Goal: Task Accomplishment & Management: Manage account settings

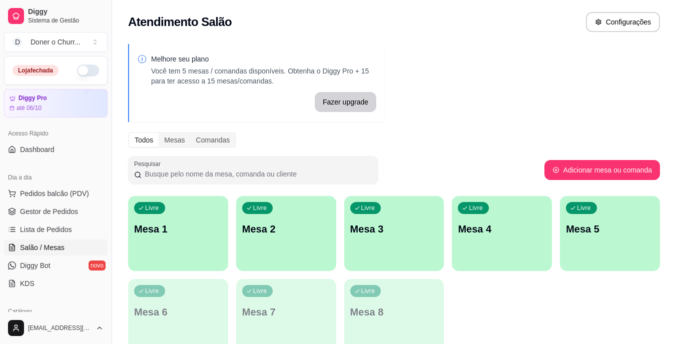
click at [78, 75] on button "button" at bounding box center [88, 71] width 22 height 12
click at [202, 232] on p "Mesa 1" at bounding box center [179, 230] width 86 height 14
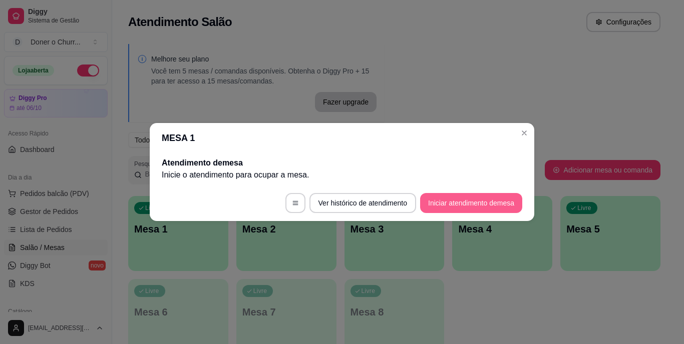
click at [439, 197] on button "Iniciar atendimento de mesa" at bounding box center [471, 203] width 102 height 20
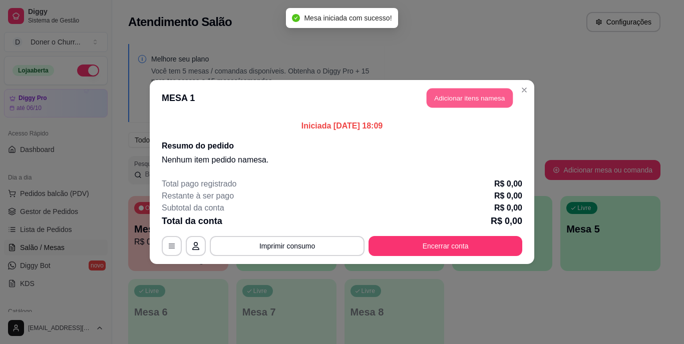
click at [472, 98] on button "Adicionar itens na mesa" at bounding box center [470, 99] width 86 height 20
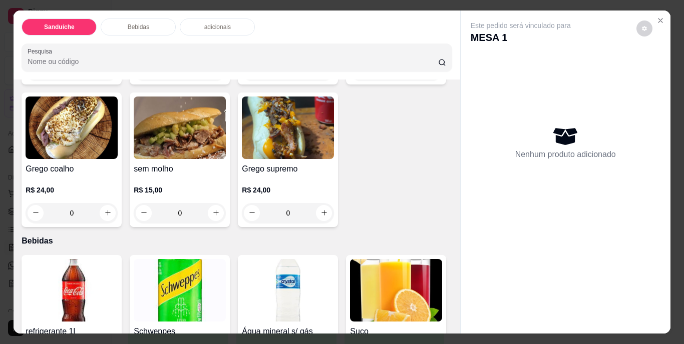
scroll to position [200, 0]
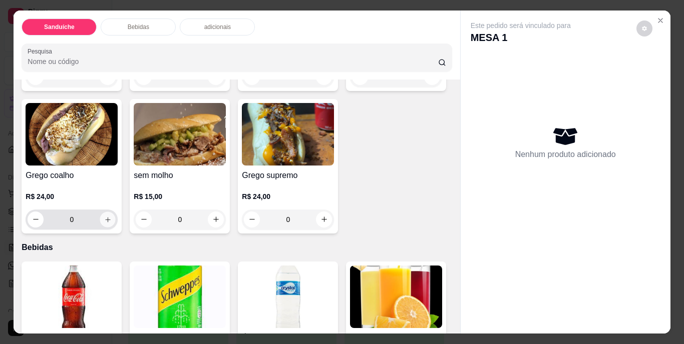
click at [112, 216] on icon "increase-product-quantity" at bounding box center [108, 220] width 8 height 8
type input "1"
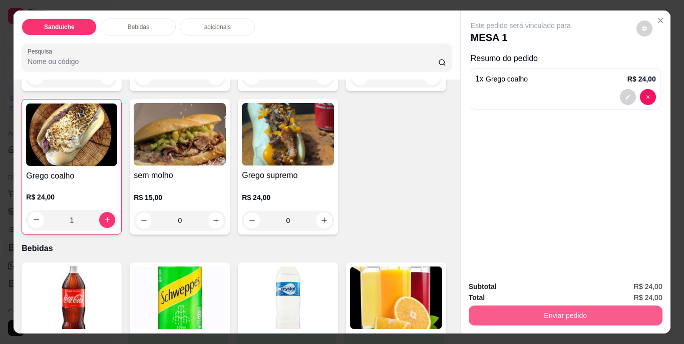
click at [549, 306] on button "Enviar pedido" at bounding box center [566, 316] width 194 height 20
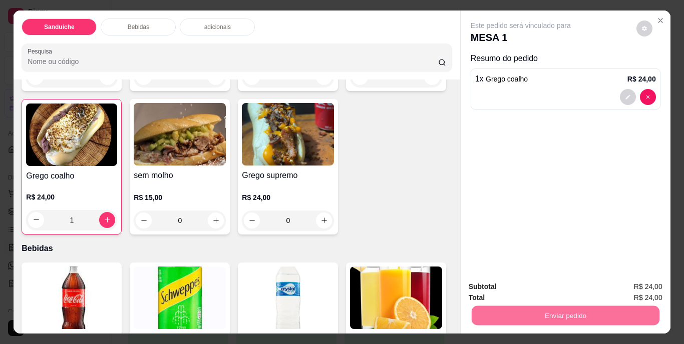
click at [303, 235] on div "Grego tradicional parmesão R$ 15,00 0 Grego tradicional barbecue R$ 15,00 0 Gre…" at bounding box center [237, 89] width 430 height 290
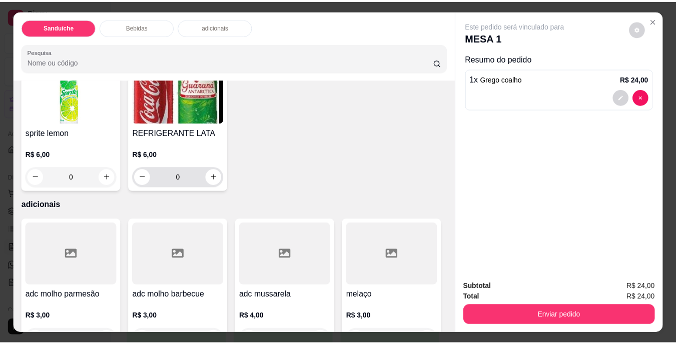
scroll to position [601, 0]
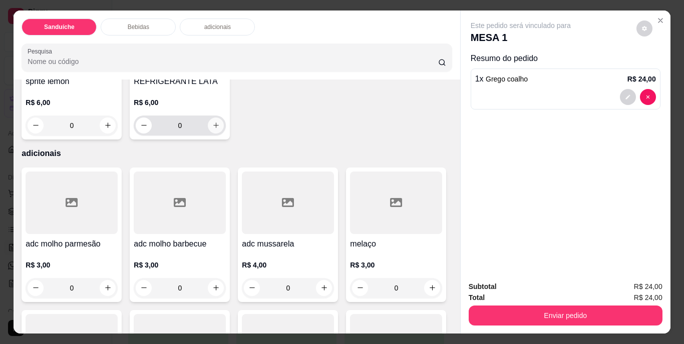
click at [224, 134] on button "increase-product-quantity" at bounding box center [216, 126] width 16 height 16
type input "1"
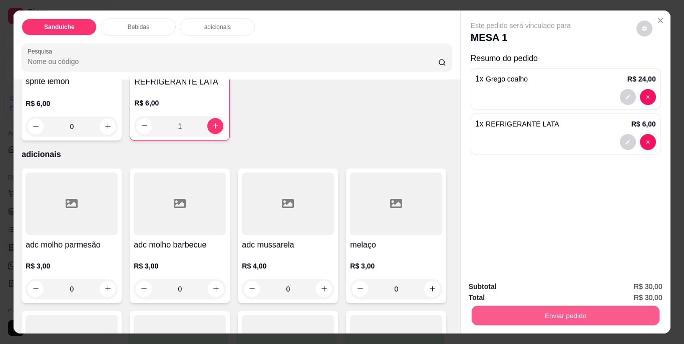
click at [528, 307] on button "Enviar pedido" at bounding box center [565, 316] width 188 height 20
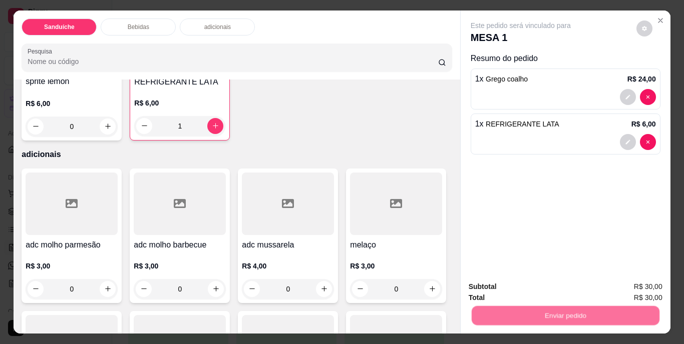
click at [528, 289] on button "Não registrar e enviar pedido" at bounding box center [532, 287] width 101 height 19
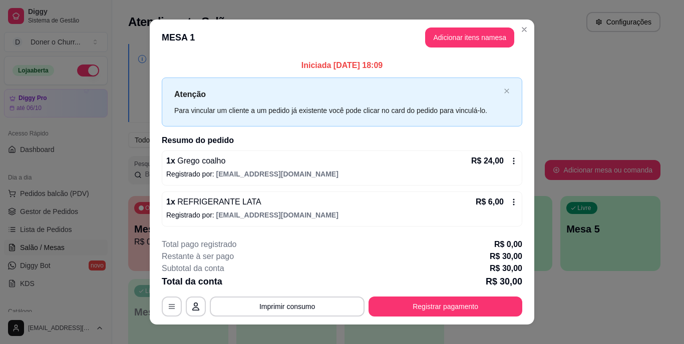
click at [523, 287] on footer "**********" at bounding box center [342, 278] width 384 height 94
click at [279, 301] on button "Imprimir consumo" at bounding box center [287, 307] width 155 height 20
click at [283, 285] on button "IMPRESSORA" at bounding box center [286, 284] width 73 height 16
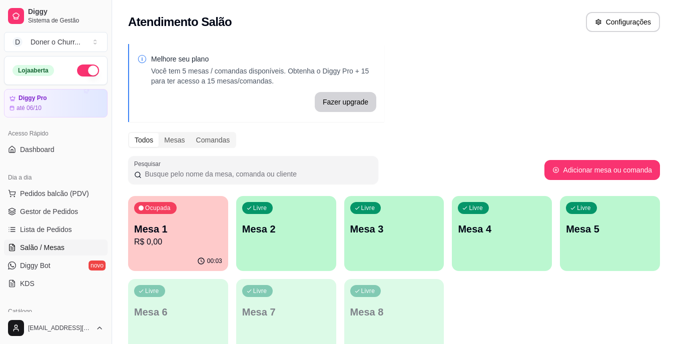
click at [305, 239] on div "Livre Mesa 2" at bounding box center [286, 227] width 100 height 63
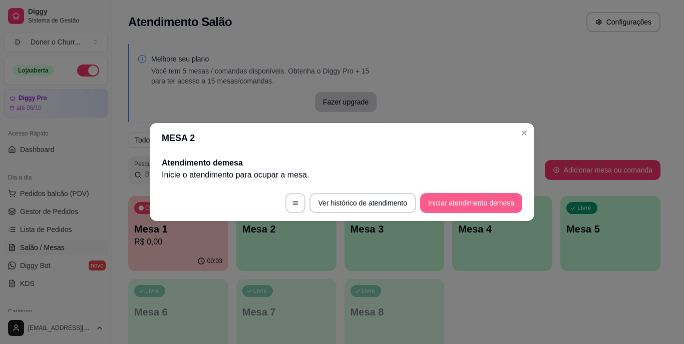
click at [440, 202] on button "Iniciar atendimento de mesa" at bounding box center [471, 203] width 102 height 20
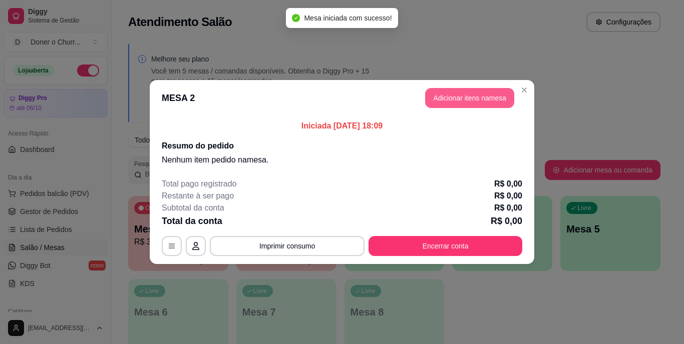
click at [470, 101] on button "Adicionar itens na mesa" at bounding box center [469, 98] width 89 height 20
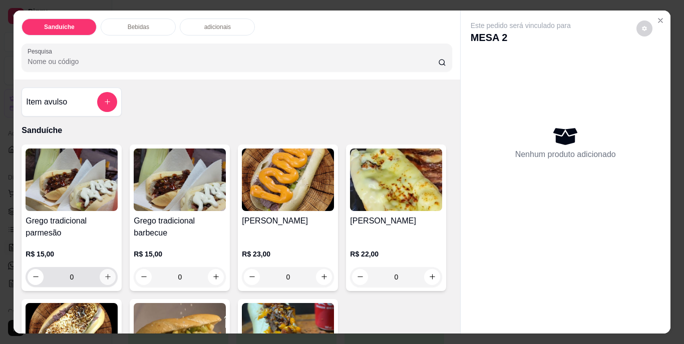
click at [110, 272] on button "increase-product-quantity" at bounding box center [108, 277] width 16 height 16
type input "1"
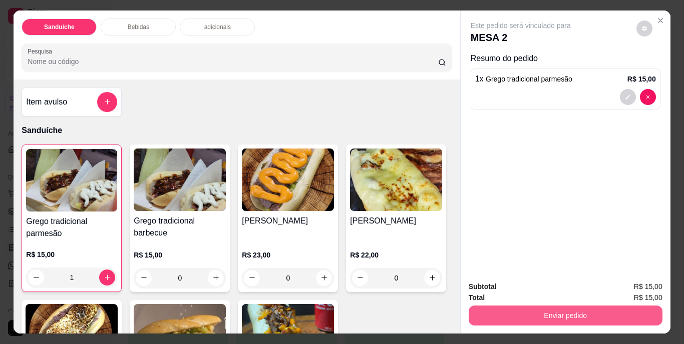
click at [561, 309] on button "Enviar pedido" at bounding box center [566, 316] width 194 height 20
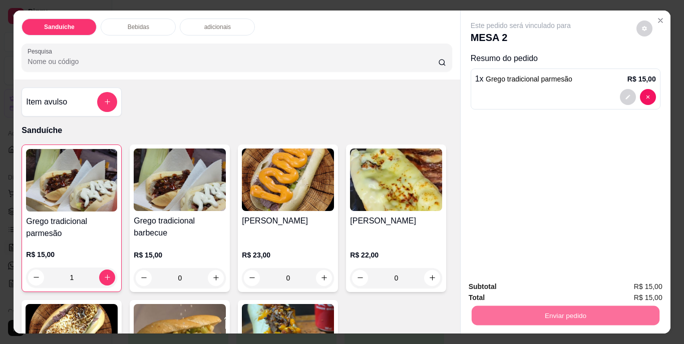
click at [559, 291] on button "Não registrar e enviar pedido" at bounding box center [532, 287] width 104 height 19
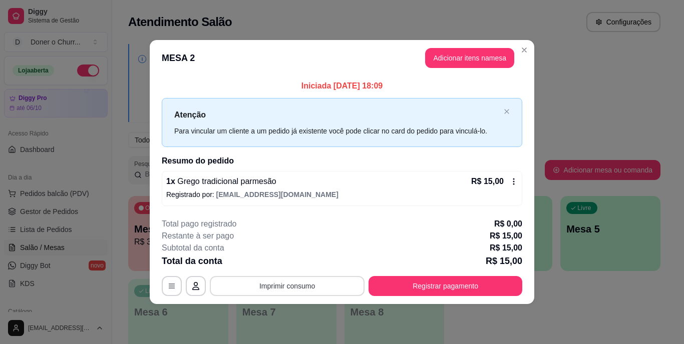
click at [286, 289] on button "Imprimir consumo" at bounding box center [287, 286] width 155 height 20
click at [282, 261] on button "IMPRESSORA" at bounding box center [290, 263] width 70 height 16
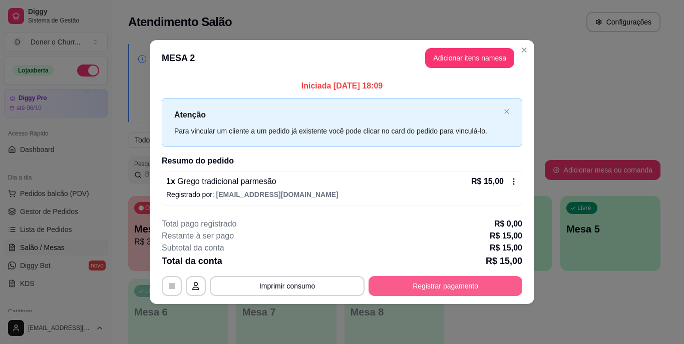
click at [444, 285] on button "Registrar pagamento" at bounding box center [445, 286] width 154 height 20
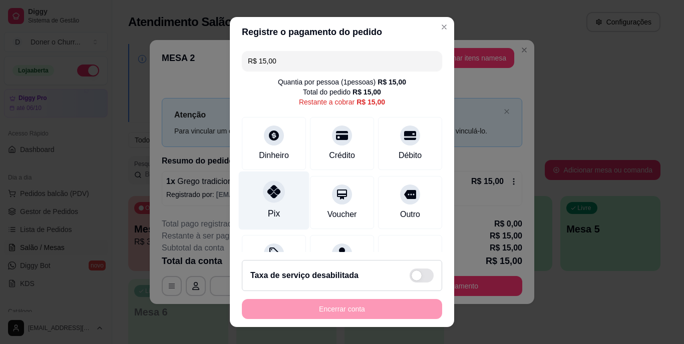
click at [267, 195] on icon at bounding box center [273, 192] width 13 height 13
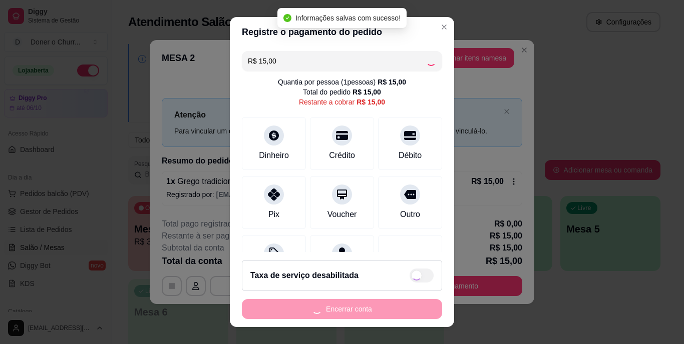
type input "R$ 0,00"
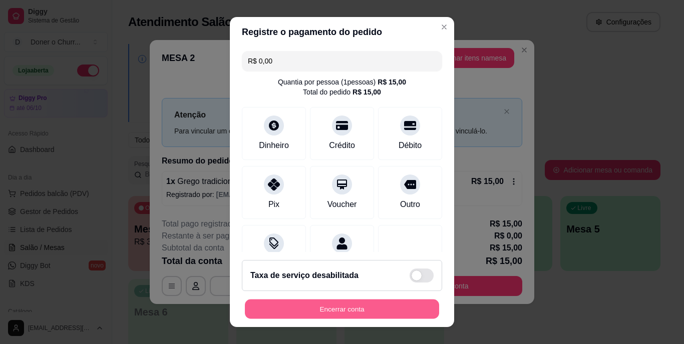
click at [334, 309] on button "Encerrar conta" at bounding box center [342, 309] width 194 height 20
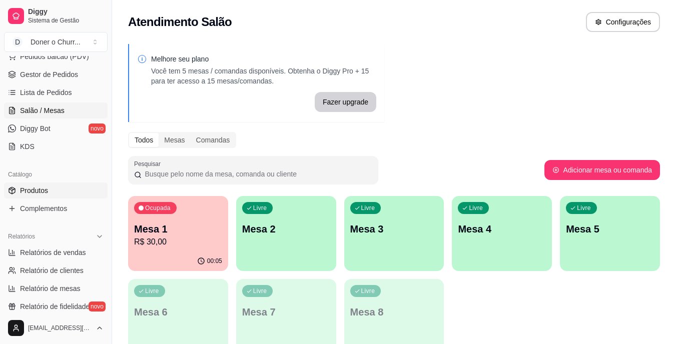
scroll to position [150, 0]
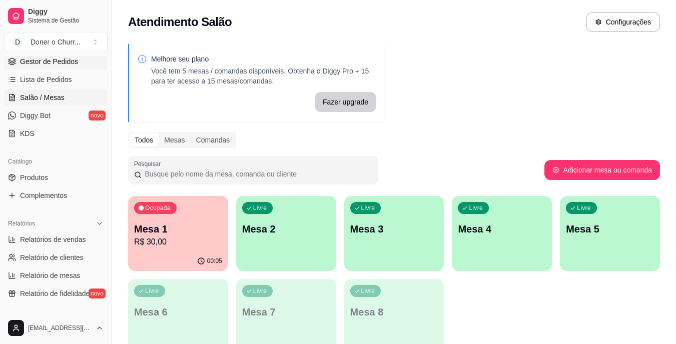
click at [51, 57] on span "Gestor de Pedidos" at bounding box center [49, 62] width 58 height 10
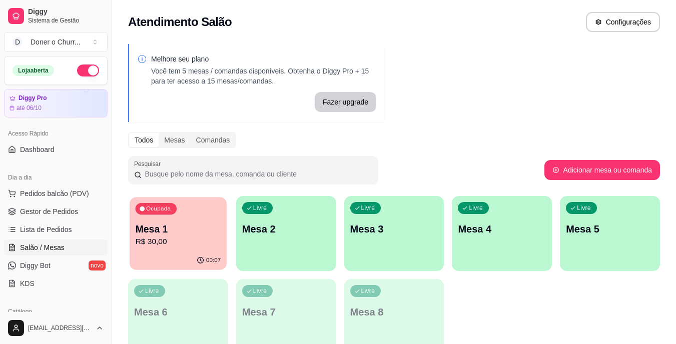
click at [171, 237] on p "R$ 30,00" at bounding box center [179, 242] width 86 height 12
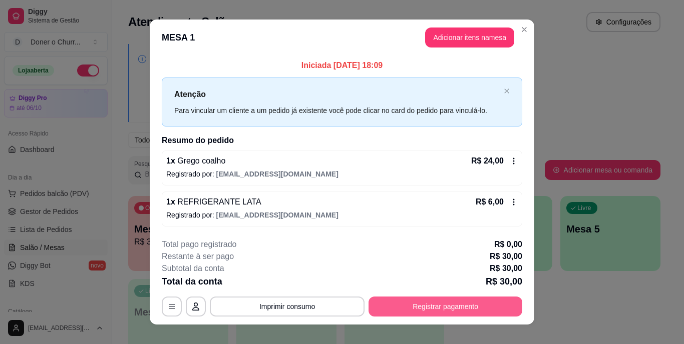
click at [432, 301] on button "Registrar pagamento" at bounding box center [445, 307] width 154 height 20
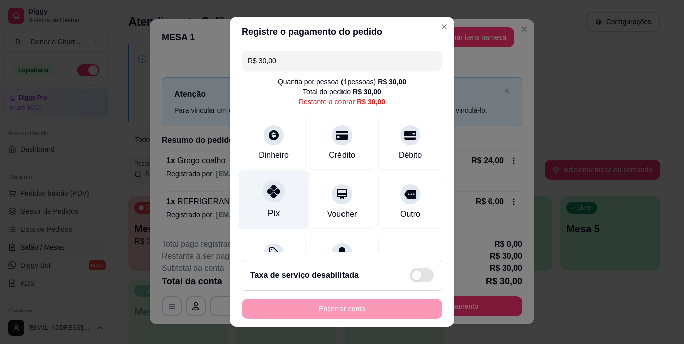
click at [270, 197] on icon at bounding box center [273, 192] width 13 height 13
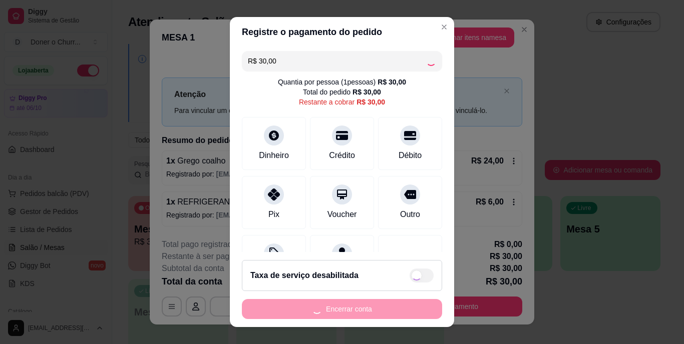
type input "R$ 0,00"
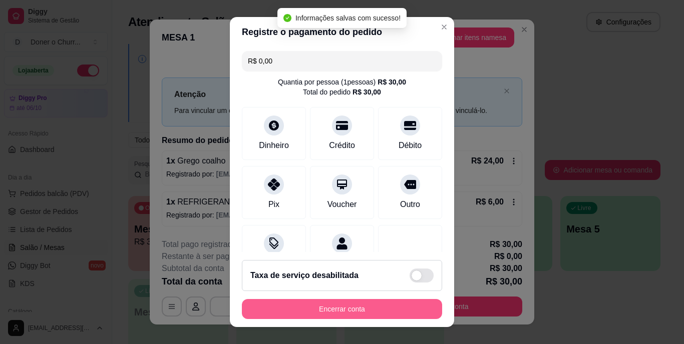
click at [347, 303] on button "Encerrar conta" at bounding box center [342, 309] width 200 height 20
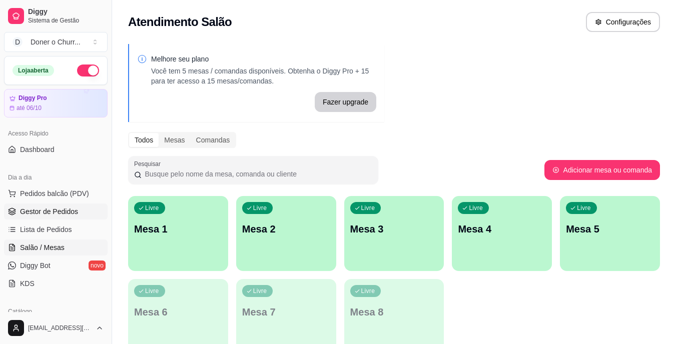
click at [64, 213] on span "Gestor de Pedidos" at bounding box center [49, 212] width 58 height 10
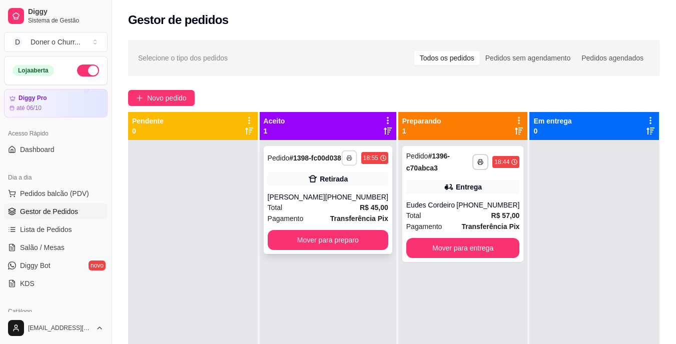
click at [346, 161] on icon "button" at bounding box center [349, 158] width 6 height 6
click at [322, 213] on div "Total R$ 45,00" at bounding box center [328, 207] width 121 height 11
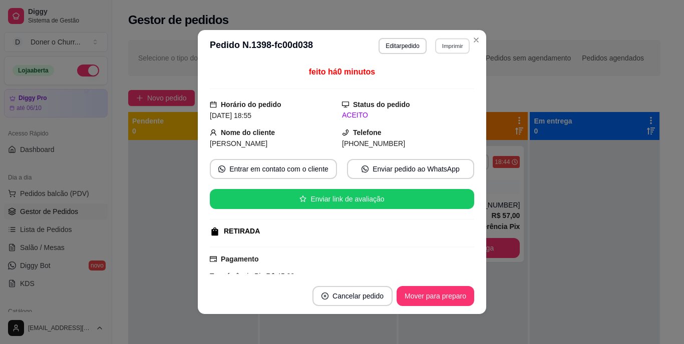
click at [445, 45] on button "Imprimir" at bounding box center [452, 46] width 35 height 16
click at [429, 81] on button "IMPRESSORA" at bounding box center [430, 81] width 70 height 16
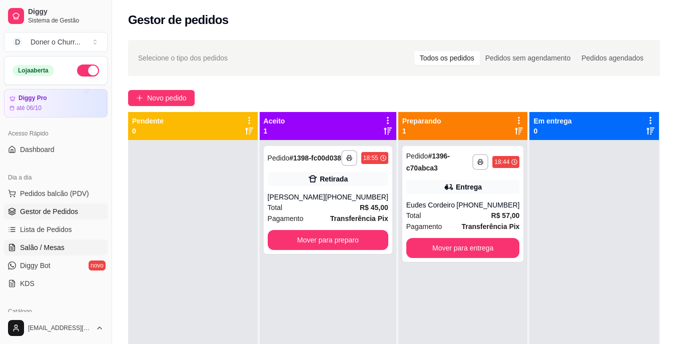
click at [49, 248] on span "Salão / Mesas" at bounding box center [42, 248] width 45 height 10
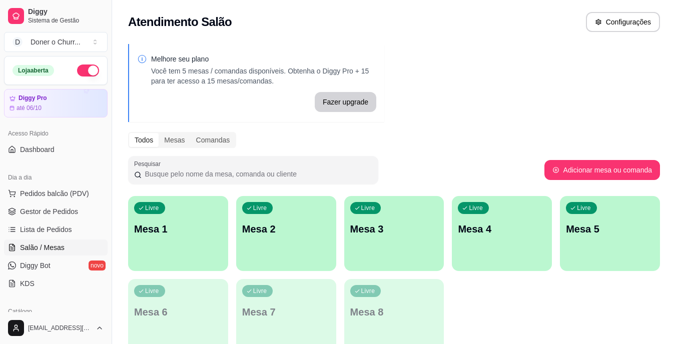
click at [172, 240] on div "Livre Mesa 1" at bounding box center [178, 227] width 100 height 63
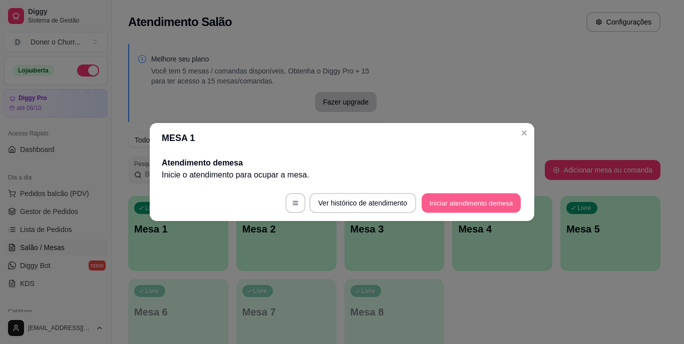
click at [443, 197] on button "Iniciar atendimento de mesa" at bounding box center [471, 204] width 99 height 20
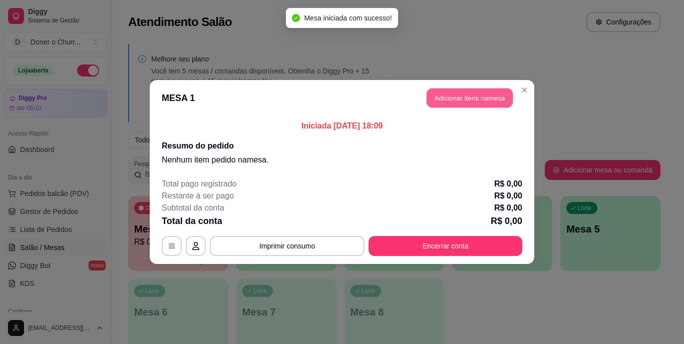
click at [452, 99] on button "Adicionar itens na mesa" at bounding box center [470, 99] width 86 height 20
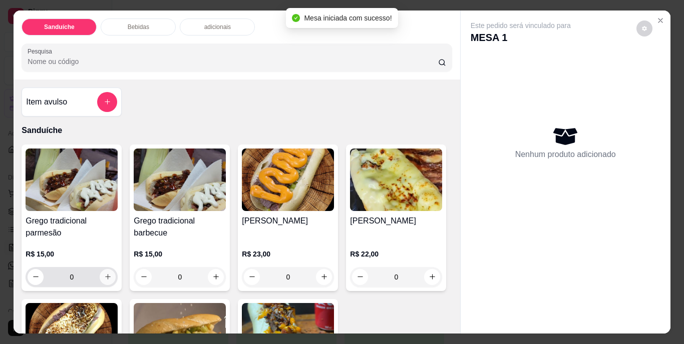
click at [104, 273] on icon "increase-product-quantity" at bounding box center [108, 277] width 8 height 8
type input "1"
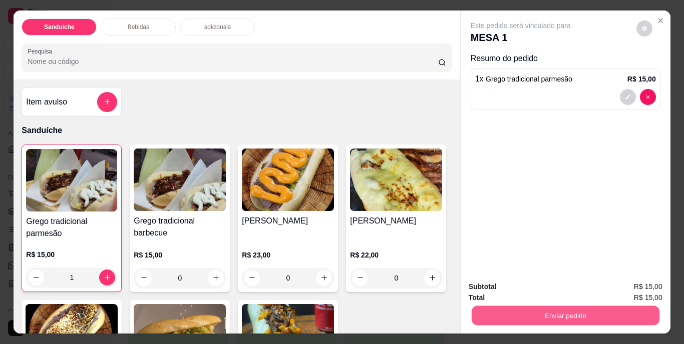
click at [570, 307] on button "Enviar pedido" at bounding box center [565, 316] width 188 height 20
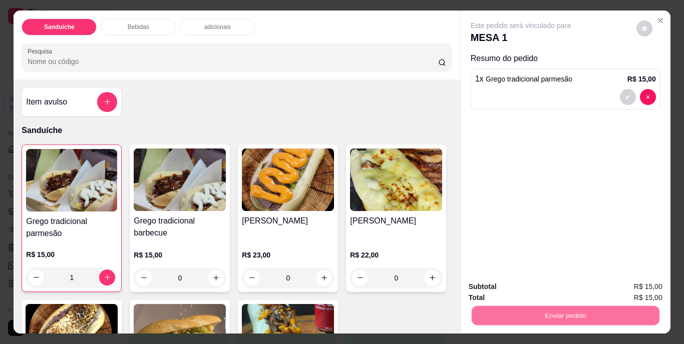
click at [543, 288] on button "Não registrar e enviar pedido" at bounding box center [532, 287] width 104 height 19
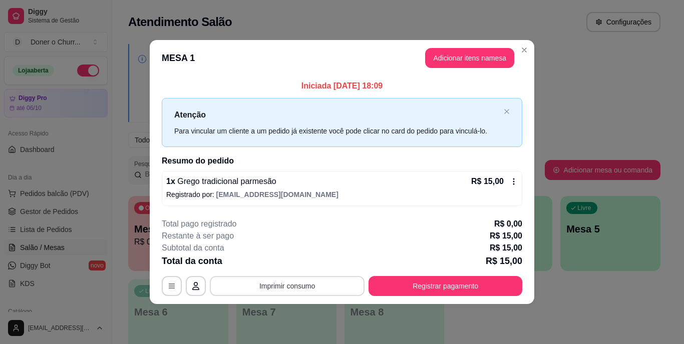
click at [284, 286] on button "Imprimir consumo" at bounding box center [287, 286] width 155 height 20
click at [283, 262] on button "IMPRESSORA" at bounding box center [290, 263] width 70 height 16
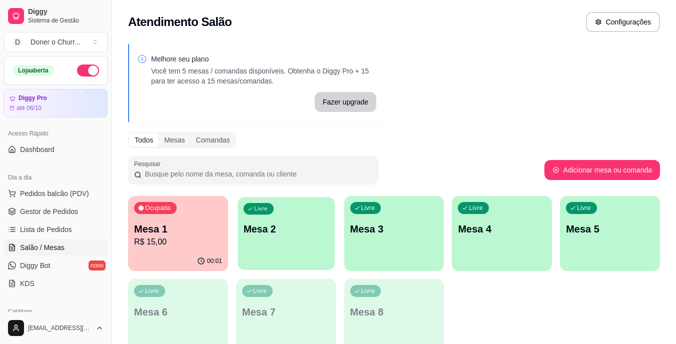
click at [298, 225] on p "Mesa 2" at bounding box center [286, 230] width 86 height 14
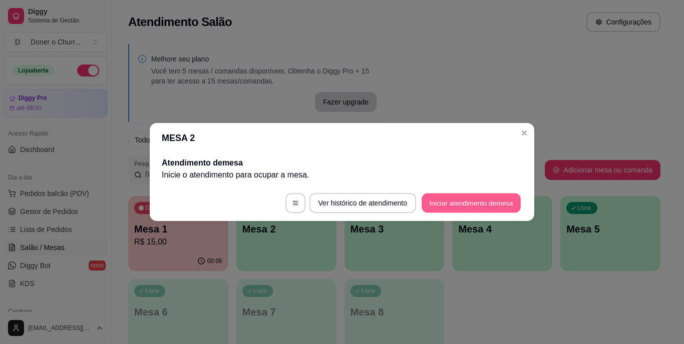
click at [460, 201] on button "Iniciar atendimento de mesa" at bounding box center [471, 204] width 99 height 20
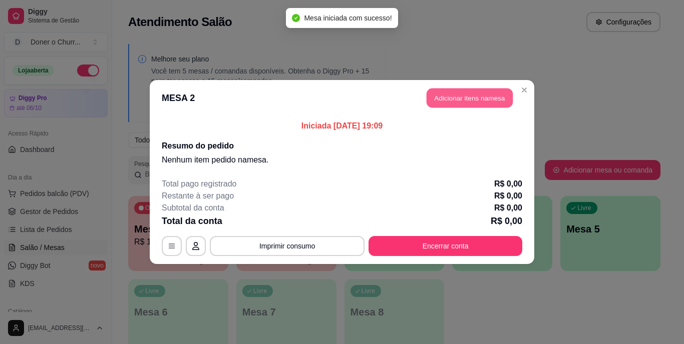
click at [487, 95] on button "Adicionar itens na mesa" at bounding box center [470, 99] width 86 height 20
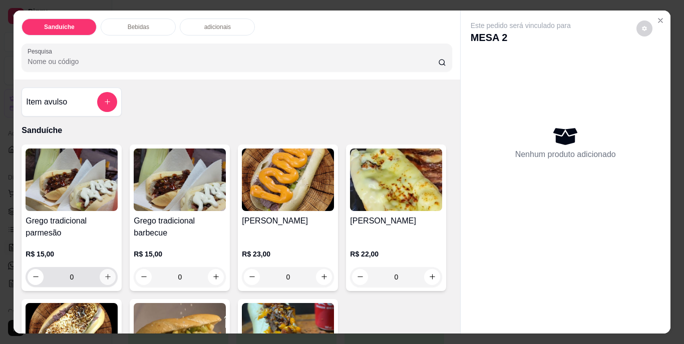
click at [106, 269] on button "increase-product-quantity" at bounding box center [108, 277] width 16 height 16
type input "1"
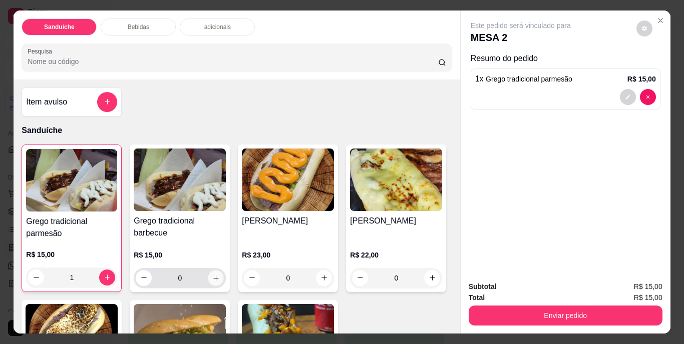
click at [213, 274] on icon "increase-product-quantity" at bounding box center [216, 278] width 8 height 8
type input "1"
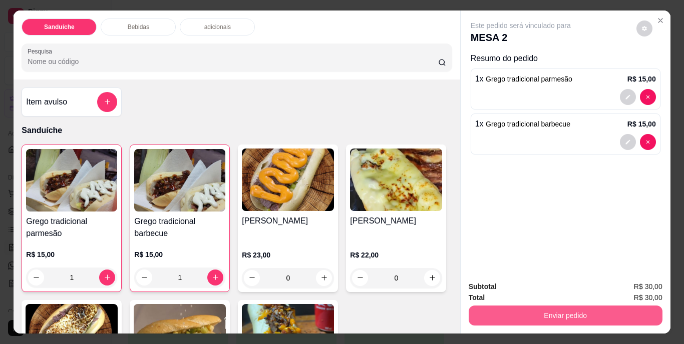
click at [526, 309] on button "Enviar pedido" at bounding box center [566, 316] width 194 height 20
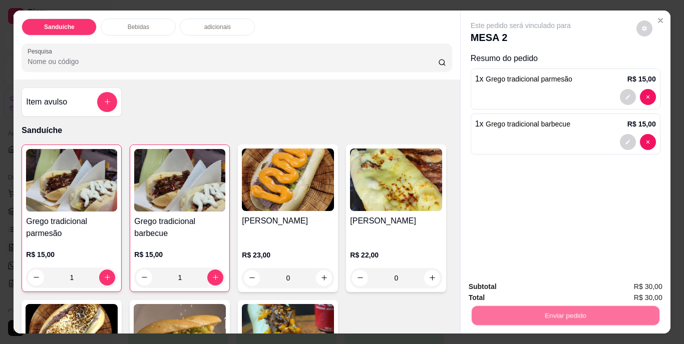
click at [521, 287] on button "Não registrar e enviar pedido" at bounding box center [532, 287] width 101 height 19
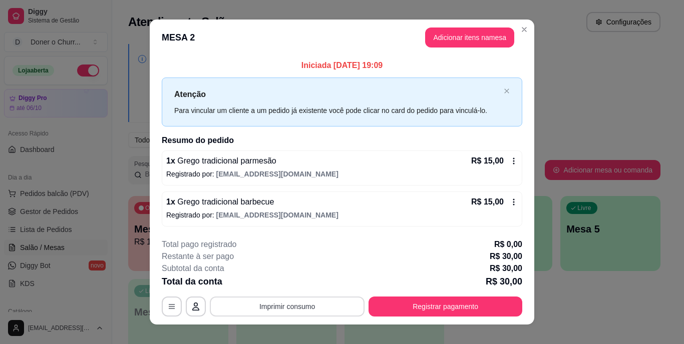
click at [275, 308] on button "Imprimir consumo" at bounding box center [287, 307] width 155 height 20
click at [285, 284] on button "IMPRESSORA" at bounding box center [286, 284] width 70 height 16
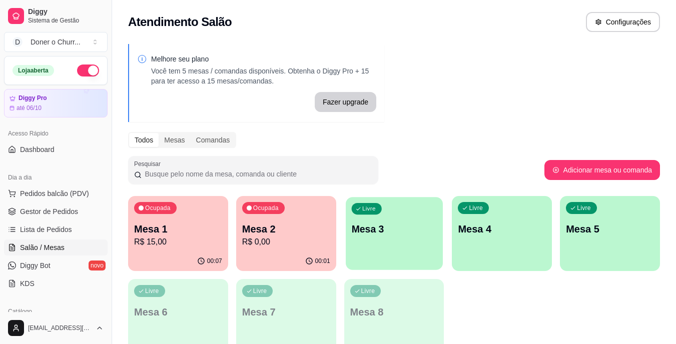
click at [359, 230] on p "Mesa 3" at bounding box center [394, 230] width 86 height 14
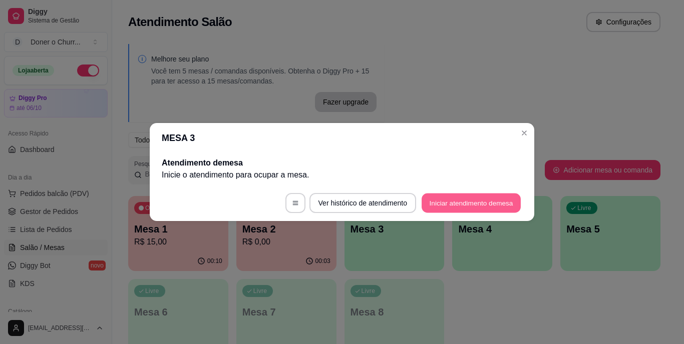
click at [439, 201] on button "Iniciar atendimento de mesa" at bounding box center [471, 204] width 99 height 20
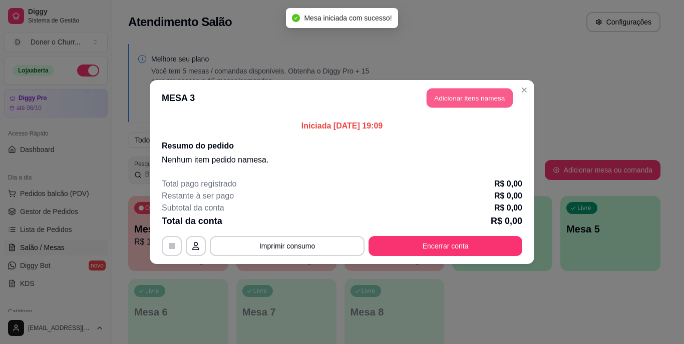
click at [448, 92] on button "Adicionar itens na mesa" at bounding box center [470, 99] width 86 height 20
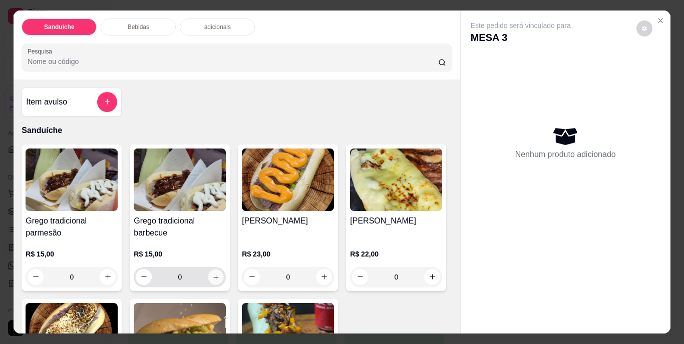
click at [212, 273] on icon "increase-product-quantity" at bounding box center [216, 277] width 8 height 8
type input "1"
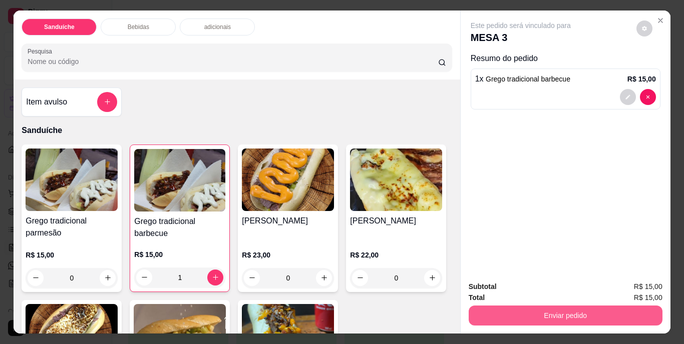
click at [508, 309] on button "Enviar pedido" at bounding box center [566, 316] width 194 height 20
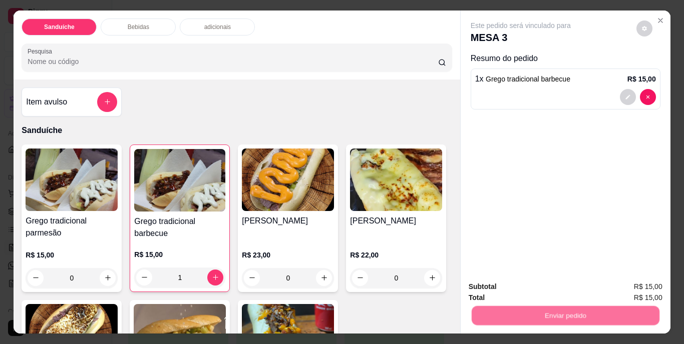
click at [515, 284] on button "Não registrar e enviar pedido" at bounding box center [532, 287] width 104 height 19
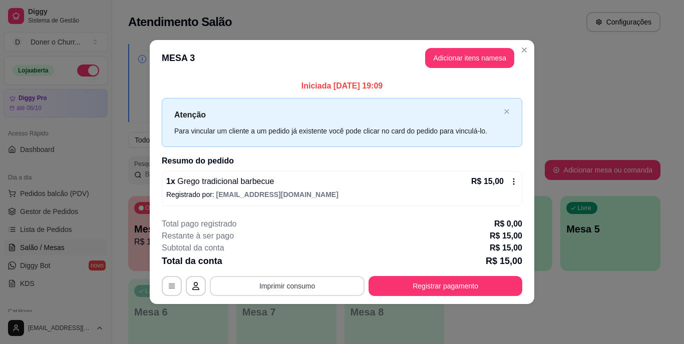
click at [295, 289] on button "Imprimir consumo" at bounding box center [287, 286] width 155 height 20
click at [284, 266] on button "IMPRESSORA" at bounding box center [290, 263] width 70 height 16
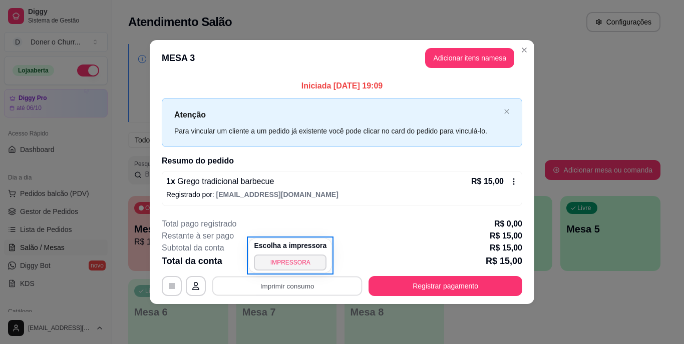
click at [542, 324] on div "**********" at bounding box center [342, 172] width 684 height 344
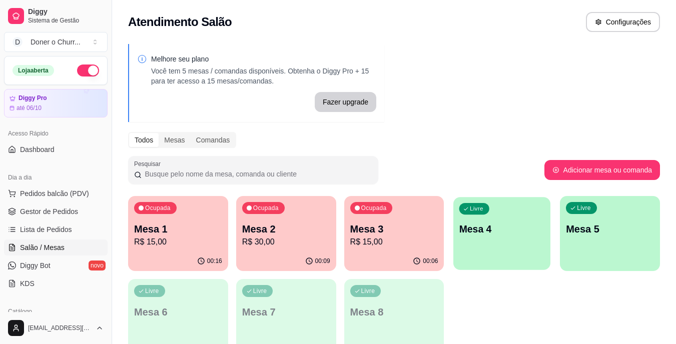
click at [499, 226] on p "Mesa 4" at bounding box center [503, 230] width 86 height 14
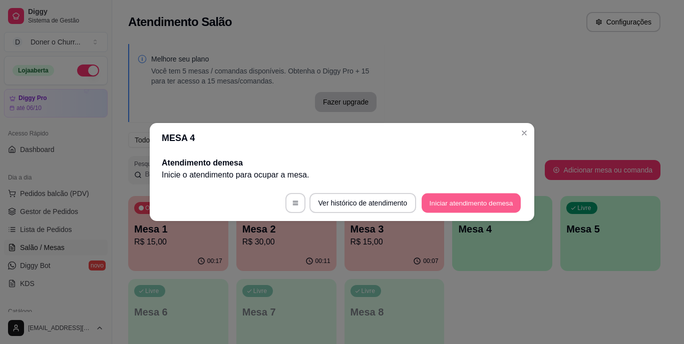
click at [502, 199] on button "Iniciar atendimento de mesa" at bounding box center [471, 204] width 99 height 20
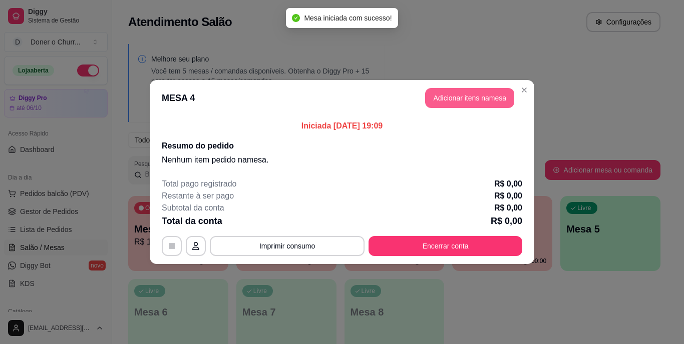
click at [481, 107] on button "Adicionar itens na mesa" at bounding box center [469, 98] width 89 height 20
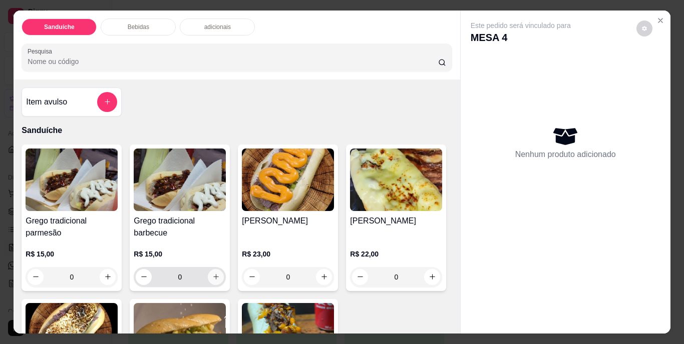
click at [213, 273] on icon "increase-product-quantity" at bounding box center [216, 277] width 8 height 8
type input "1"
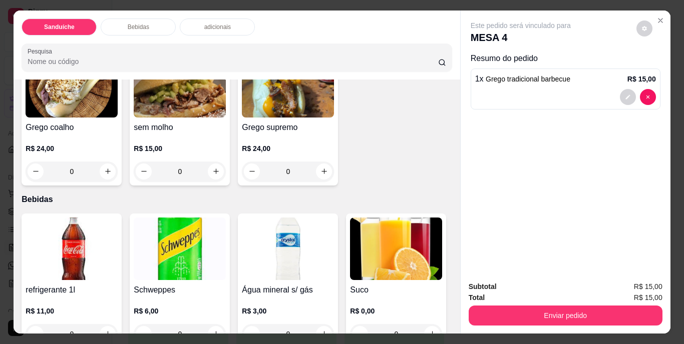
scroll to position [250, 0]
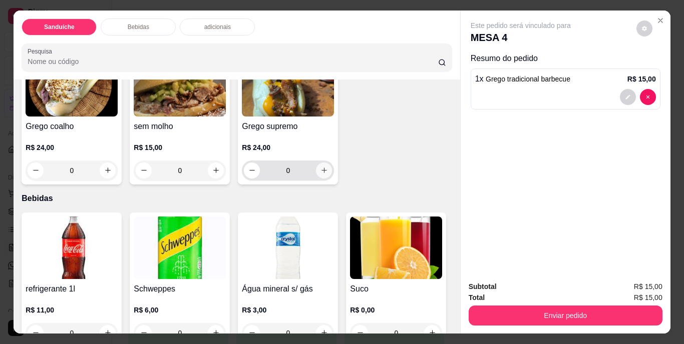
click at [321, 173] on icon "increase-product-quantity" at bounding box center [324, 171] width 6 height 6
type input "1"
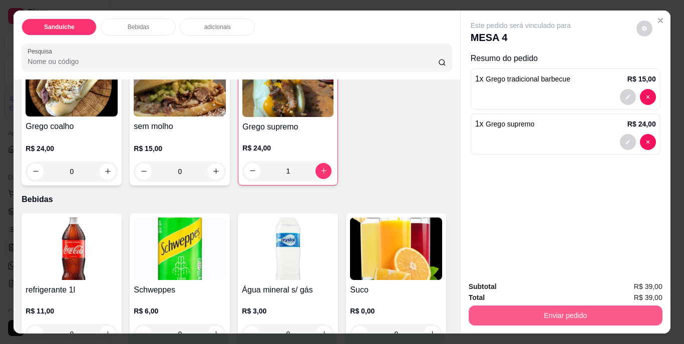
click at [538, 313] on button "Enviar pedido" at bounding box center [566, 316] width 194 height 20
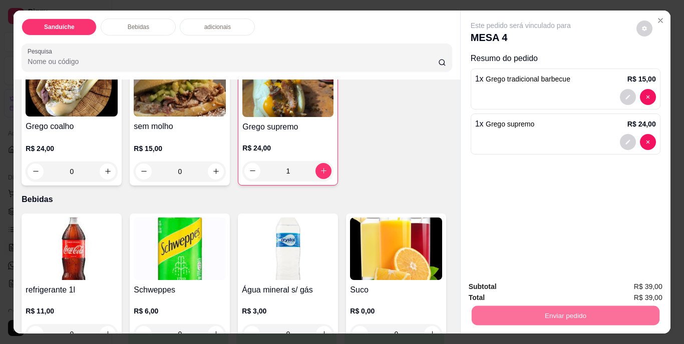
click at [537, 288] on button "Não registrar e enviar pedido" at bounding box center [532, 287] width 104 height 19
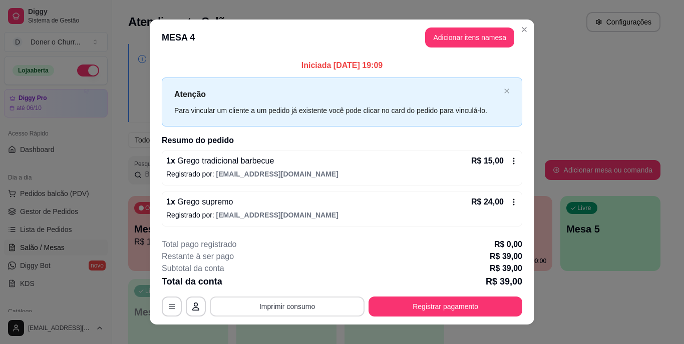
click at [279, 304] on button "Imprimir consumo" at bounding box center [287, 307] width 155 height 20
click at [288, 286] on button "IMPRESSORA" at bounding box center [286, 284] width 70 height 16
click at [480, 37] on button "Adicionar itens na mesa" at bounding box center [470, 38] width 86 height 20
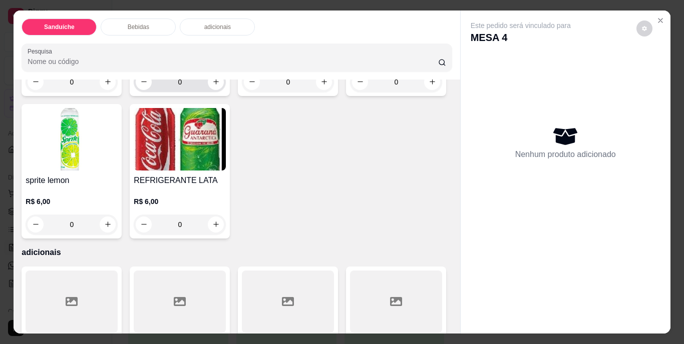
scroll to position [400, 0]
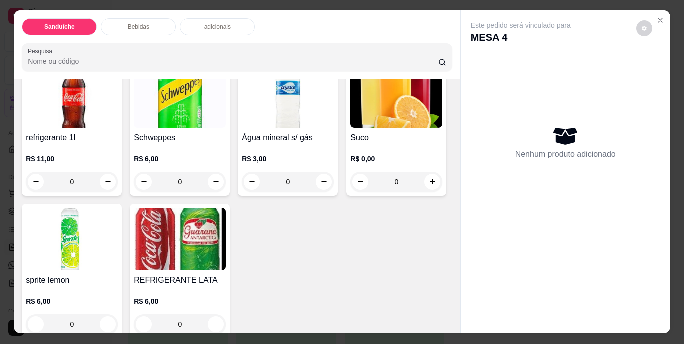
click at [320, 23] on icon "increase-product-quantity" at bounding box center [324, 20] width 8 height 8
type input "1"
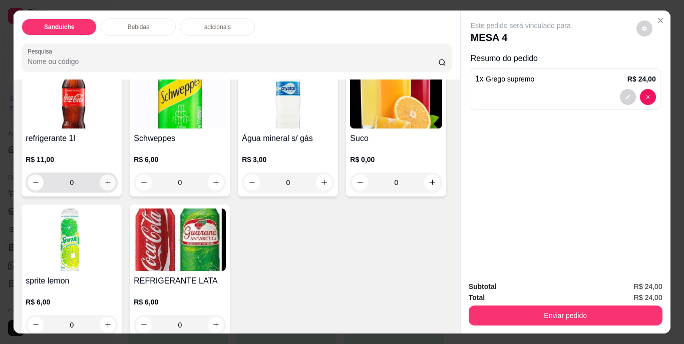
click at [105, 186] on icon "increase-product-quantity" at bounding box center [108, 183] width 8 height 8
type input "1"
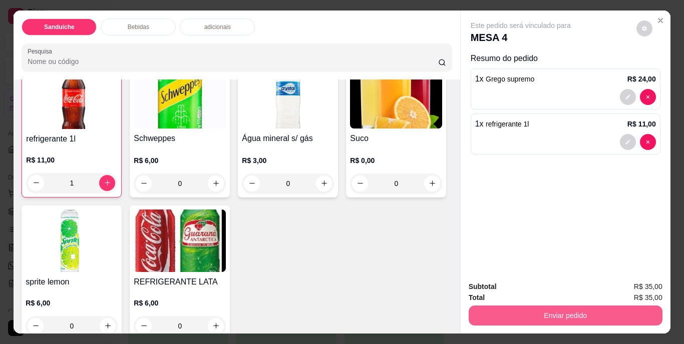
click at [547, 306] on button "Enviar pedido" at bounding box center [566, 316] width 194 height 20
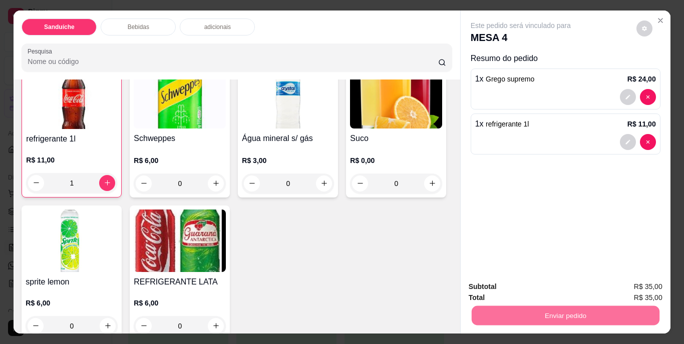
click at [532, 289] on button "Não registrar e enviar pedido" at bounding box center [532, 287] width 104 height 19
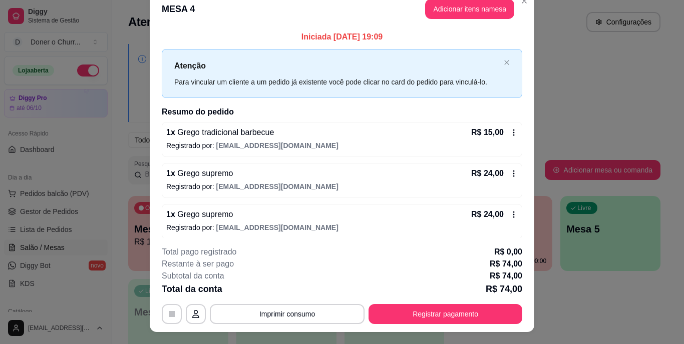
scroll to position [0, 0]
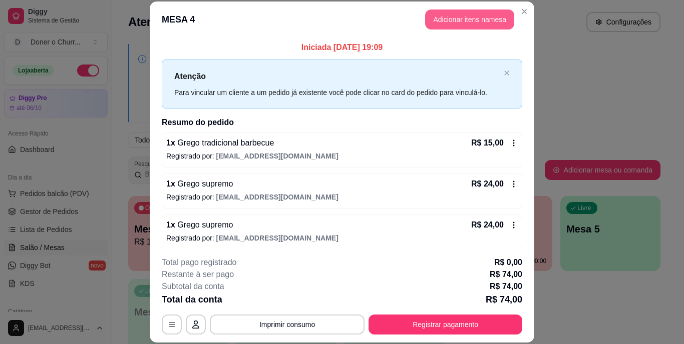
click at [473, 17] on button "Adicionar itens na mesa" at bounding box center [469, 20] width 89 height 20
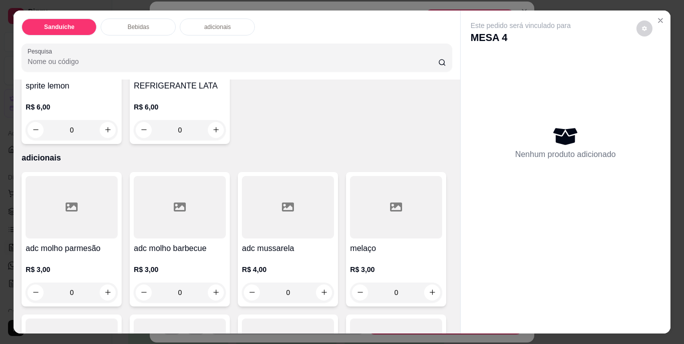
scroll to position [601, 0]
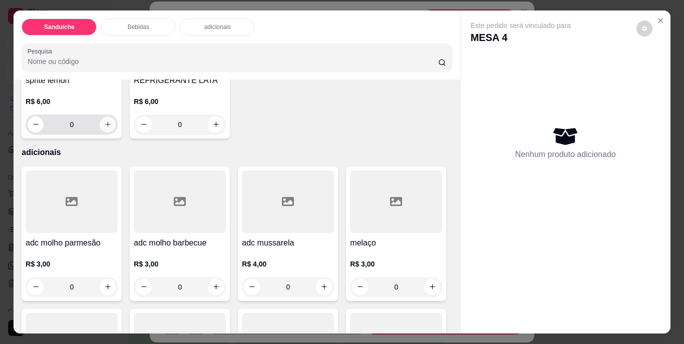
click at [112, 128] on icon "increase-product-quantity" at bounding box center [108, 125] width 8 height 8
type input "1"
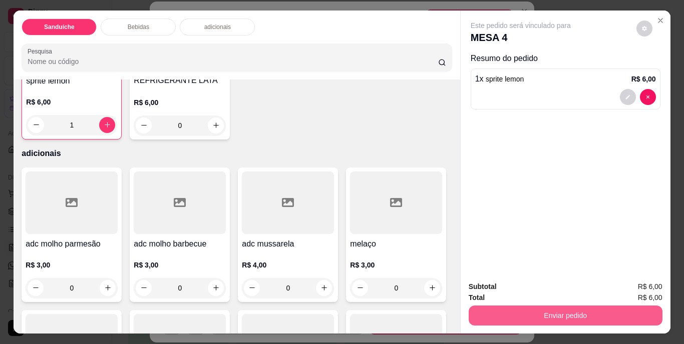
click at [540, 309] on button "Enviar pedido" at bounding box center [566, 316] width 194 height 20
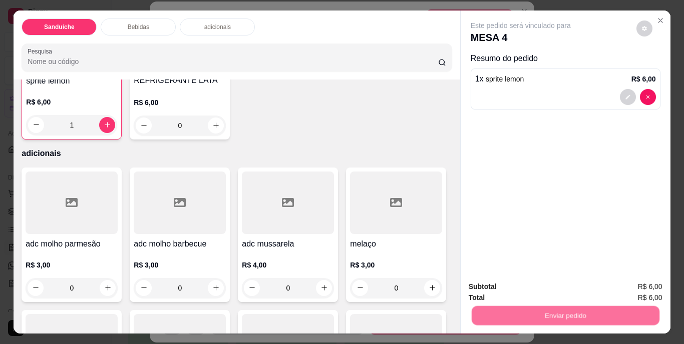
click at [538, 291] on button "Não registrar e enviar pedido" at bounding box center [532, 287] width 101 height 19
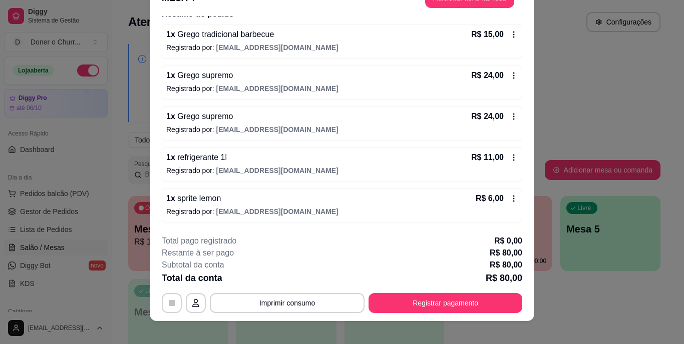
scroll to position [31, 0]
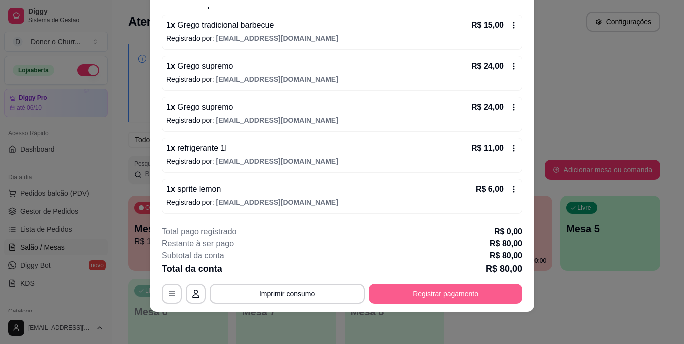
click at [432, 292] on button "Registrar pagamento" at bounding box center [445, 294] width 154 height 20
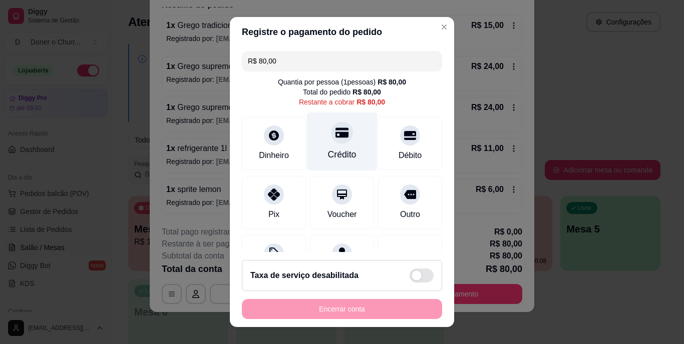
click at [323, 142] on div "Crédito" at bounding box center [342, 142] width 71 height 59
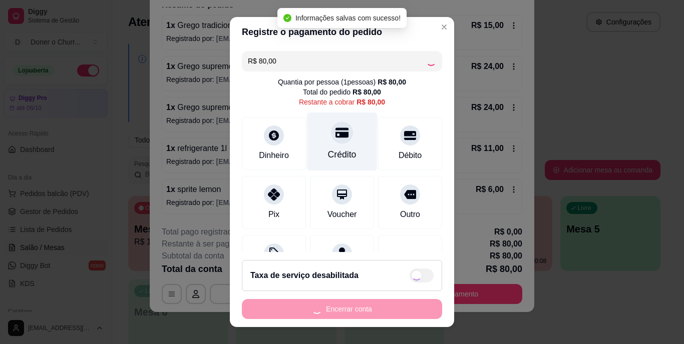
type input "R$ 0,00"
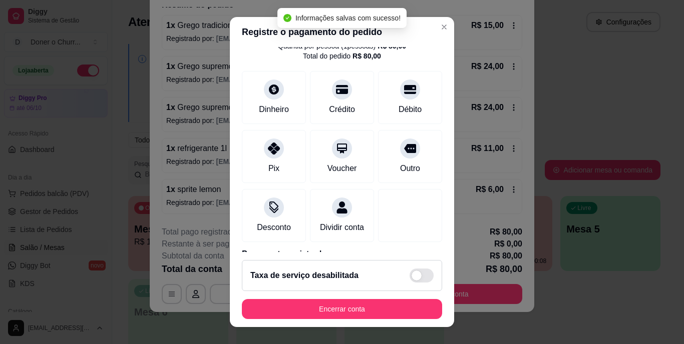
scroll to position [94, 0]
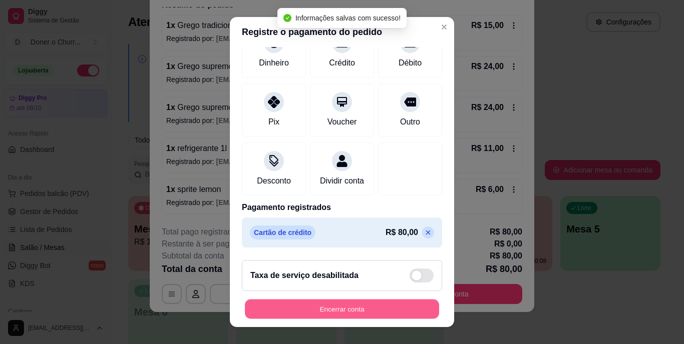
click at [333, 302] on button "Encerrar conta" at bounding box center [342, 309] width 194 height 20
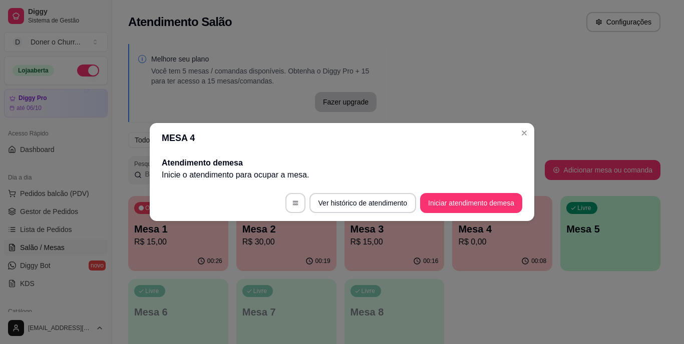
scroll to position [0, 0]
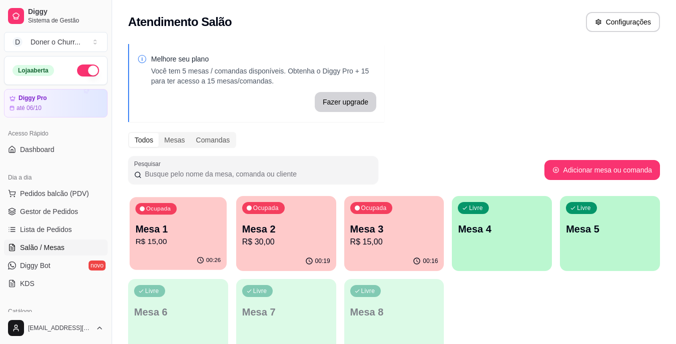
click at [182, 239] on p "R$ 15,00" at bounding box center [179, 242] width 86 height 12
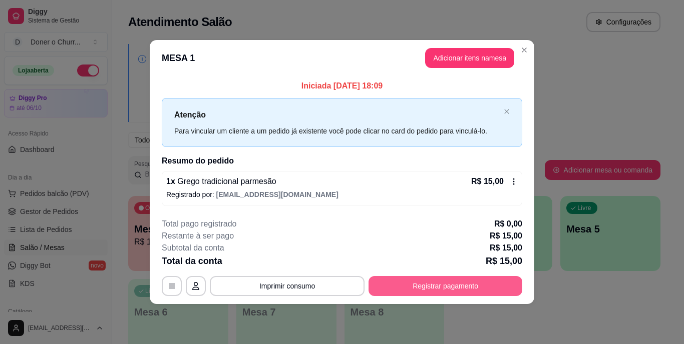
click at [426, 282] on button "Registrar pagamento" at bounding box center [445, 286] width 154 height 20
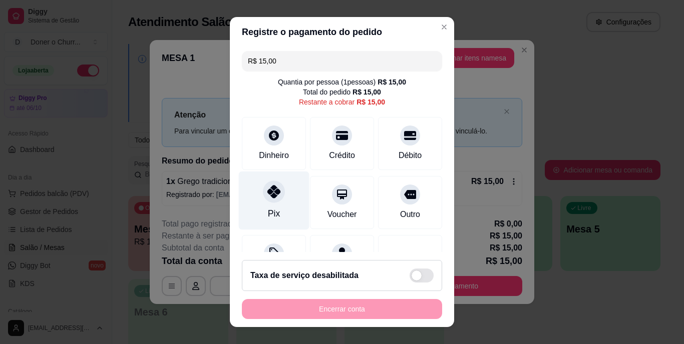
click at [267, 198] on icon at bounding box center [273, 192] width 13 height 13
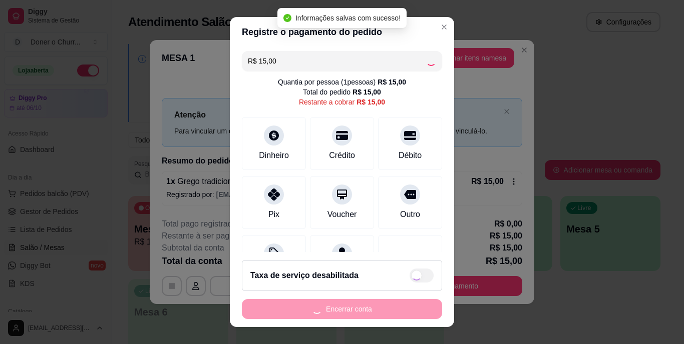
type input "R$ 0,00"
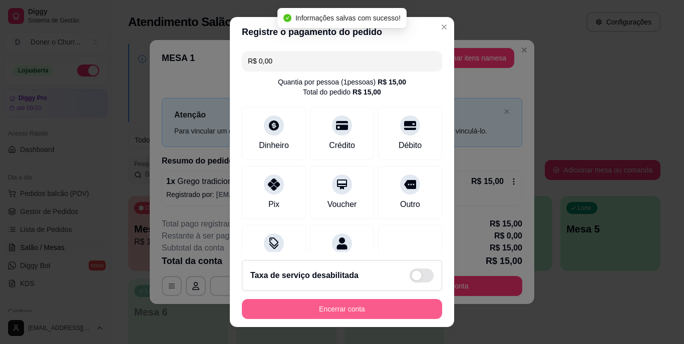
click at [353, 310] on button "Encerrar conta" at bounding box center [342, 309] width 200 height 20
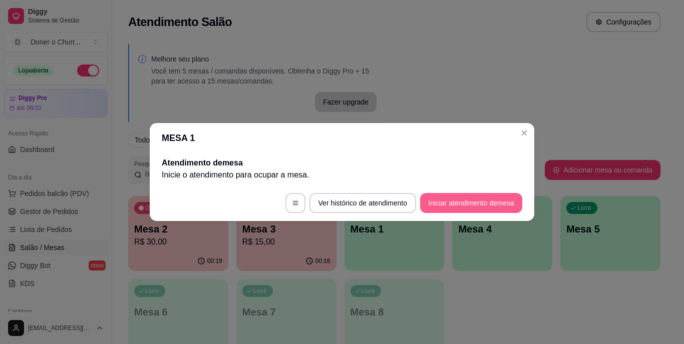
click at [467, 200] on button "Iniciar atendimento de mesa" at bounding box center [471, 203] width 102 height 20
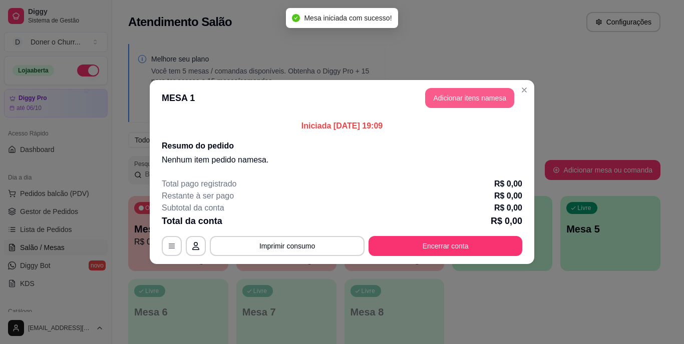
click at [465, 99] on button "Adicionar itens na mesa" at bounding box center [469, 98] width 89 height 20
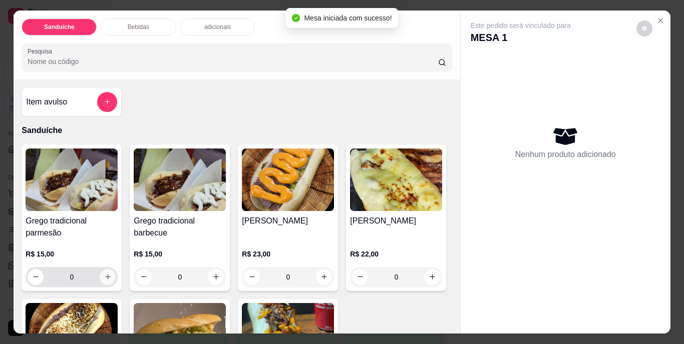
click at [108, 273] on icon "increase-product-quantity" at bounding box center [108, 277] width 8 height 8
type input "1"
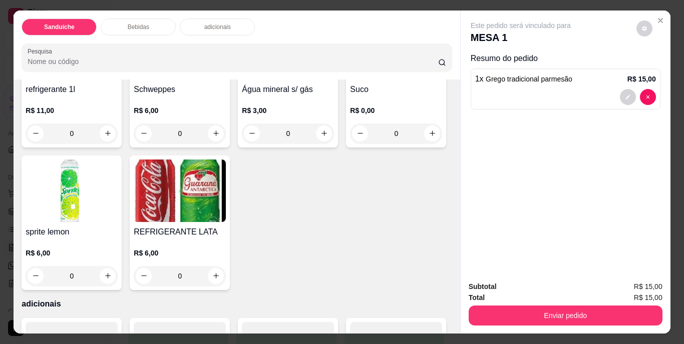
scroll to position [451, 0]
click at [320, 137] on icon "increase-product-quantity" at bounding box center [324, 133] width 8 height 8
type input "1"
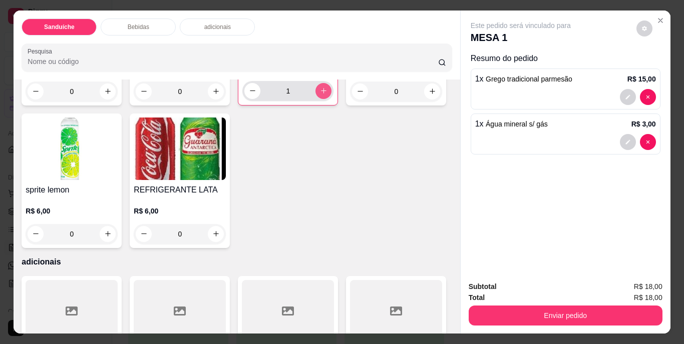
scroll to position [551, 0]
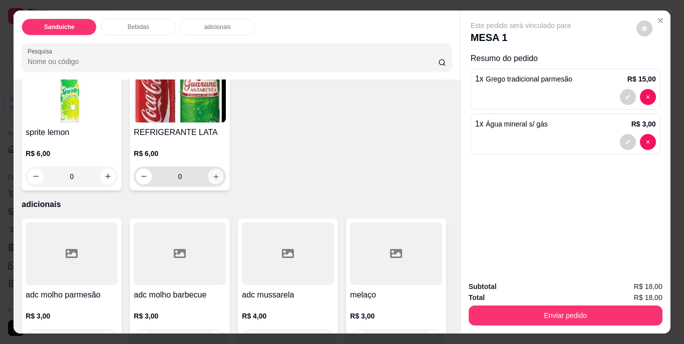
click at [224, 184] on button "increase-product-quantity" at bounding box center [216, 177] width 16 height 16
type input "1"
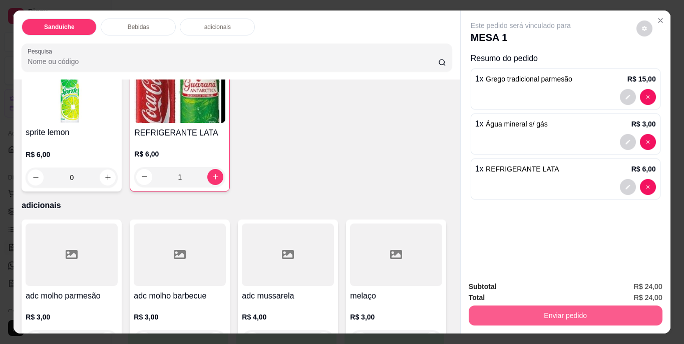
click at [542, 306] on button "Enviar pedido" at bounding box center [566, 316] width 194 height 20
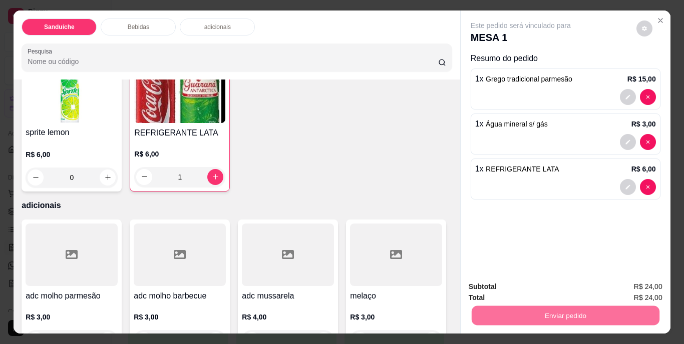
click at [534, 289] on button "Não registrar e enviar pedido" at bounding box center [532, 287] width 101 height 19
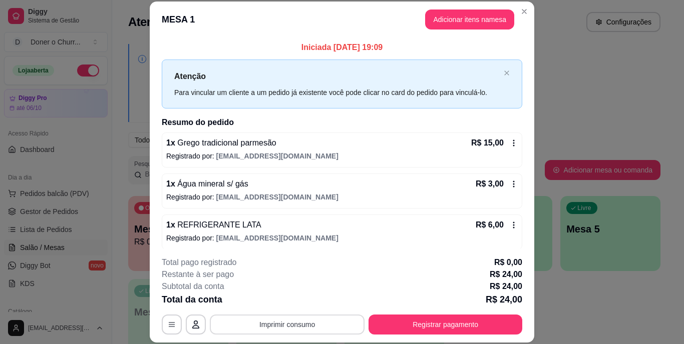
click at [283, 328] on button "Imprimir consumo" at bounding box center [287, 325] width 155 height 20
click at [299, 302] on button "IMPRESSORA" at bounding box center [286, 302] width 73 height 16
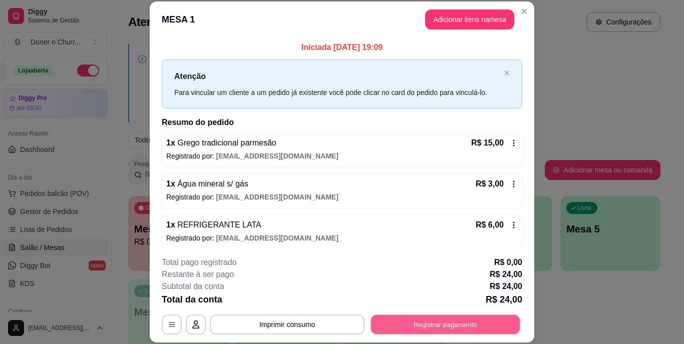
click at [437, 319] on button "Registrar pagamento" at bounding box center [445, 325] width 149 height 20
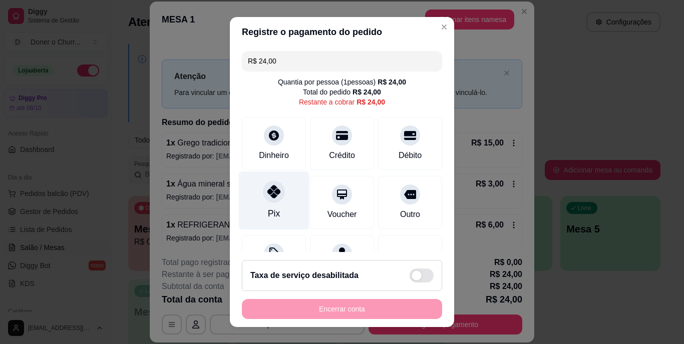
click at [271, 197] on icon at bounding box center [273, 192] width 13 height 13
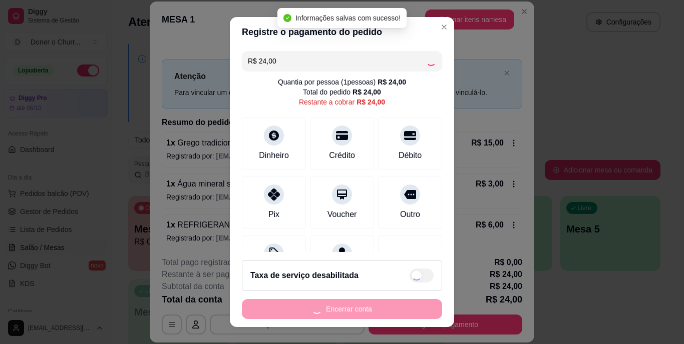
type input "R$ 0,00"
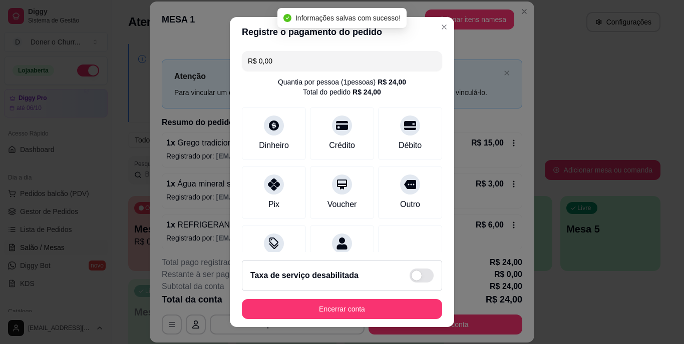
scroll to position [15, 0]
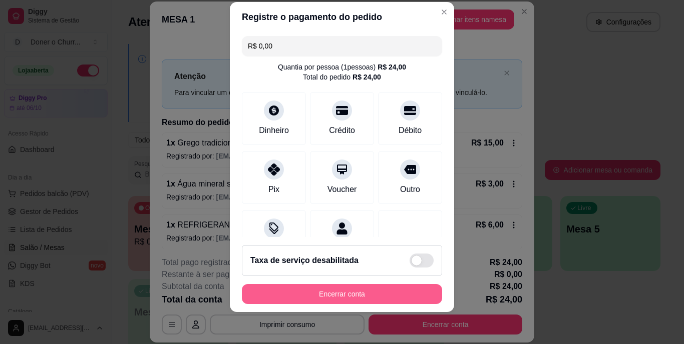
click at [346, 288] on button "Encerrar conta" at bounding box center [342, 294] width 200 height 20
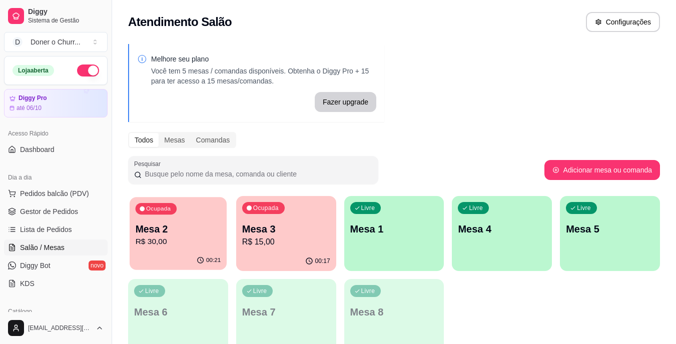
click at [190, 239] on p "R$ 30,00" at bounding box center [179, 242] width 86 height 12
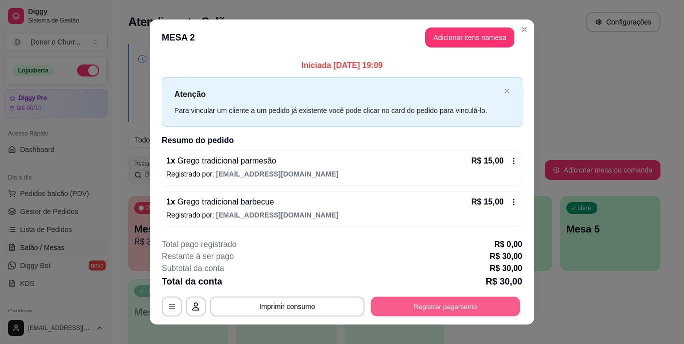
click at [429, 304] on button "Registrar pagamento" at bounding box center [445, 307] width 149 height 20
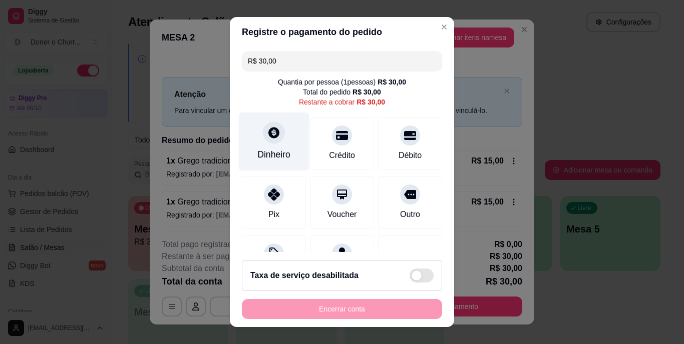
click at [270, 148] on div "Dinheiro" at bounding box center [274, 142] width 71 height 59
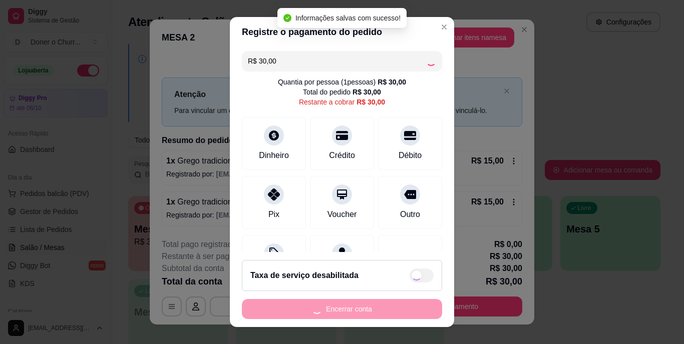
type input "R$ 0,00"
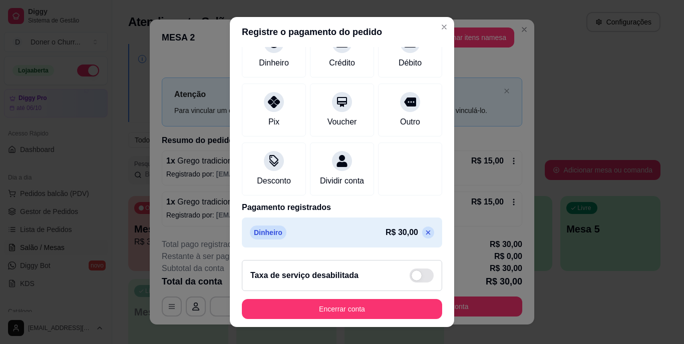
scroll to position [94, 0]
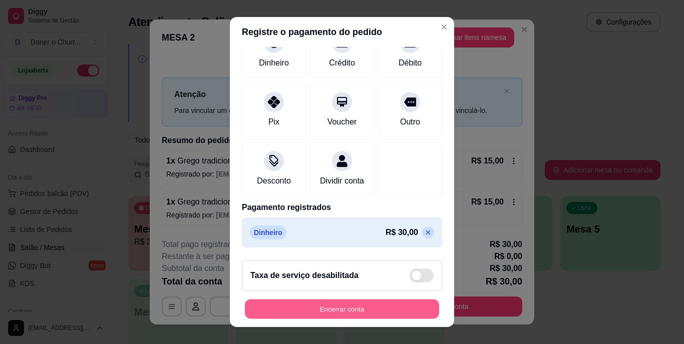
click at [326, 306] on button "Encerrar conta" at bounding box center [342, 309] width 194 height 20
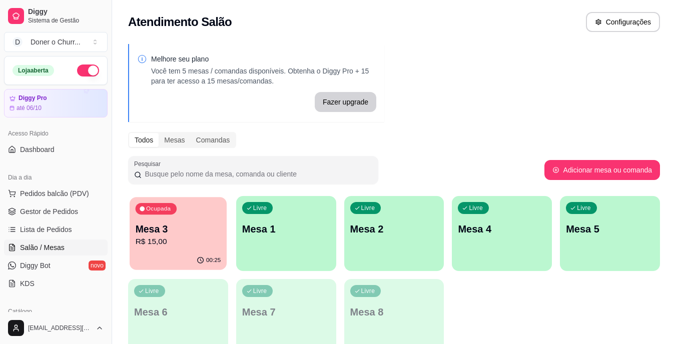
click at [193, 229] on p "Mesa 3" at bounding box center [179, 230] width 86 height 14
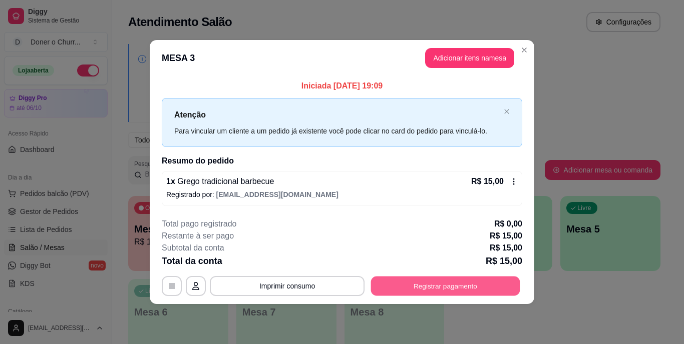
click at [424, 283] on button "Registrar pagamento" at bounding box center [445, 286] width 149 height 20
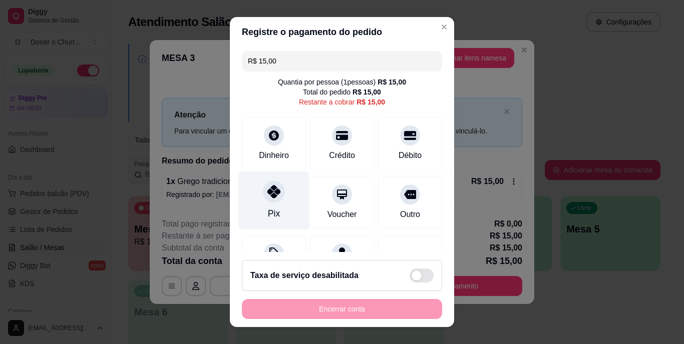
click at [267, 199] on div at bounding box center [274, 192] width 22 height 22
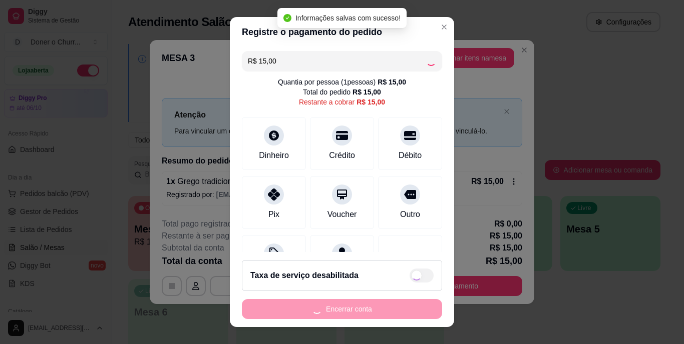
type input "R$ 0,00"
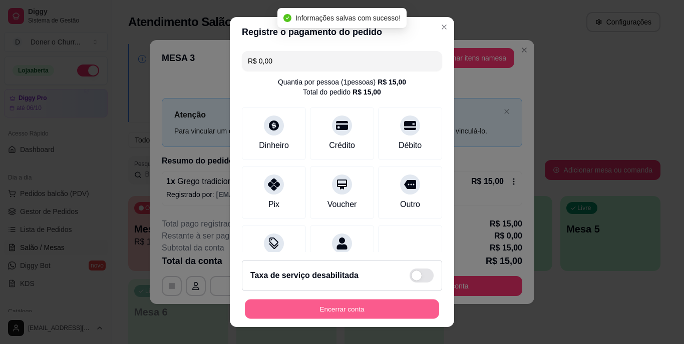
click at [332, 308] on button "Encerrar conta" at bounding box center [342, 309] width 194 height 20
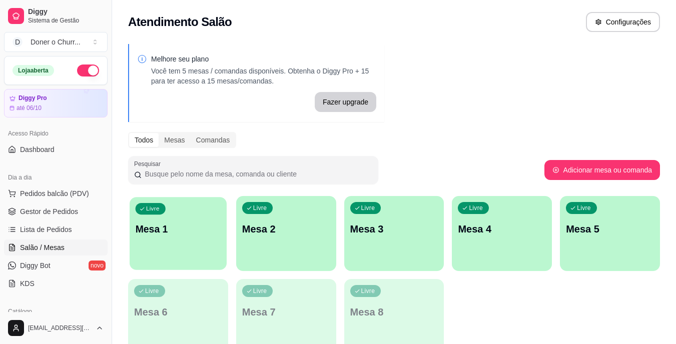
click at [174, 221] on div "Livre Mesa 1" at bounding box center [178, 227] width 97 height 61
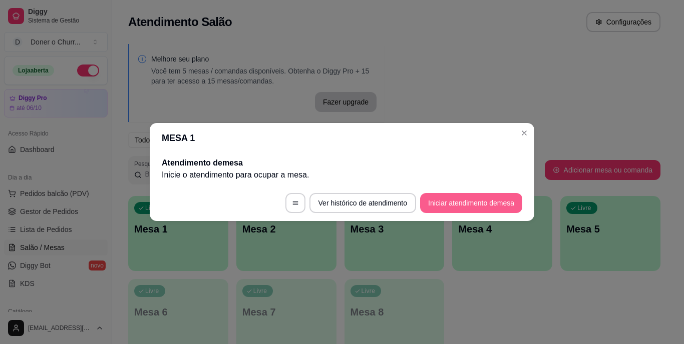
click at [456, 202] on button "Iniciar atendimento de mesa" at bounding box center [471, 203] width 102 height 20
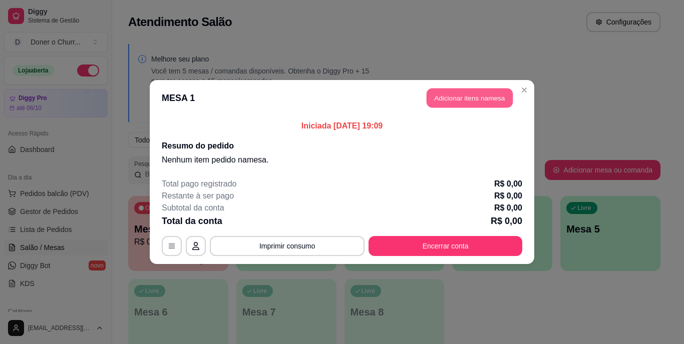
click at [478, 94] on button "Adicionar itens na mesa" at bounding box center [470, 99] width 86 height 20
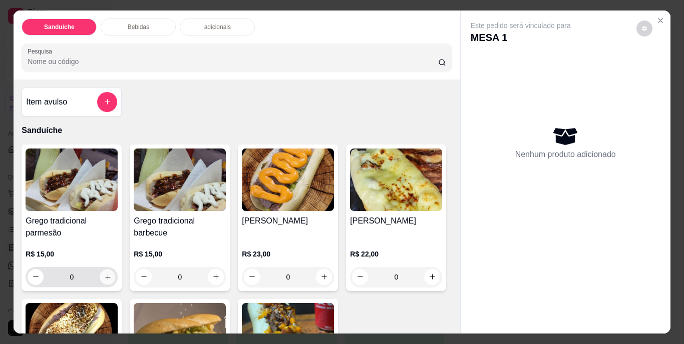
click at [104, 274] on icon "increase-product-quantity" at bounding box center [108, 277] width 8 height 8
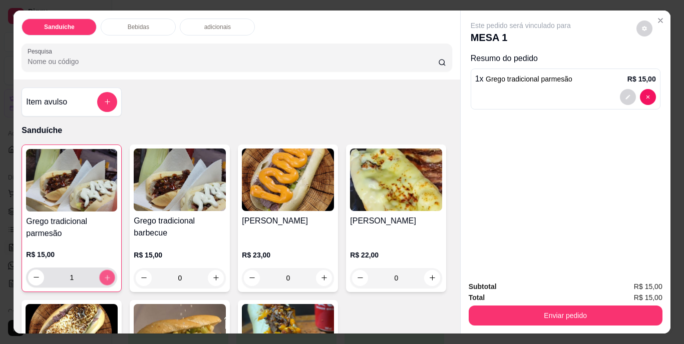
click at [105, 275] on icon "increase-product-quantity" at bounding box center [107, 277] width 5 height 5
type input "2"
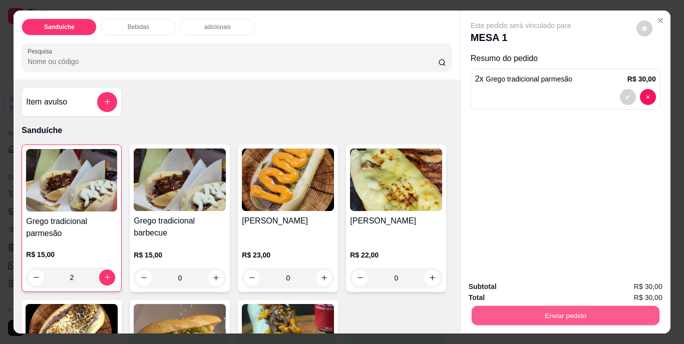
click at [554, 311] on button "Enviar pedido" at bounding box center [565, 316] width 188 height 20
click at [542, 280] on button "Não registrar e enviar pedido" at bounding box center [532, 287] width 101 height 19
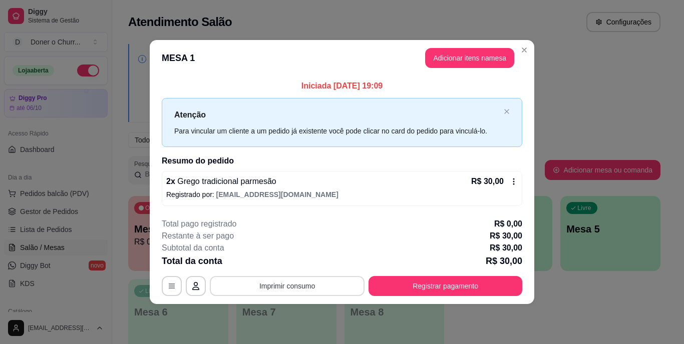
click at [286, 283] on button "Imprimir consumo" at bounding box center [287, 286] width 155 height 20
click at [296, 266] on button "IMPRESSORA" at bounding box center [290, 265] width 58 height 13
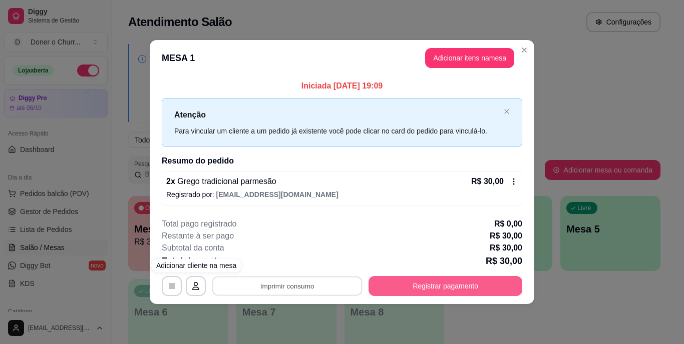
click at [403, 279] on button "Registrar pagamento" at bounding box center [445, 286] width 154 height 20
click at [469, 286] on button "Registrar pagamento" at bounding box center [445, 286] width 149 height 20
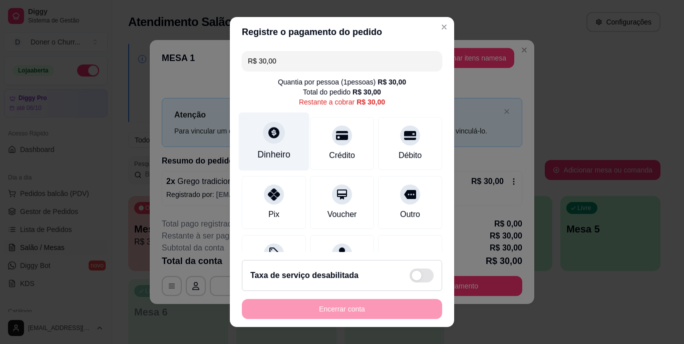
click at [272, 150] on div "Dinheiro" at bounding box center [273, 155] width 33 height 13
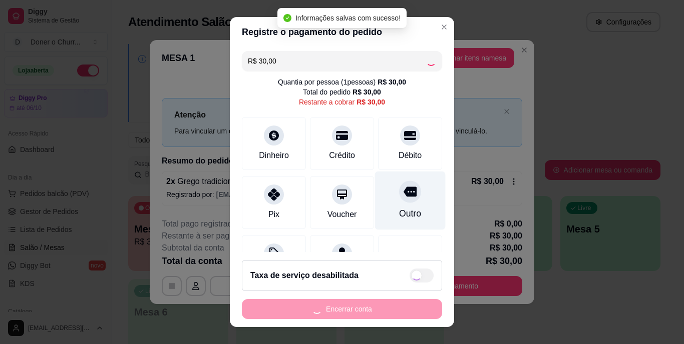
type input "R$ 0,00"
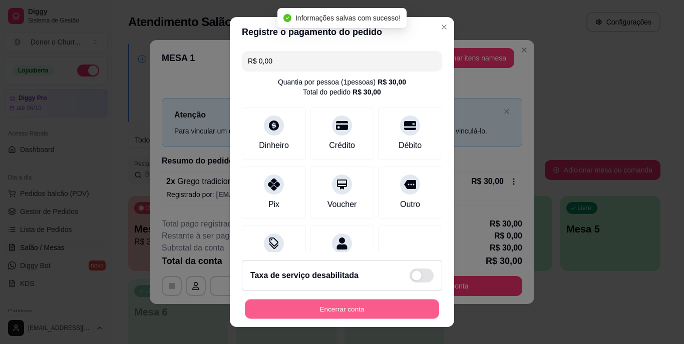
click at [311, 310] on button "Encerrar conta" at bounding box center [342, 309] width 194 height 20
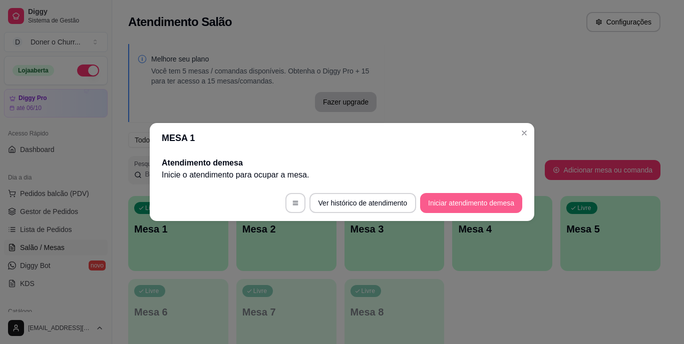
click at [480, 204] on button "Iniciar atendimento de mesa" at bounding box center [471, 203] width 102 height 20
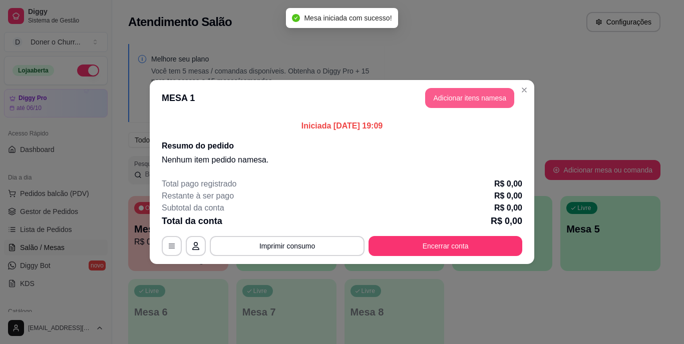
click at [464, 97] on button "Adicionar itens na mesa" at bounding box center [469, 98] width 89 height 20
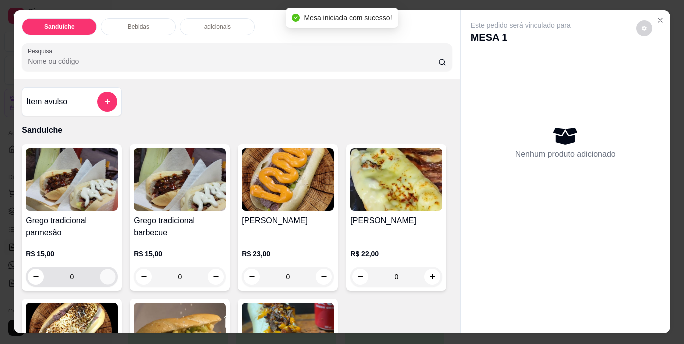
click at [104, 273] on icon "increase-product-quantity" at bounding box center [108, 277] width 8 height 8
type input "1"
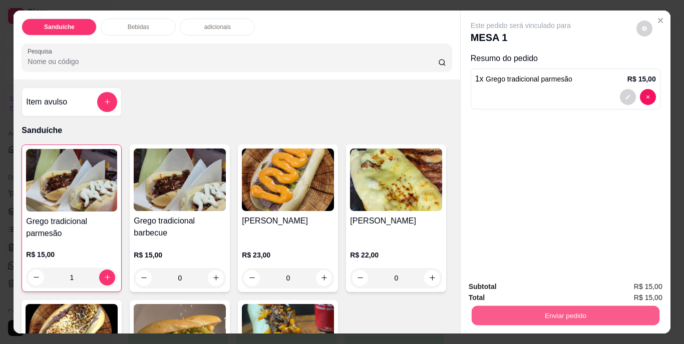
click at [543, 306] on button "Enviar pedido" at bounding box center [565, 316] width 188 height 20
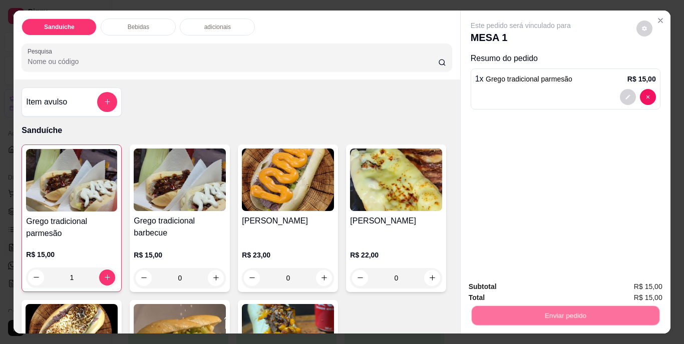
click at [535, 288] on button "Não registrar e enviar pedido" at bounding box center [532, 287] width 101 height 19
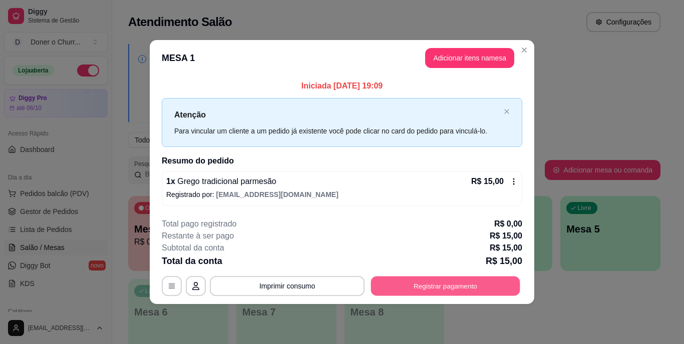
click at [416, 282] on button "Registrar pagamento" at bounding box center [445, 286] width 149 height 20
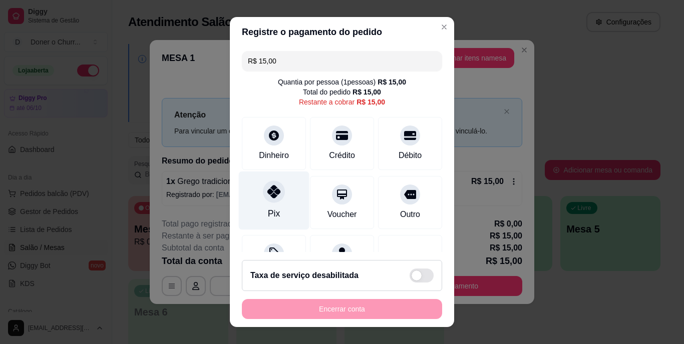
click at [264, 202] on div at bounding box center [274, 192] width 22 height 22
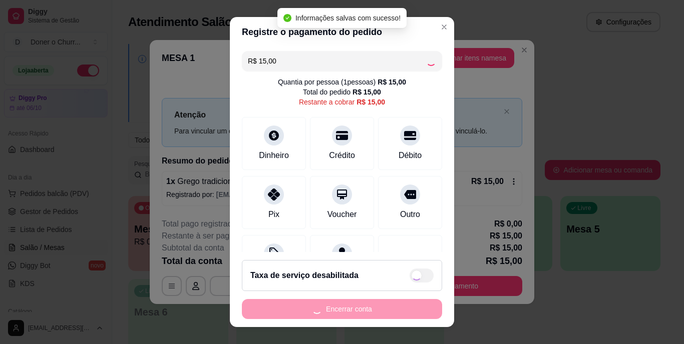
type input "R$ 0,00"
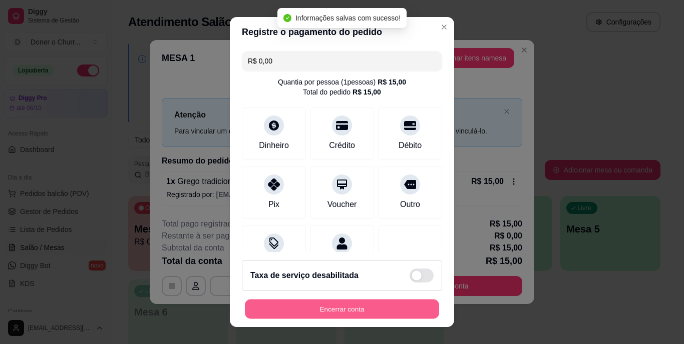
click at [322, 312] on button "Encerrar conta" at bounding box center [342, 309] width 194 height 20
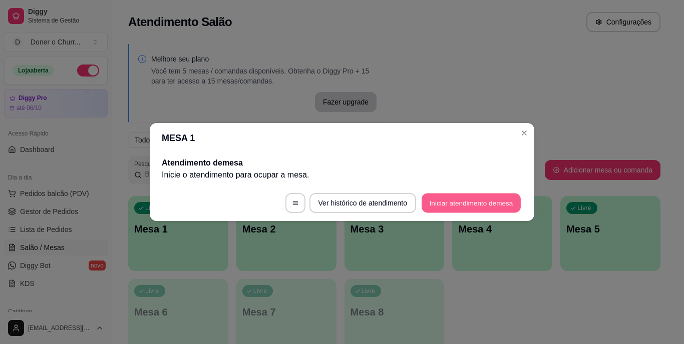
click at [490, 207] on button "Iniciar atendimento de mesa" at bounding box center [471, 204] width 99 height 20
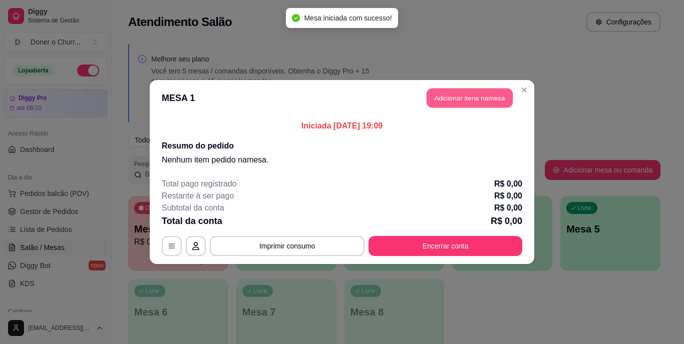
click at [464, 98] on button "Adicionar itens na mesa" at bounding box center [470, 99] width 86 height 20
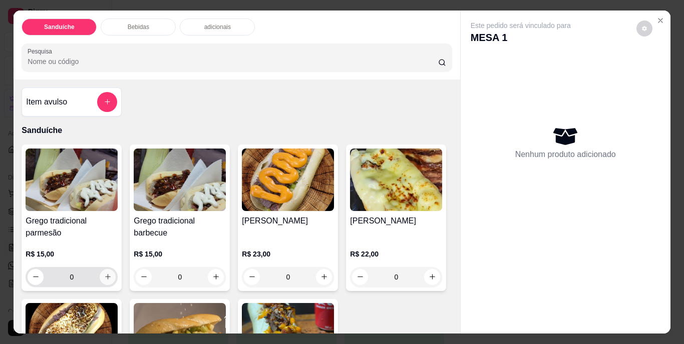
click at [104, 276] on icon "increase-product-quantity" at bounding box center [108, 277] width 8 height 8
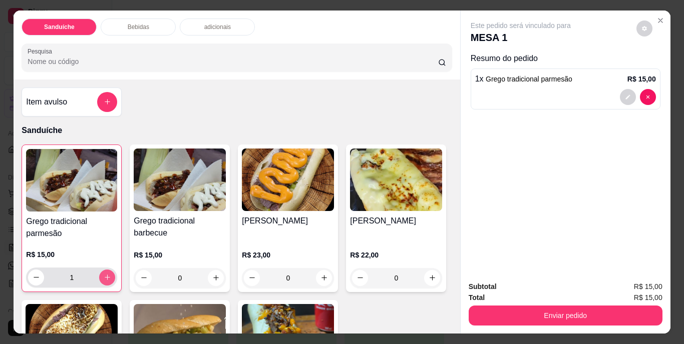
click at [104, 276] on icon "increase-product-quantity" at bounding box center [108, 278] width 8 height 8
click at [28, 278] on div "2" at bounding box center [71, 278] width 87 height 20
click at [34, 277] on icon "decrease-product-quantity" at bounding box center [37, 277] width 6 height 1
type input "1"
click at [212, 277] on icon "increase-product-quantity" at bounding box center [216, 278] width 8 height 8
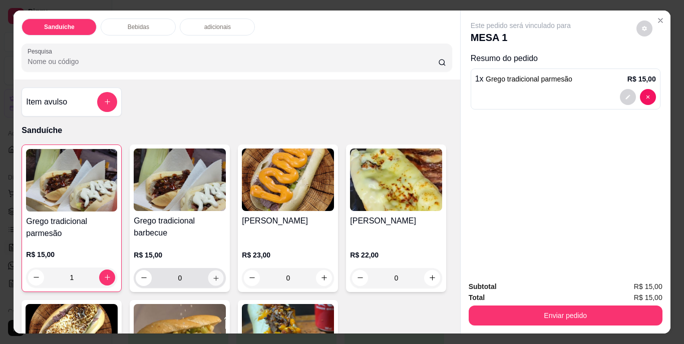
type input "1"
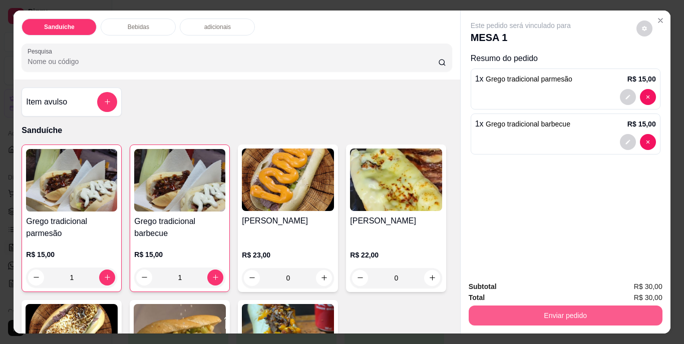
click at [530, 309] on button "Enviar pedido" at bounding box center [566, 316] width 194 height 20
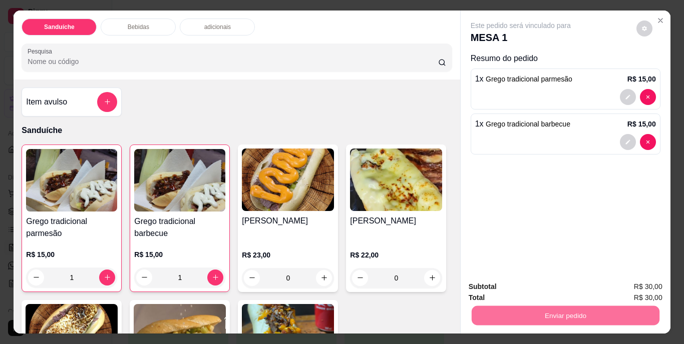
click at [529, 284] on button "Não registrar e enviar pedido" at bounding box center [532, 287] width 101 height 19
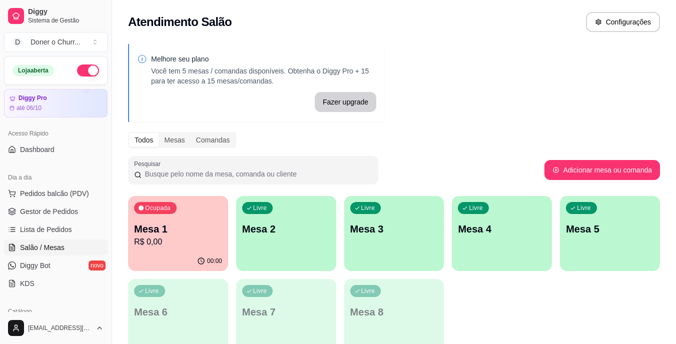
click at [557, 303] on div "Ocupada Mesa 1 R$ 0,00 00:00 Livre Mesa 2 Livre Mesa 3 Livre Mesa 4 Livre Mesa …" at bounding box center [394, 275] width 532 height 158
click at [298, 223] on p "Mesa 2" at bounding box center [286, 230] width 86 height 14
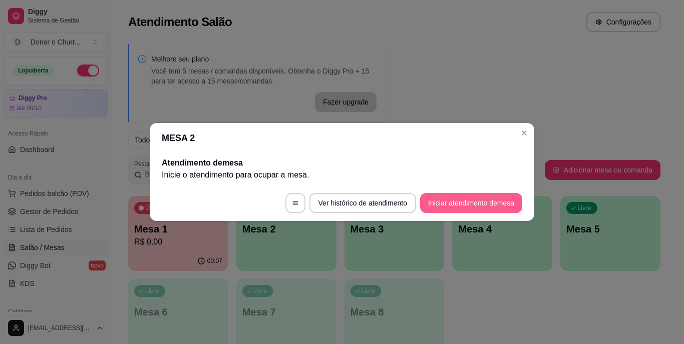
click at [472, 197] on button "Iniciar atendimento de mesa" at bounding box center [471, 203] width 102 height 20
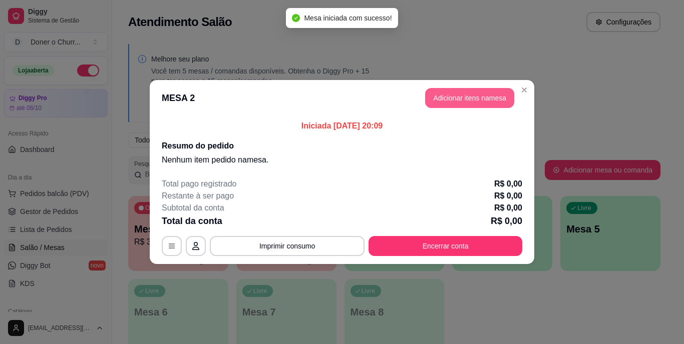
click at [483, 103] on button "Adicionar itens na mesa" at bounding box center [469, 98] width 89 height 20
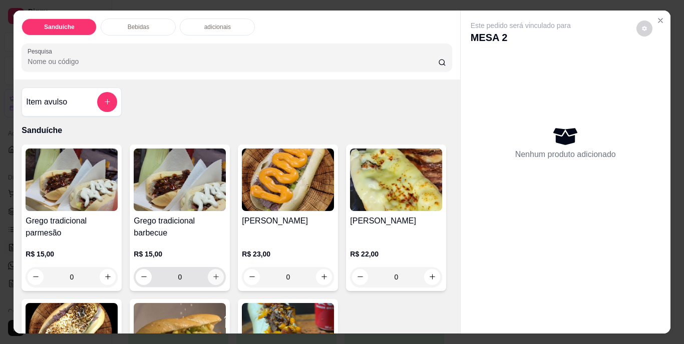
click at [212, 274] on icon "increase-product-quantity" at bounding box center [216, 277] width 8 height 8
type input "1"
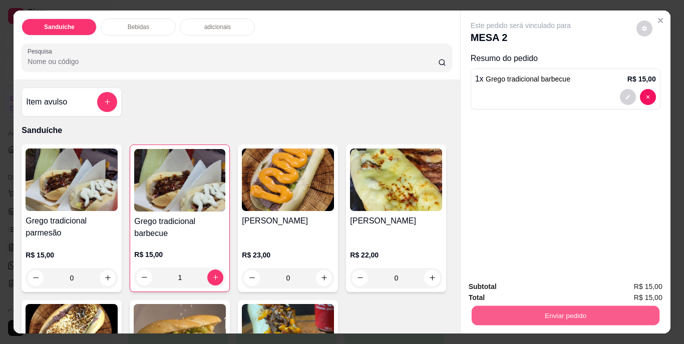
click at [566, 316] on button "Enviar pedido" at bounding box center [565, 316] width 188 height 20
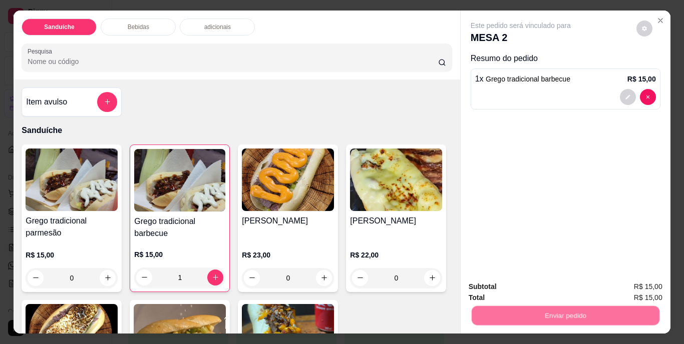
click at [558, 286] on button "Não registrar e enviar pedido" at bounding box center [532, 287] width 101 height 19
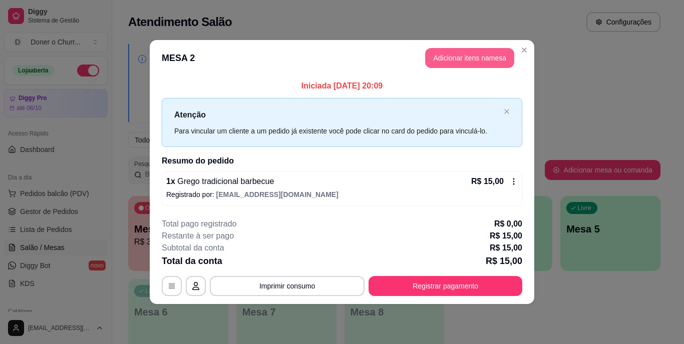
click at [467, 59] on button "Adicionar itens na mesa" at bounding box center [469, 58] width 89 height 20
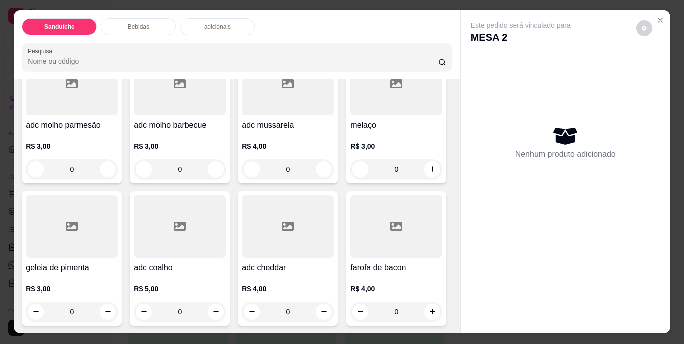
scroll to position [1001, 0]
click at [425, 309] on button "increase-product-quantity" at bounding box center [433, 312] width 16 height 16
type input "1"
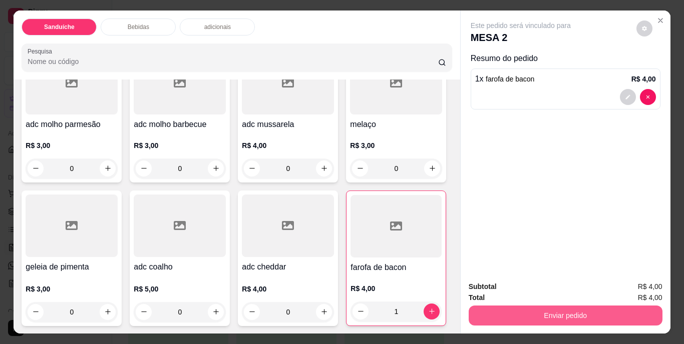
click at [560, 307] on button "Enviar pedido" at bounding box center [566, 316] width 194 height 20
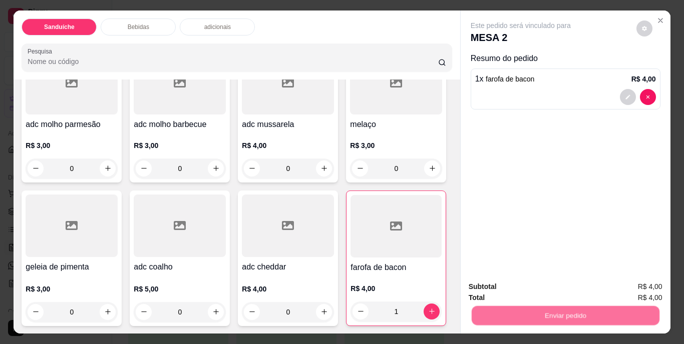
click at [551, 290] on button "Não registrar e enviar pedido" at bounding box center [532, 287] width 104 height 19
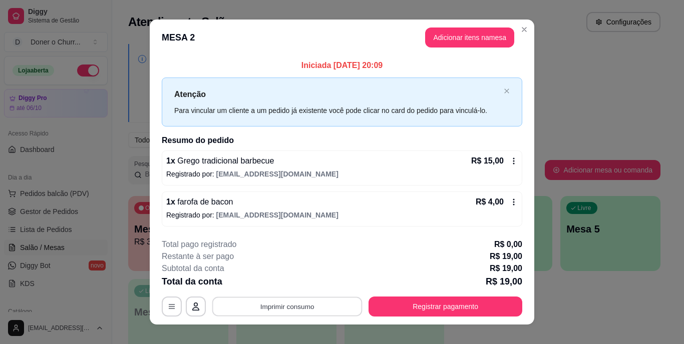
click at [302, 305] on button "Imprimir consumo" at bounding box center [287, 307] width 150 height 20
click at [302, 286] on button "IMPRESSORA" at bounding box center [286, 283] width 73 height 16
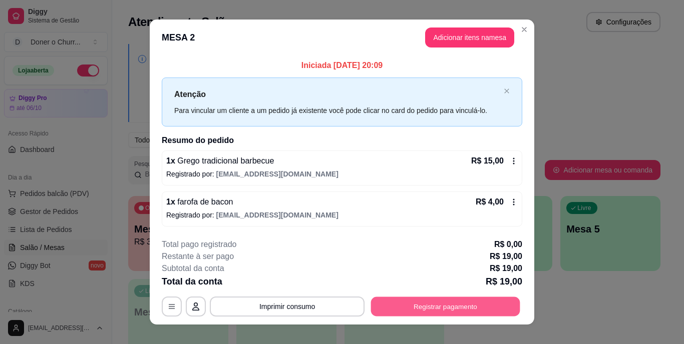
click at [432, 308] on button "Registrar pagamento" at bounding box center [445, 307] width 149 height 20
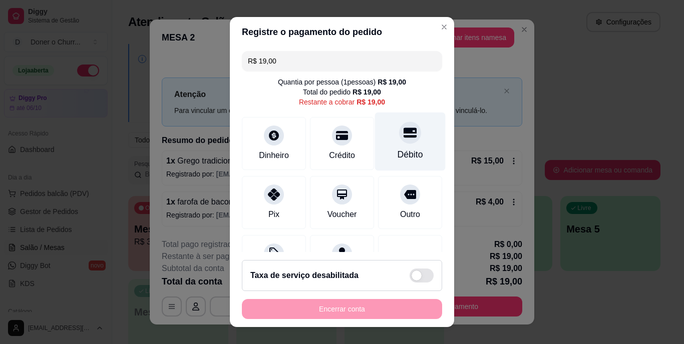
click at [399, 143] on div at bounding box center [410, 133] width 22 height 22
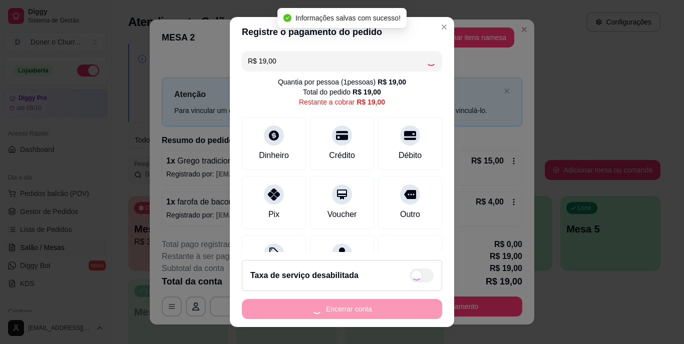
type input "R$ 0,00"
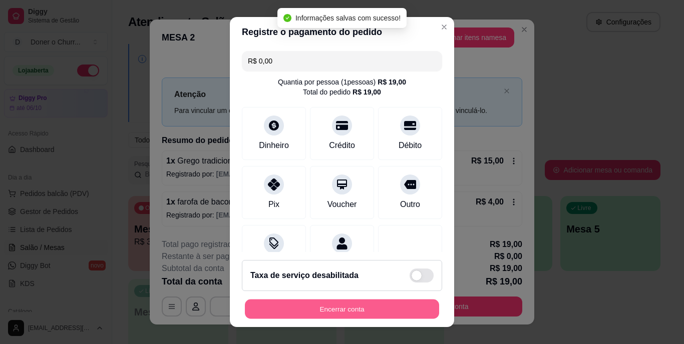
click at [344, 305] on button "Encerrar conta" at bounding box center [342, 309] width 194 height 20
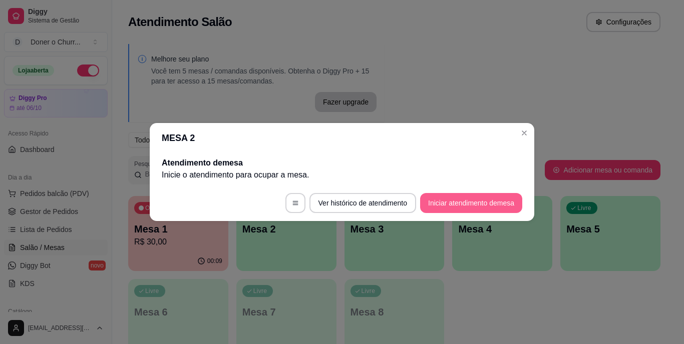
click at [474, 195] on button "Iniciar atendimento de mesa" at bounding box center [471, 203] width 102 height 20
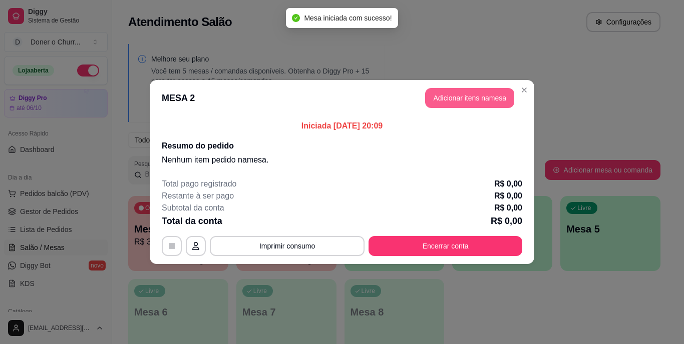
click at [478, 103] on button "Adicionar itens na mesa" at bounding box center [469, 98] width 89 height 20
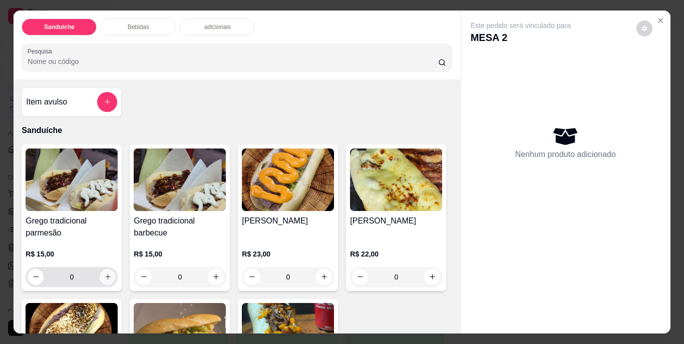
click at [107, 273] on icon "increase-product-quantity" at bounding box center [108, 277] width 8 height 8
type input "1"
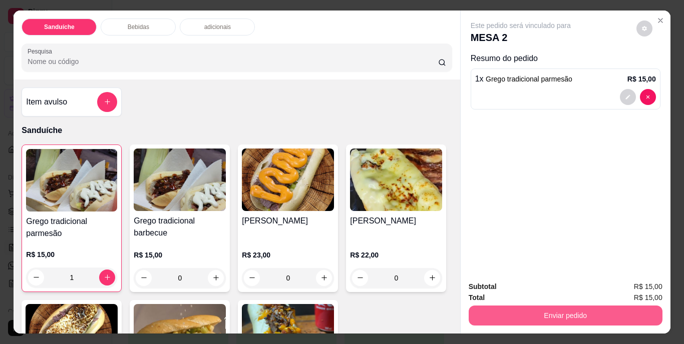
click at [536, 315] on button "Enviar pedido" at bounding box center [566, 316] width 194 height 20
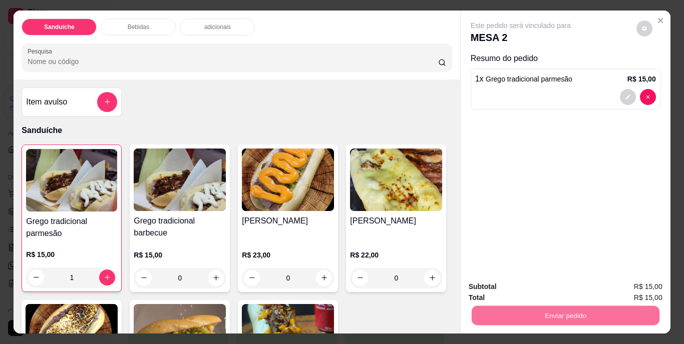
click at [535, 288] on button "Não registrar e enviar pedido" at bounding box center [532, 287] width 101 height 19
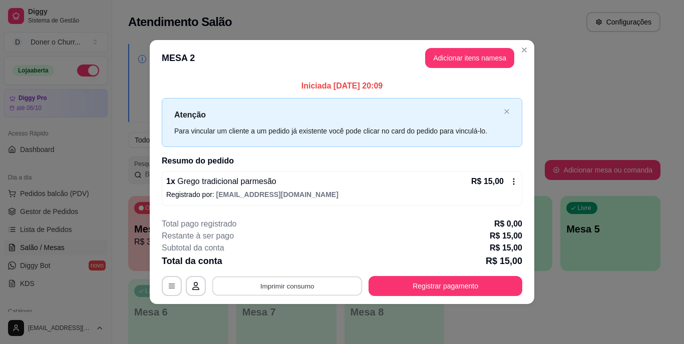
click at [292, 283] on button "Imprimir consumo" at bounding box center [287, 286] width 150 height 20
click at [297, 258] on button "IMPRESSORA" at bounding box center [290, 263] width 73 height 16
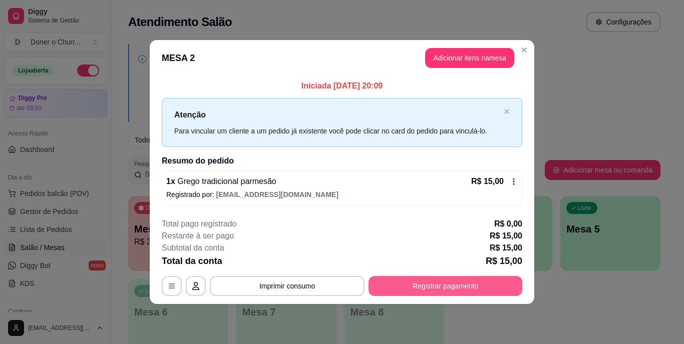
click at [423, 287] on button "Registrar pagamento" at bounding box center [445, 286] width 154 height 20
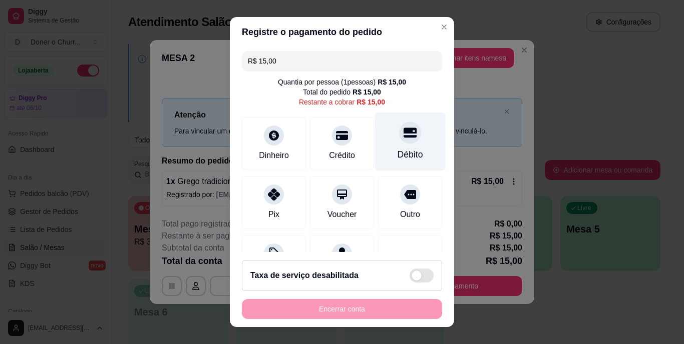
click at [399, 142] on div at bounding box center [410, 133] width 22 height 22
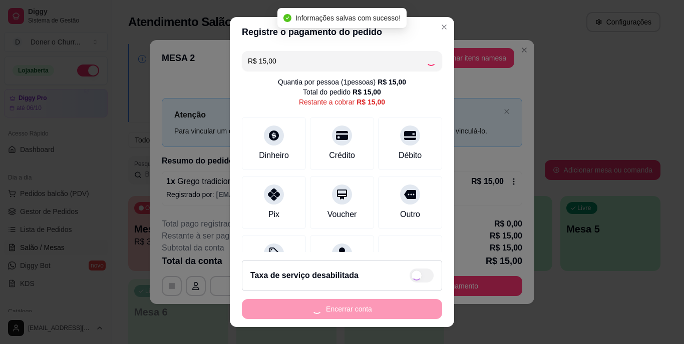
type input "R$ 0,00"
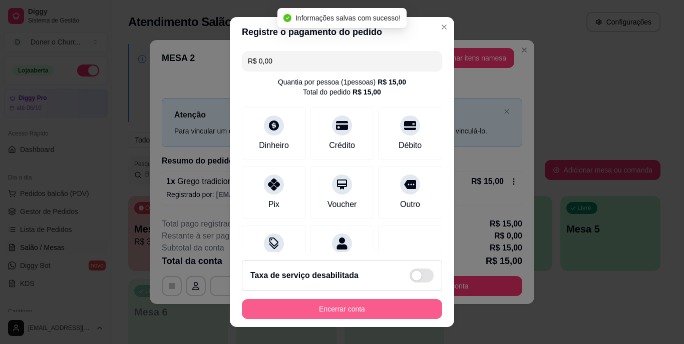
click at [372, 307] on button "Encerrar conta" at bounding box center [342, 309] width 200 height 20
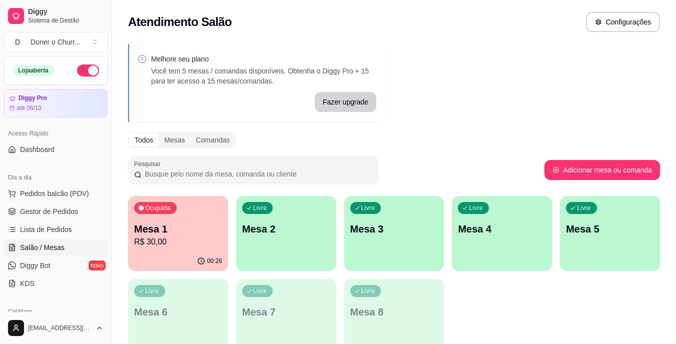
click at [176, 232] on p "Mesa 1" at bounding box center [178, 229] width 88 height 14
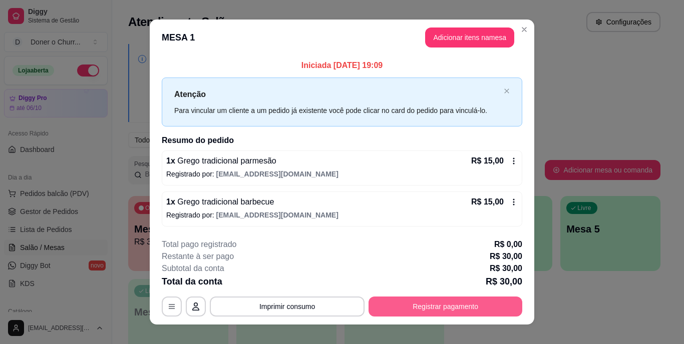
click at [445, 310] on button "Registrar pagamento" at bounding box center [445, 307] width 154 height 20
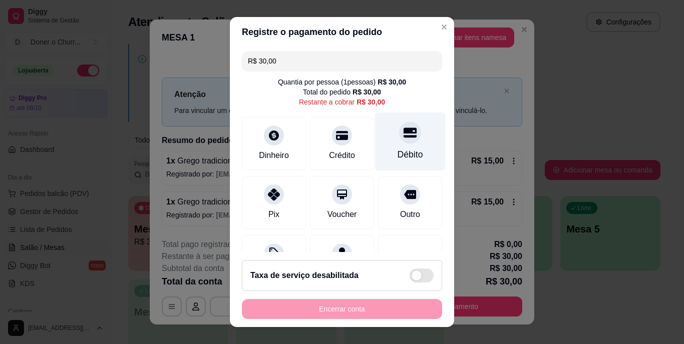
click at [378, 143] on div "Débito" at bounding box center [410, 142] width 71 height 59
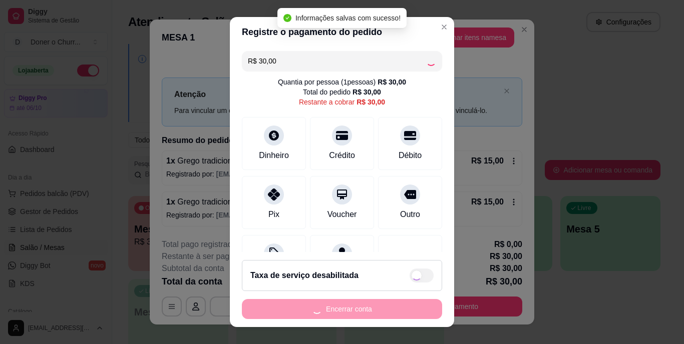
type input "R$ 0,00"
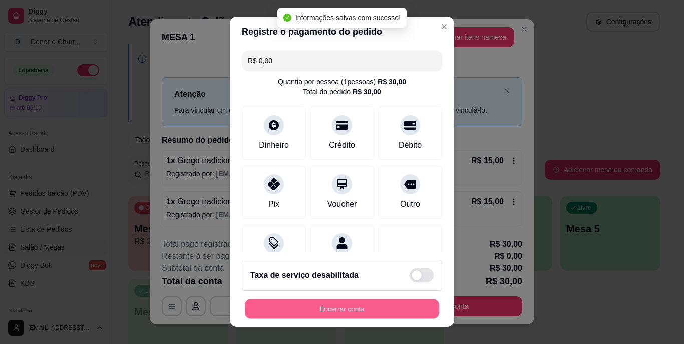
click at [329, 304] on button "Encerrar conta" at bounding box center [342, 309] width 194 height 20
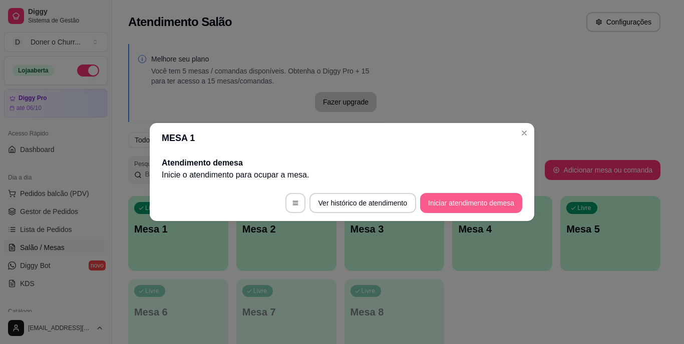
click at [474, 206] on button "Iniciar atendimento de mesa" at bounding box center [471, 203] width 102 height 20
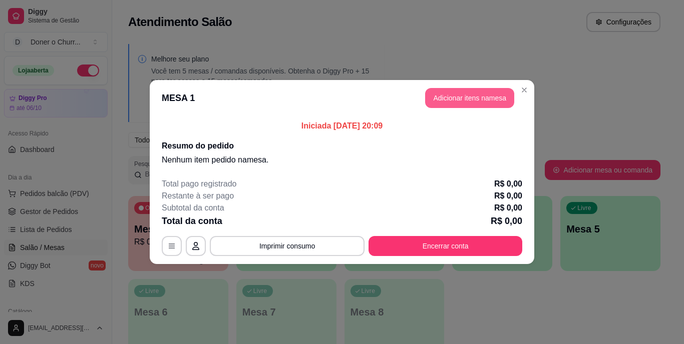
click at [471, 101] on button "Adicionar itens na mesa" at bounding box center [469, 98] width 89 height 20
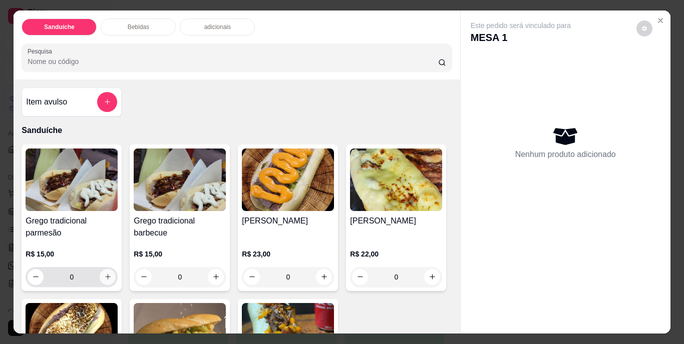
click at [104, 273] on icon "increase-product-quantity" at bounding box center [108, 277] width 8 height 8
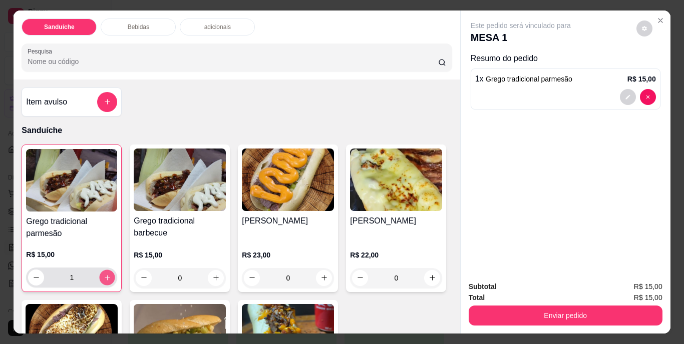
click at [105, 278] on button "increase-product-quantity" at bounding box center [108, 278] width 16 height 16
type input "2"
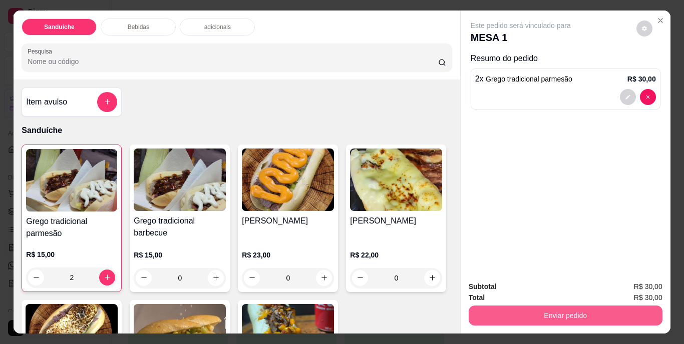
click at [541, 308] on button "Enviar pedido" at bounding box center [566, 316] width 194 height 20
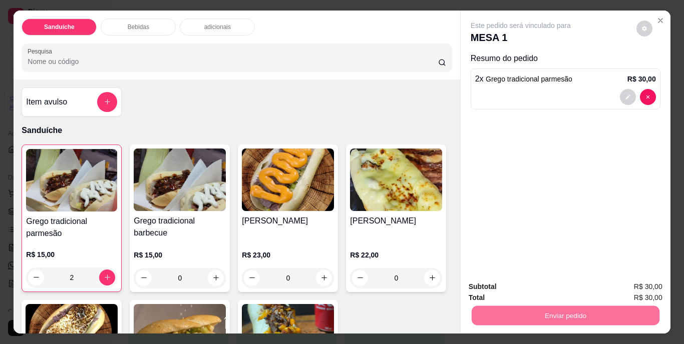
click at [549, 292] on button "Não registrar e enviar pedido" at bounding box center [532, 287] width 104 height 19
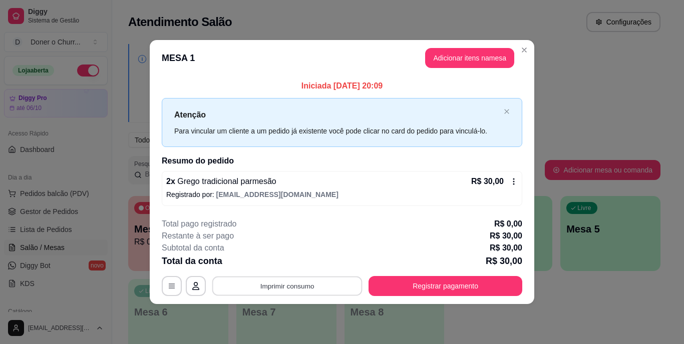
click at [285, 283] on button "Imprimir consumo" at bounding box center [287, 286] width 150 height 20
click at [290, 266] on button "IMPRESSORA" at bounding box center [290, 263] width 73 height 16
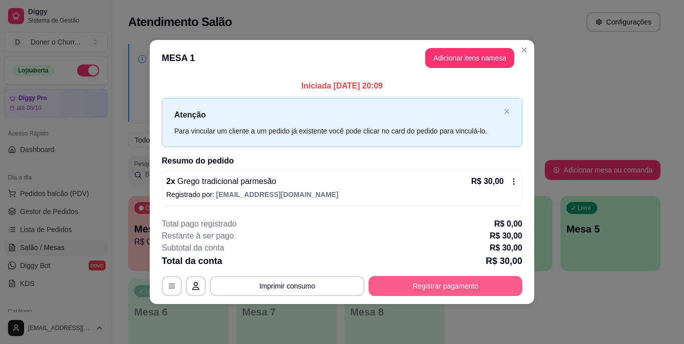
click at [454, 280] on button "Registrar pagamento" at bounding box center [445, 286] width 154 height 20
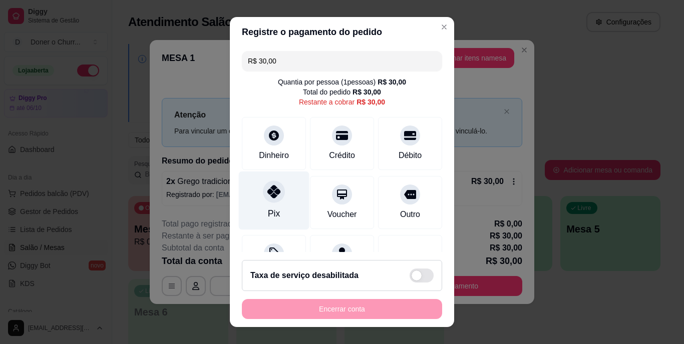
click at [275, 195] on div at bounding box center [274, 192] width 22 height 22
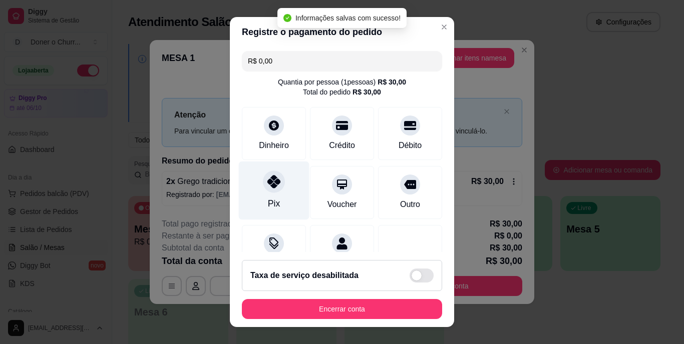
type input "R$ 0,00"
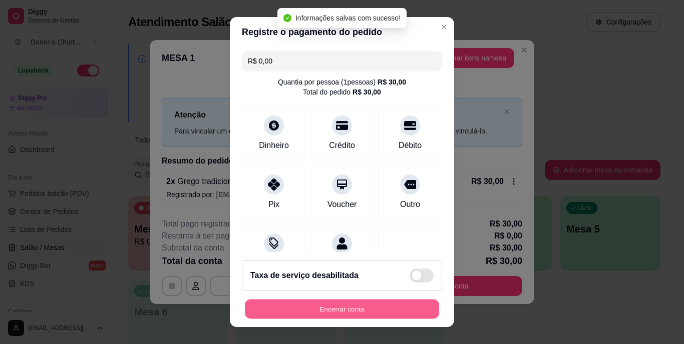
click at [319, 312] on button "Encerrar conta" at bounding box center [342, 309] width 194 height 20
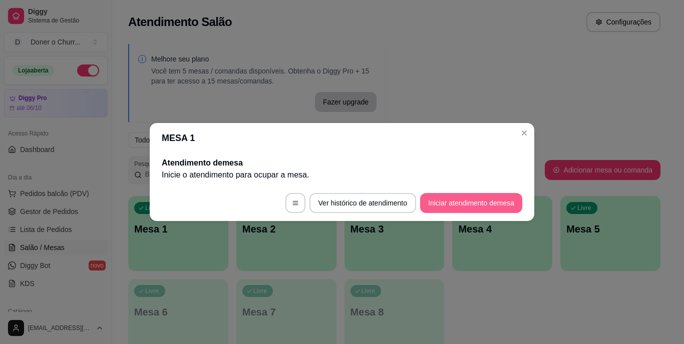
click at [494, 197] on button "Iniciar atendimento de mesa" at bounding box center [471, 203] width 102 height 20
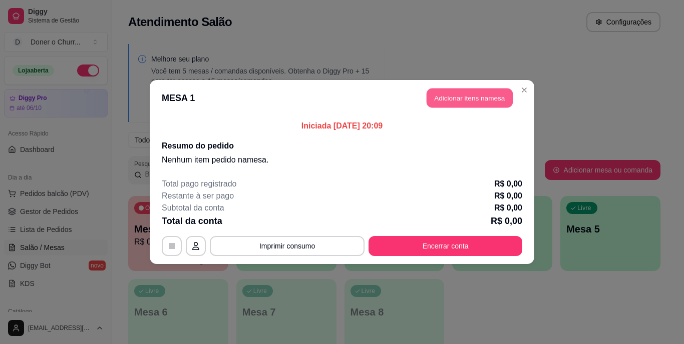
click at [466, 101] on button "Adicionar itens na mesa" at bounding box center [470, 99] width 86 height 20
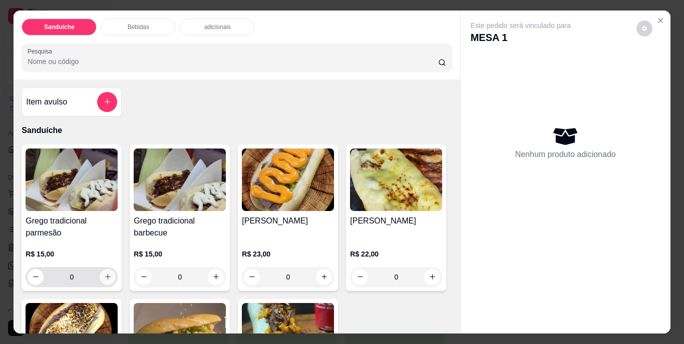
click at [104, 273] on icon "increase-product-quantity" at bounding box center [108, 277] width 8 height 8
type input "1"
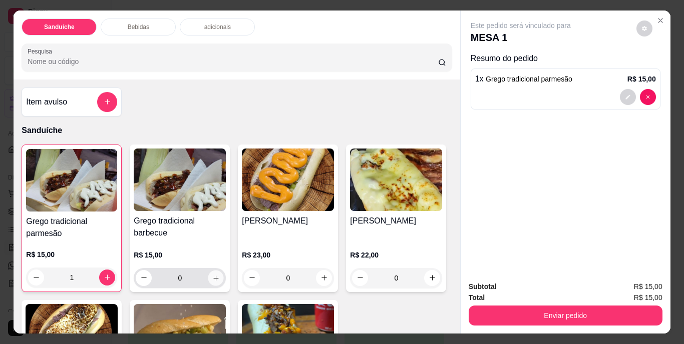
click at [212, 278] on icon "increase-product-quantity" at bounding box center [216, 278] width 8 height 8
type input "1"
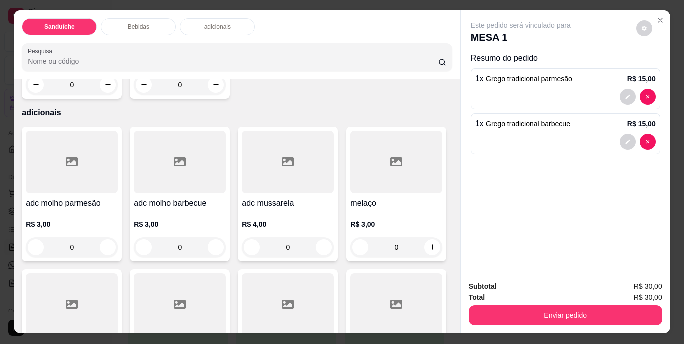
scroll to position [651, 0]
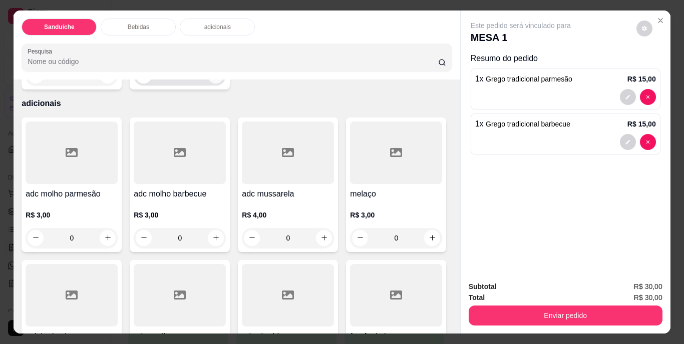
click at [220, 79] on icon "increase-product-quantity" at bounding box center [216, 76] width 8 height 8
type input "1"
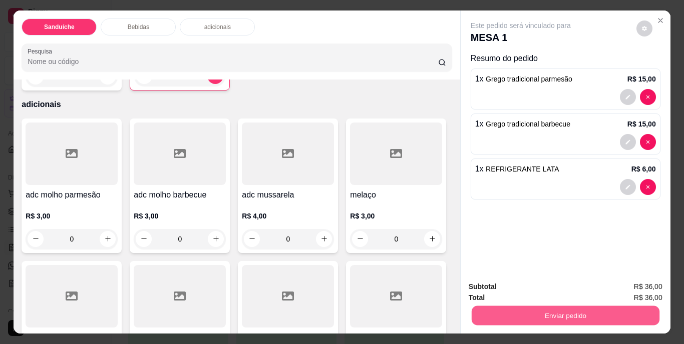
click at [526, 307] on button "Enviar pedido" at bounding box center [565, 316] width 188 height 20
click at [524, 287] on button "Não registrar e enviar pedido" at bounding box center [532, 287] width 104 height 19
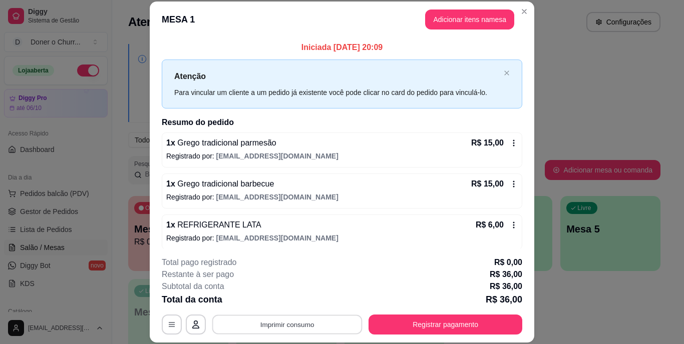
click at [284, 324] on button "Imprimir consumo" at bounding box center [287, 325] width 150 height 20
click at [285, 304] on button "IMPRESSORA" at bounding box center [286, 302] width 70 height 16
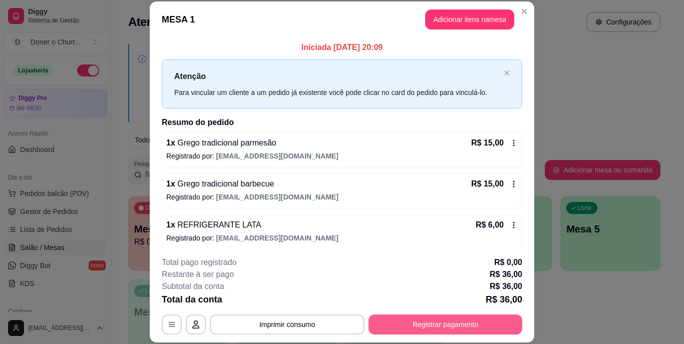
click at [438, 316] on button "Registrar pagamento" at bounding box center [445, 325] width 154 height 20
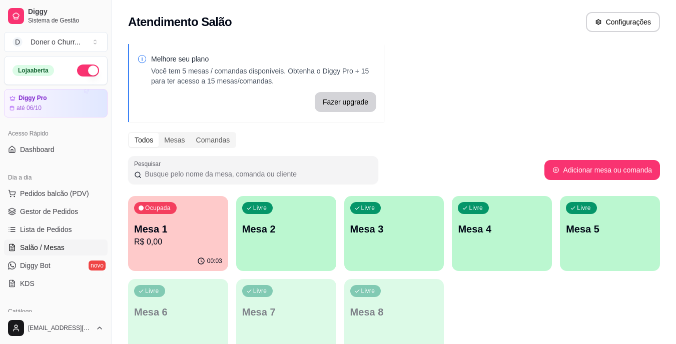
click at [272, 240] on div "Livre Mesa 2" at bounding box center [286, 227] width 100 height 63
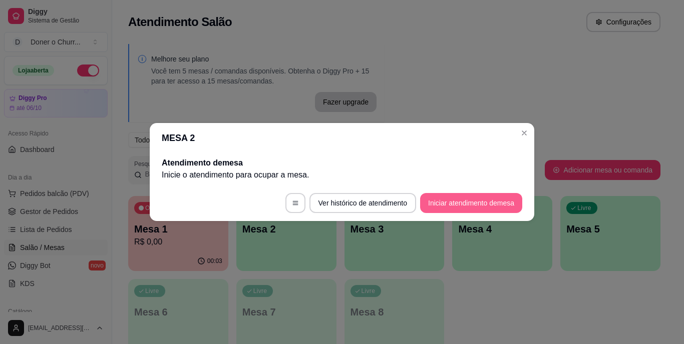
click at [490, 199] on button "Iniciar atendimento de mesa" at bounding box center [471, 203] width 102 height 20
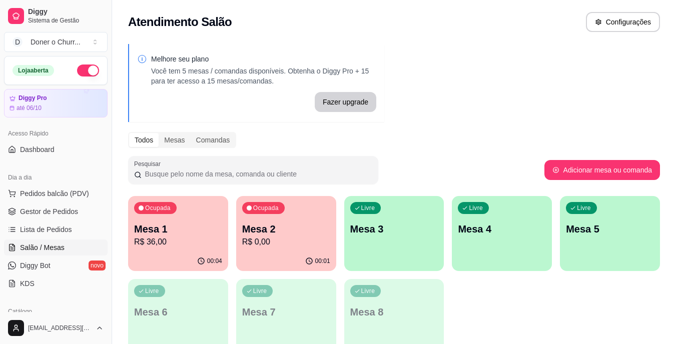
click at [332, 227] on div "Ocupada Mesa 2 R$ 0,00" at bounding box center [286, 224] width 100 height 56
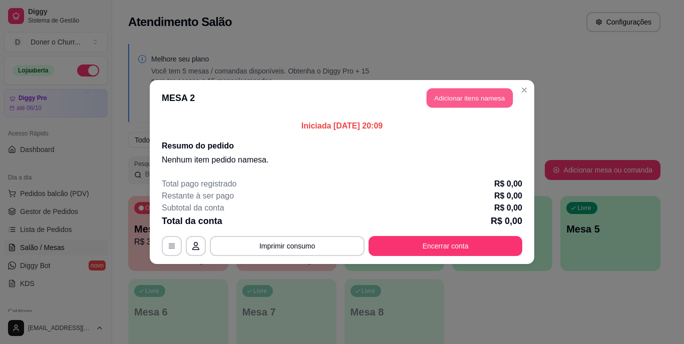
click at [493, 95] on button "Adicionar itens na mesa" at bounding box center [470, 99] width 86 height 20
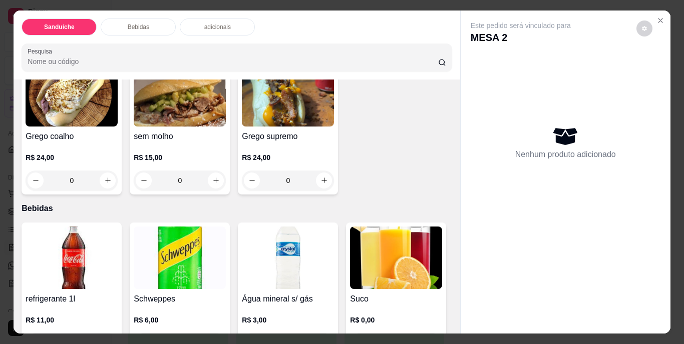
scroll to position [100, 0]
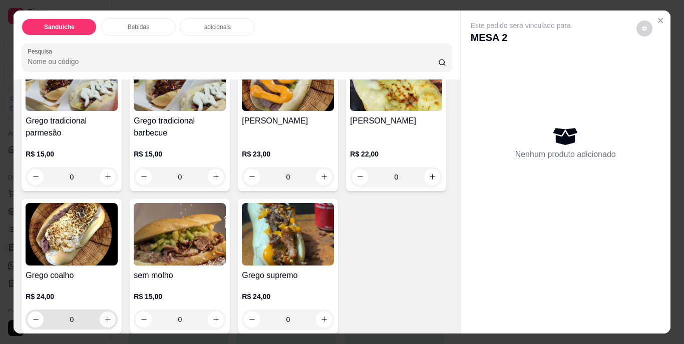
click at [116, 312] on button "increase-product-quantity" at bounding box center [108, 320] width 16 height 16
type input "1"
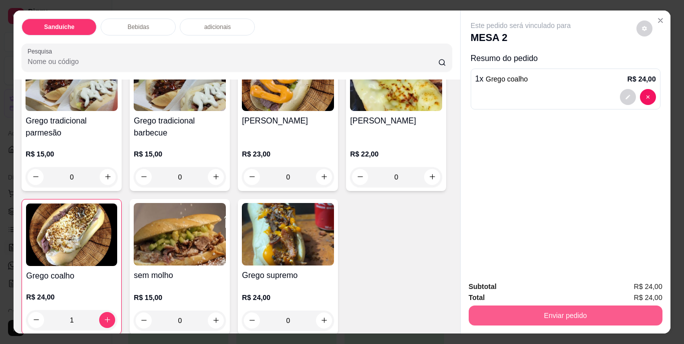
click at [556, 308] on button "Enviar pedido" at bounding box center [566, 316] width 194 height 20
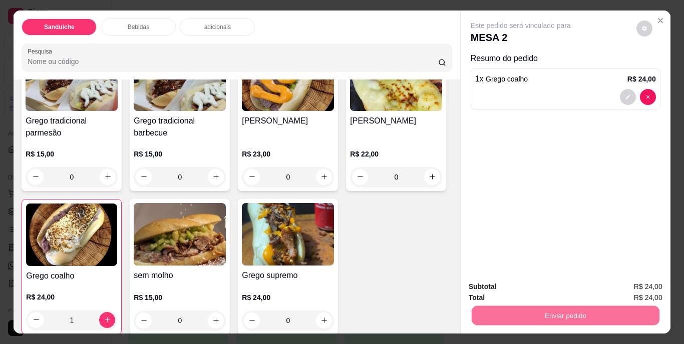
click at [537, 287] on button "Não registrar e enviar pedido" at bounding box center [532, 287] width 104 height 19
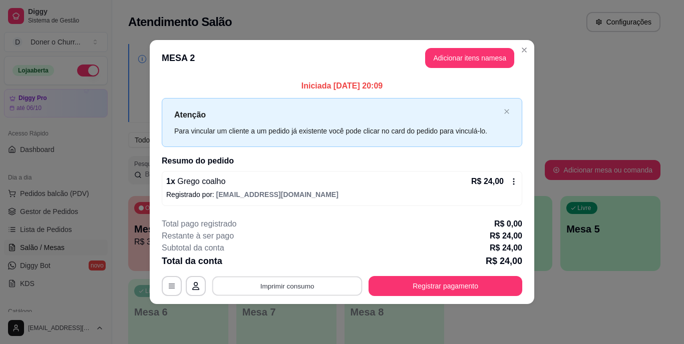
click at [289, 284] on button "Imprimir consumo" at bounding box center [287, 286] width 150 height 20
click at [292, 267] on button "IMPRESSORA" at bounding box center [290, 263] width 70 height 16
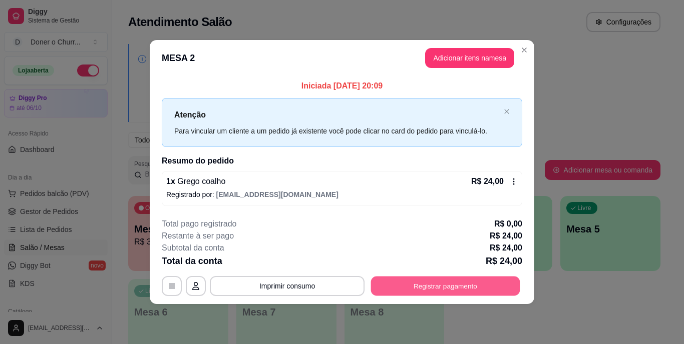
click at [408, 280] on button "Registrar pagamento" at bounding box center [445, 286] width 149 height 20
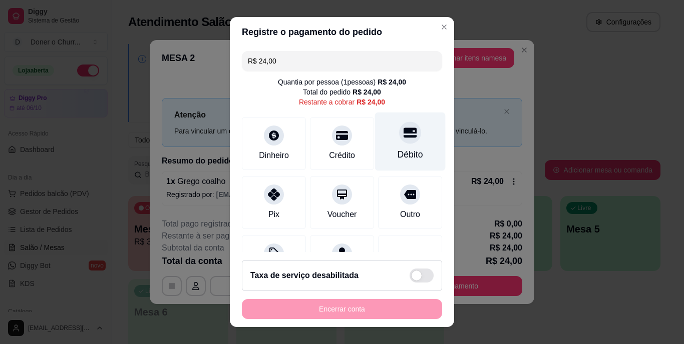
click at [397, 153] on div "Débito" at bounding box center [410, 155] width 26 height 13
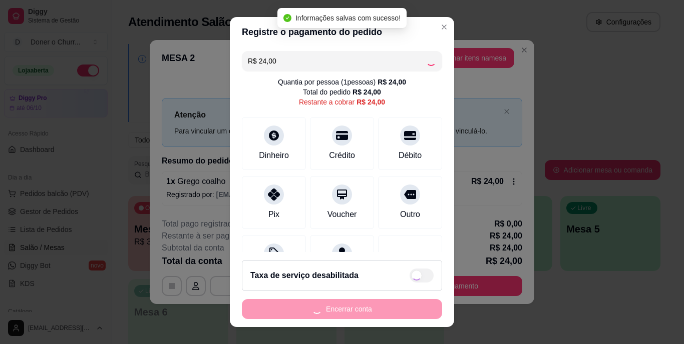
type input "R$ 0,00"
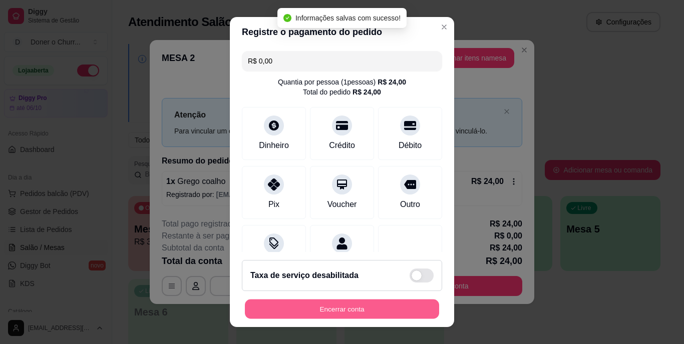
click at [357, 307] on button "Encerrar conta" at bounding box center [342, 309] width 194 height 20
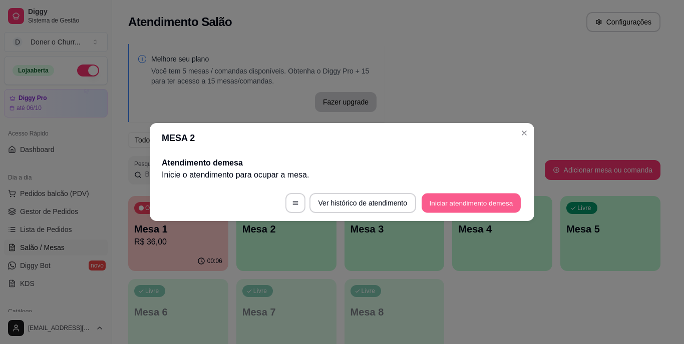
click at [507, 201] on button "Iniciar atendimento de mesa" at bounding box center [471, 204] width 99 height 20
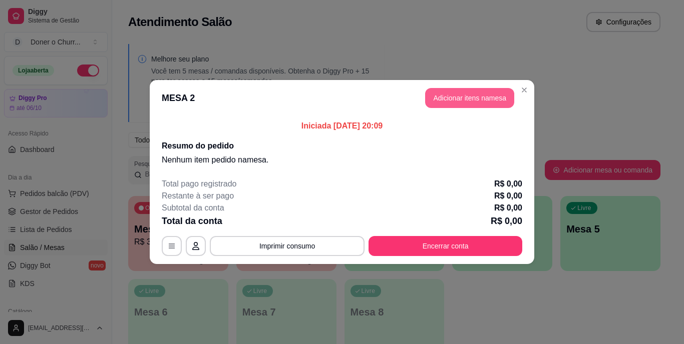
click at [477, 95] on button "Adicionar itens na mesa" at bounding box center [469, 98] width 89 height 20
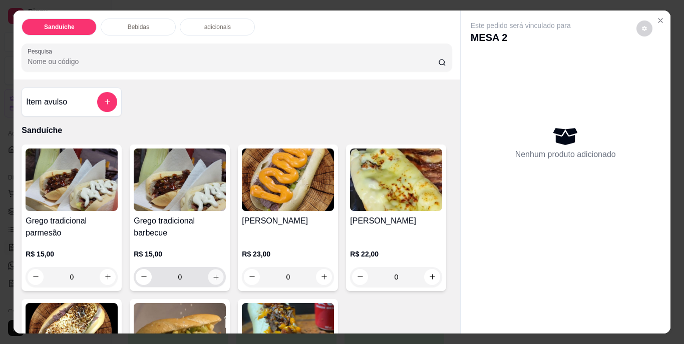
click at [208, 272] on button "increase-product-quantity" at bounding box center [216, 277] width 16 height 16
type input "1"
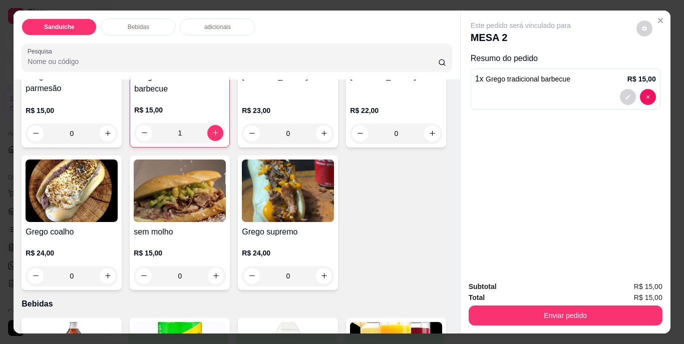
scroll to position [150, 0]
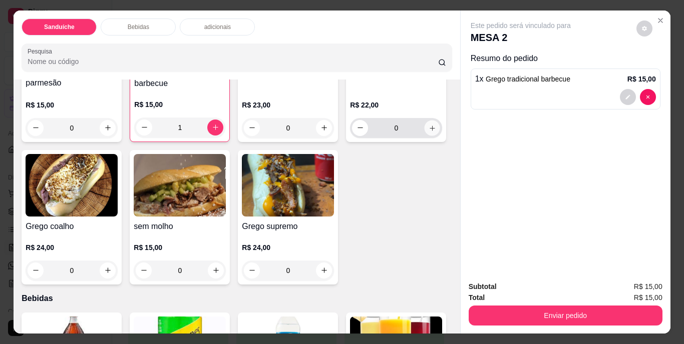
click at [429, 132] on icon "increase-product-quantity" at bounding box center [433, 128] width 8 height 8
type input "1"
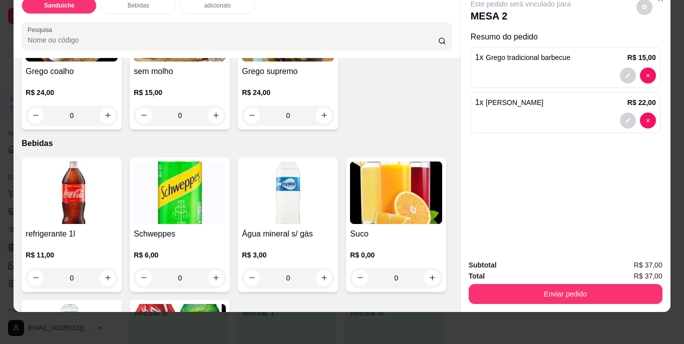
scroll to position [300, 0]
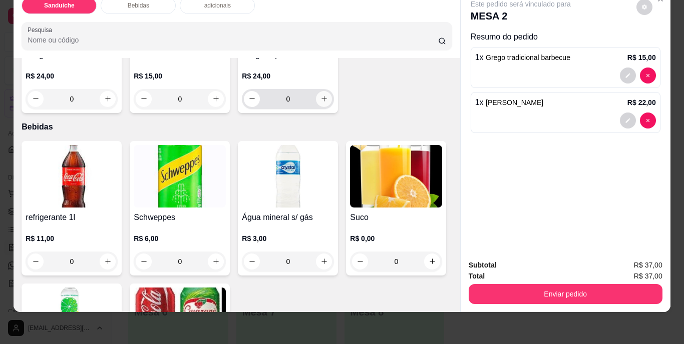
click at [320, 103] on icon "increase-product-quantity" at bounding box center [324, 99] width 8 height 8
type input "1"
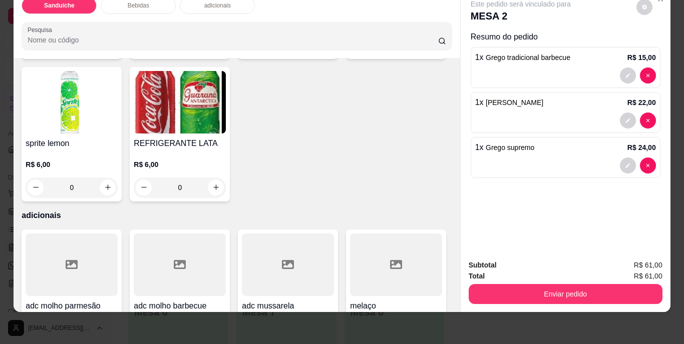
scroll to position [501, 0]
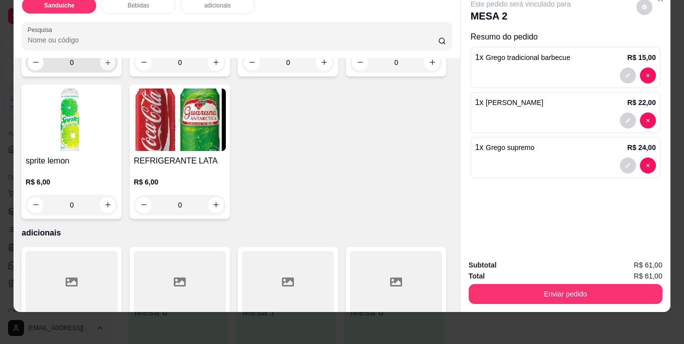
click at [104, 66] on icon "increase-product-quantity" at bounding box center [108, 63] width 8 height 8
type input "1"
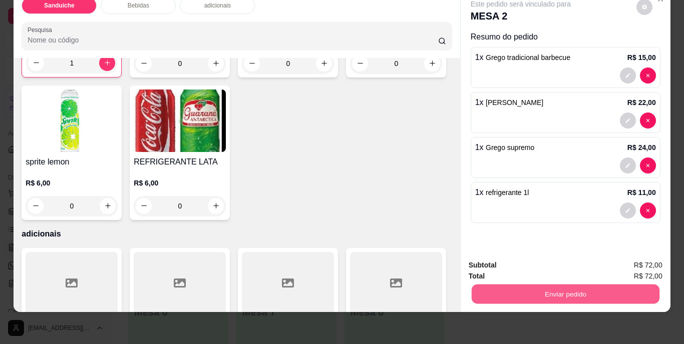
click at [560, 286] on button "Enviar pedido" at bounding box center [565, 295] width 188 height 20
click at [545, 264] on button "Não registrar e enviar pedido" at bounding box center [532, 262] width 101 height 19
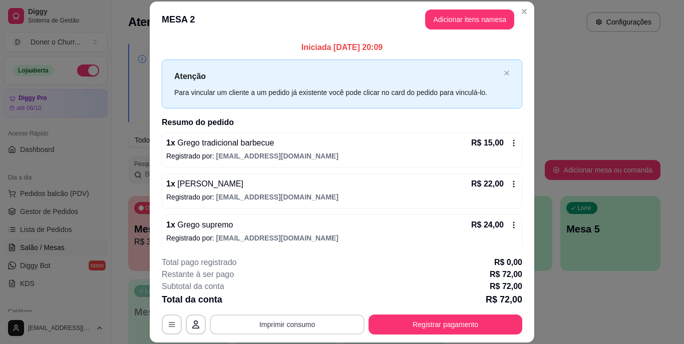
click at [275, 322] on button "Imprimir consumo" at bounding box center [287, 325] width 155 height 20
click at [295, 300] on button "IMPRESSORA" at bounding box center [286, 302] width 73 height 16
click at [342, 169] on div "1 x Grego tradicional barbecue R$ 15,00 Registrado por: [EMAIL_ADDRESS][DOMAIN_…" at bounding box center [342, 212] width 360 height 158
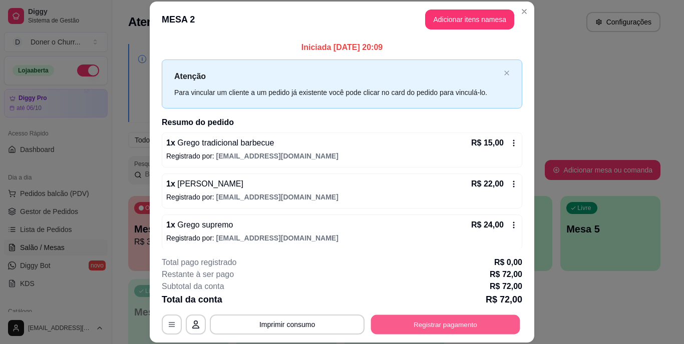
click at [430, 325] on button "Registrar pagamento" at bounding box center [445, 325] width 149 height 20
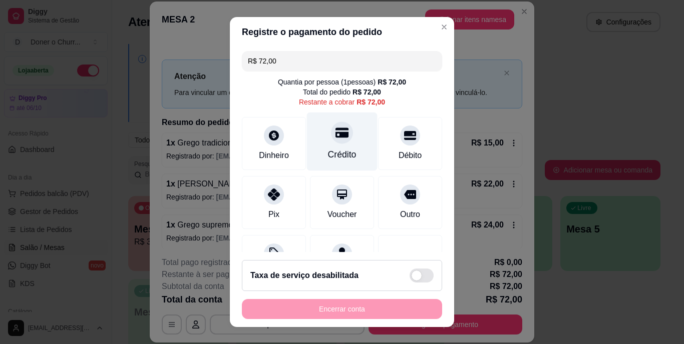
click at [335, 137] on icon at bounding box center [341, 133] width 13 height 13
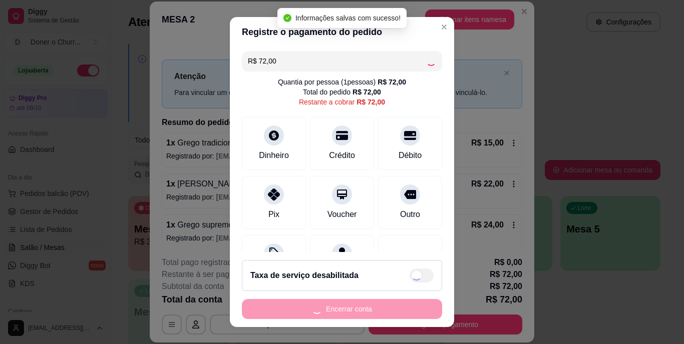
type input "R$ 0,00"
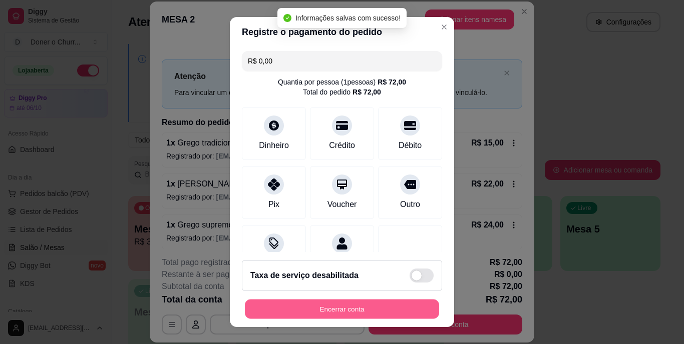
click at [369, 307] on button "Encerrar conta" at bounding box center [342, 309] width 194 height 20
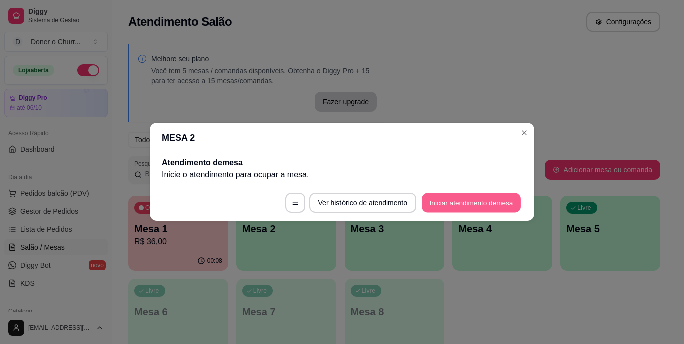
click at [484, 202] on button "Iniciar atendimento de mesa" at bounding box center [471, 204] width 99 height 20
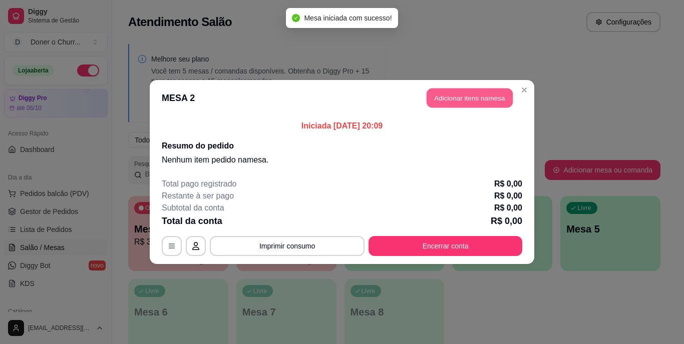
click at [472, 97] on button "Adicionar itens na mesa" at bounding box center [470, 99] width 86 height 20
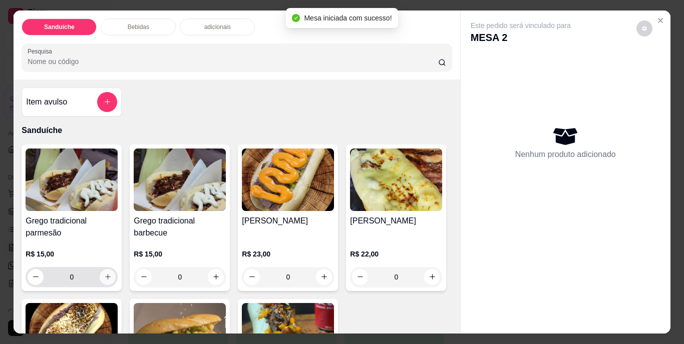
click at [104, 273] on icon "increase-product-quantity" at bounding box center [108, 277] width 8 height 8
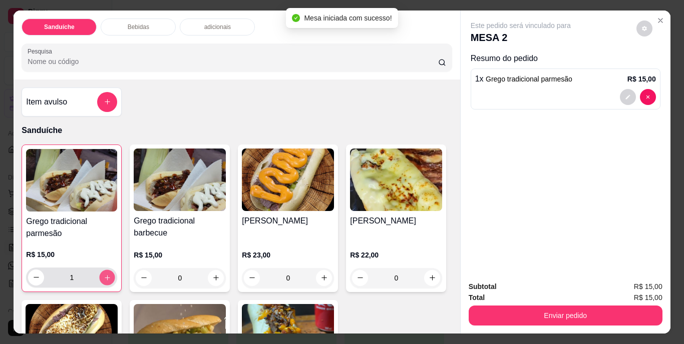
click at [104, 274] on icon "increase-product-quantity" at bounding box center [108, 278] width 8 height 8
type input "2"
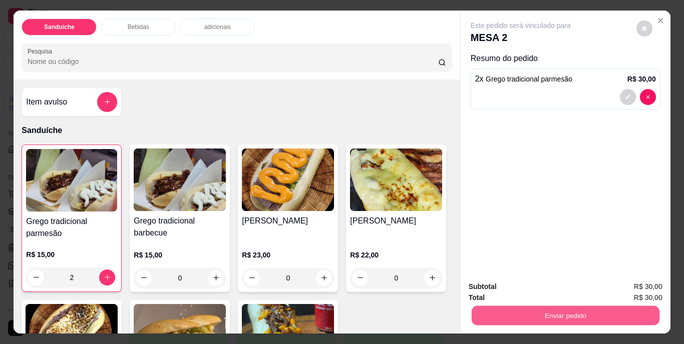
click at [541, 306] on button "Enviar pedido" at bounding box center [565, 316] width 188 height 20
click at [536, 290] on button "Não registrar e enviar pedido" at bounding box center [532, 287] width 104 height 19
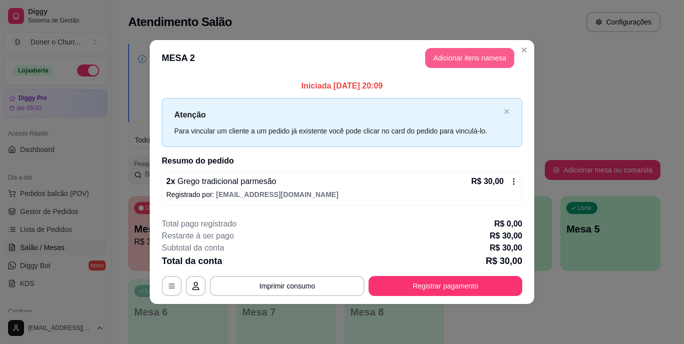
click at [480, 56] on button "Adicionar itens na mesa" at bounding box center [469, 58] width 89 height 20
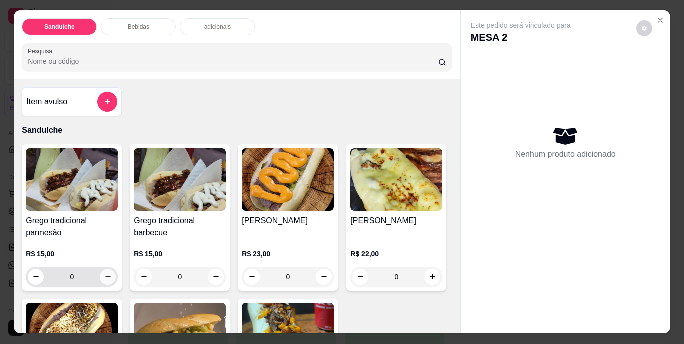
click at [108, 273] on icon "increase-product-quantity" at bounding box center [108, 277] width 8 height 8
type input "1"
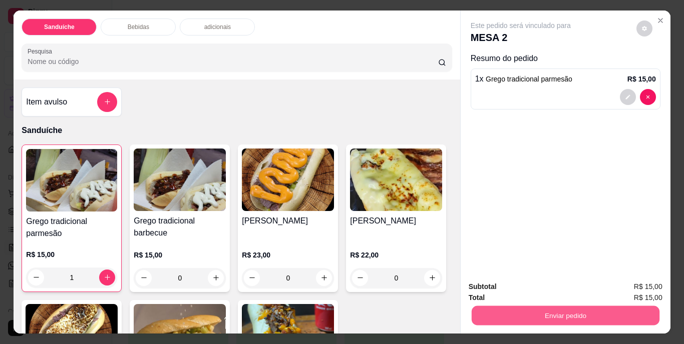
click at [589, 316] on button "Enviar pedido" at bounding box center [565, 316] width 188 height 20
click at [558, 287] on button "Não registrar e enviar pedido" at bounding box center [532, 287] width 101 height 19
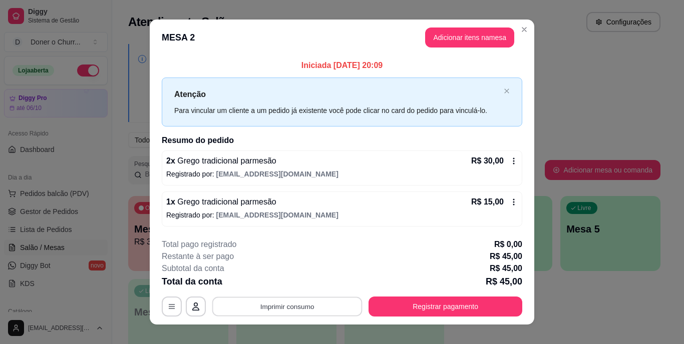
click at [272, 309] on button "Imprimir consumo" at bounding box center [287, 307] width 150 height 20
click at [289, 285] on button "IMPRESSORA" at bounding box center [286, 284] width 70 height 16
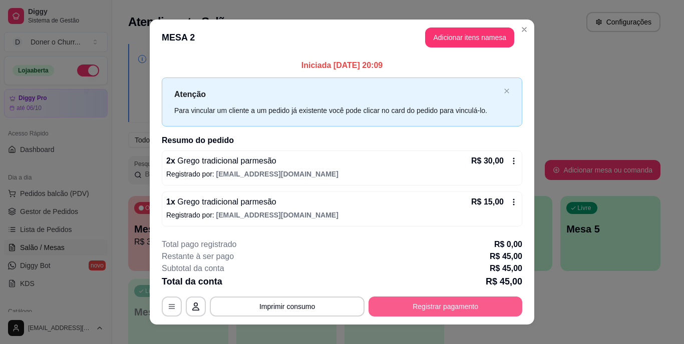
click at [440, 306] on button "Registrar pagamento" at bounding box center [445, 307] width 154 height 20
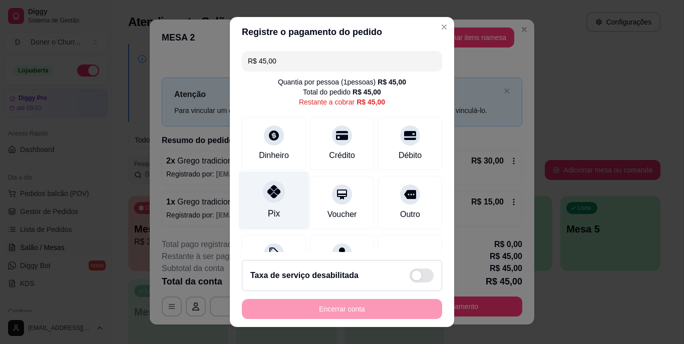
click at [267, 206] on div "Pix" at bounding box center [274, 201] width 71 height 59
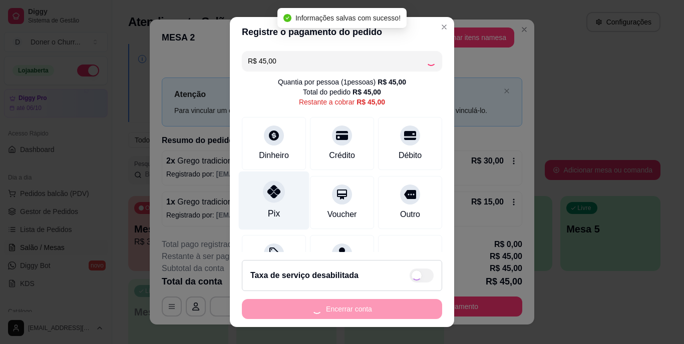
type input "R$ 0,00"
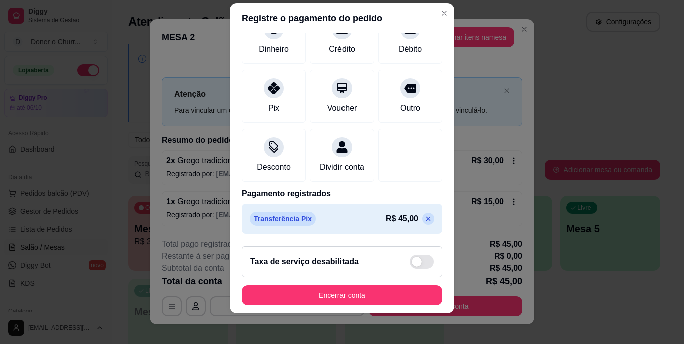
scroll to position [15, 0]
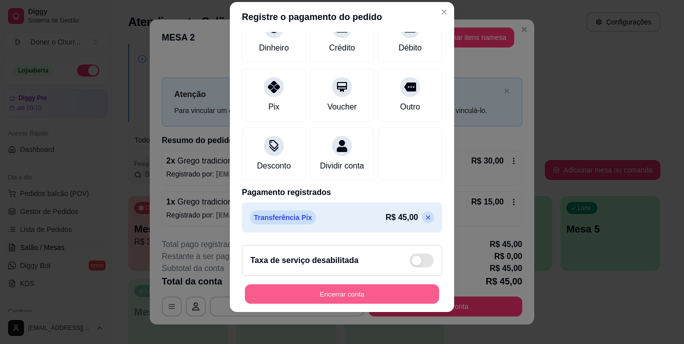
click at [352, 295] on button "Encerrar conta" at bounding box center [342, 294] width 194 height 20
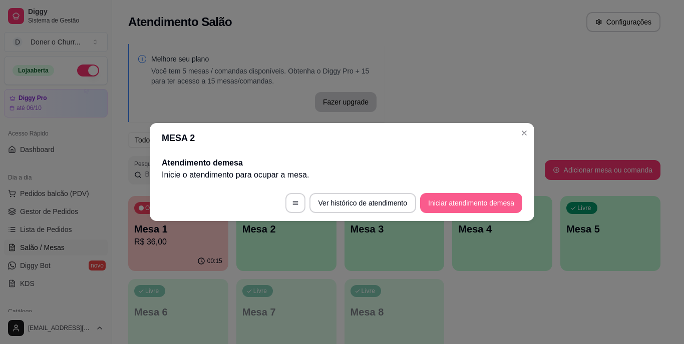
click at [492, 204] on button "Iniciar atendimento de mesa" at bounding box center [471, 203] width 102 height 20
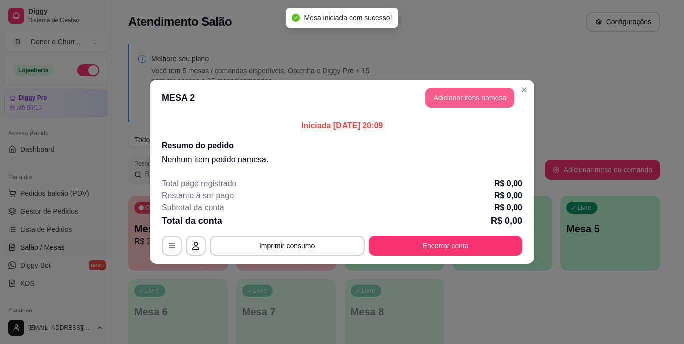
click at [453, 99] on button "Adicionar itens na mesa" at bounding box center [469, 98] width 89 height 20
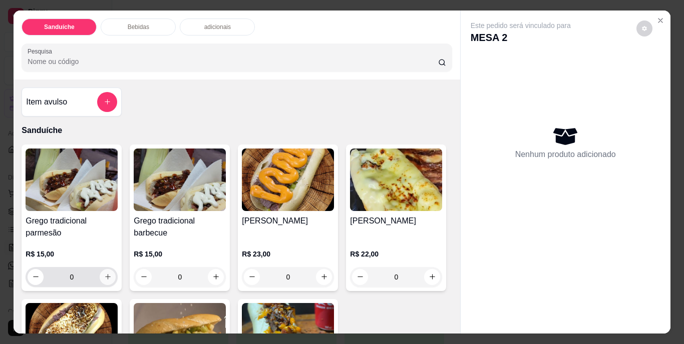
click at [104, 273] on icon "increase-product-quantity" at bounding box center [108, 277] width 8 height 8
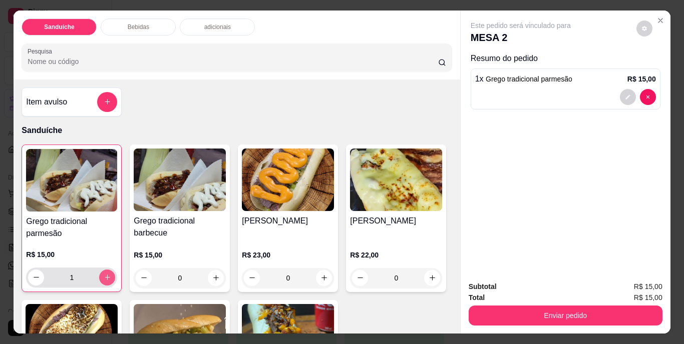
click at [103, 270] on button "increase-product-quantity" at bounding box center [107, 278] width 16 height 16
type input "2"
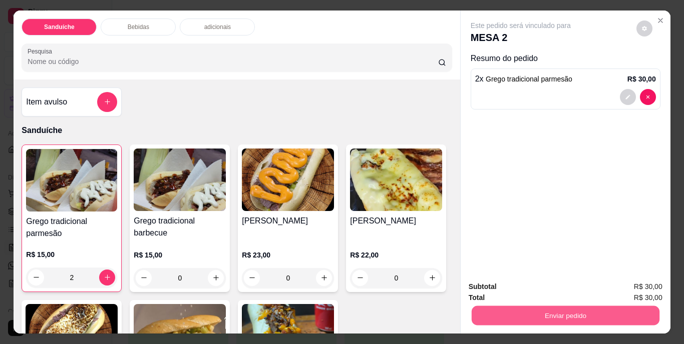
click at [540, 306] on button "Enviar pedido" at bounding box center [565, 316] width 188 height 20
click at [536, 290] on button "Não registrar e enviar pedido" at bounding box center [532, 287] width 101 height 19
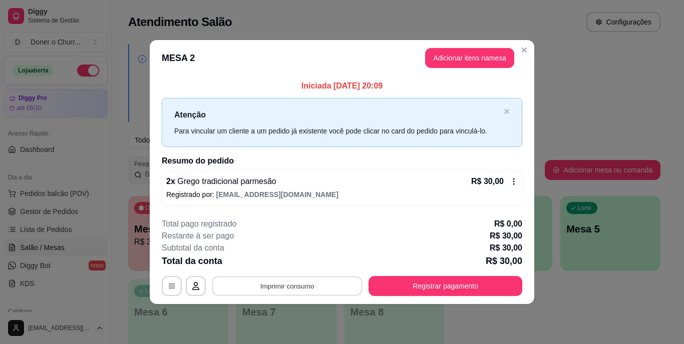
click at [294, 286] on button "Imprimir consumo" at bounding box center [287, 286] width 150 height 20
click at [300, 267] on button "IMPRESSORA" at bounding box center [290, 263] width 70 height 16
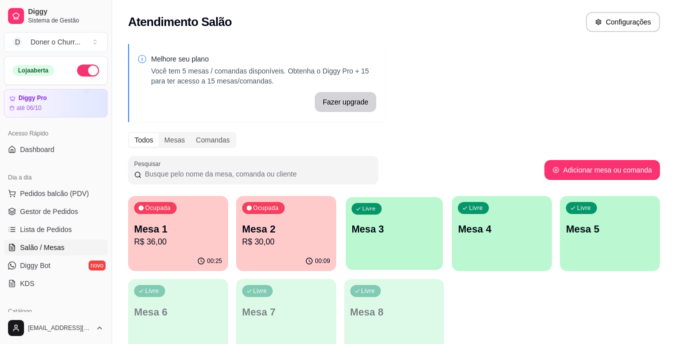
click at [390, 242] on div "Livre Mesa 3" at bounding box center [394, 227] width 97 height 61
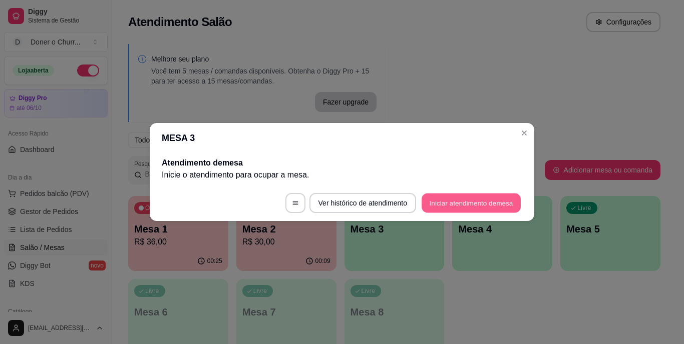
click at [493, 202] on button "Iniciar atendimento de mesa" at bounding box center [471, 204] width 99 height 20
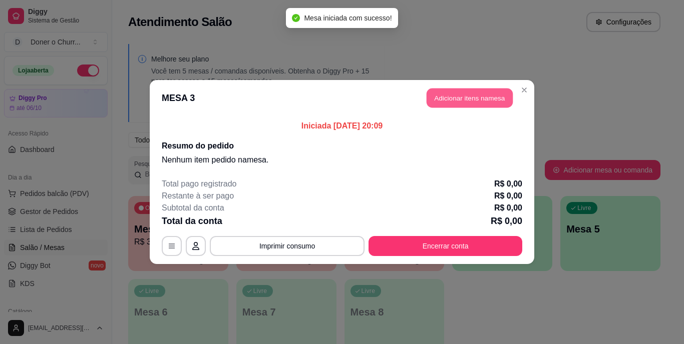
click at [470, 99] on button "Adicionar itens na mesa" at bounding box center [470, 99] width 86 height 20
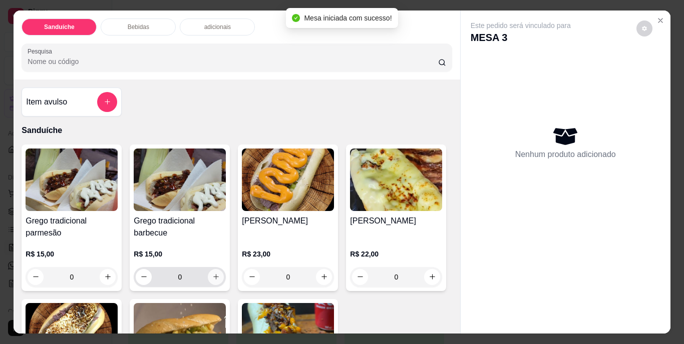
click at [213, 274] on icon "increase-product-quantity" at bounding box center [216, 277] width 8 height 8
type input "1"
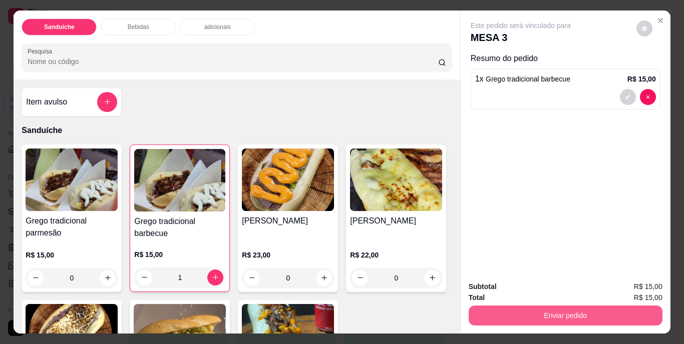
click at [526, 308] on button "Enviar pedido" at bounding box center [566, 316] width 194 height 20
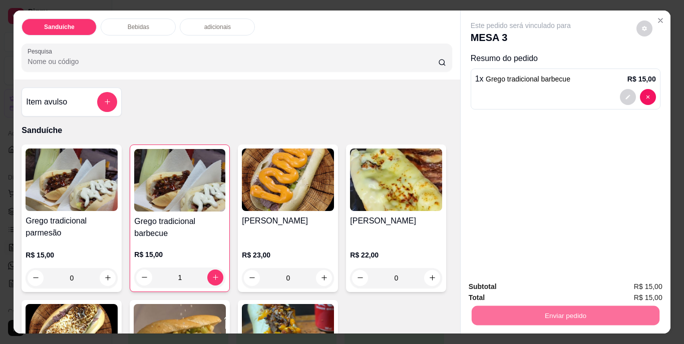
click at [536, 288] on button "Não registrar e enviar pedido" at bounding box center [532, 287] width 104 height 19
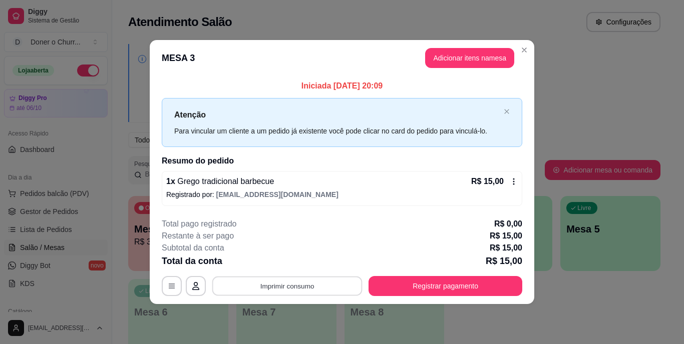
click at [285, 285] on button "Imprimir consumo" at bounding box center [287, 286] width 150 height 20
click at [290, 266] on button "IMPRESSORA" at bounding box center [290, 263] width 70 height 16
click at [546, 322] on div "**********" at bounding box center [342, 172] width 684 height 344
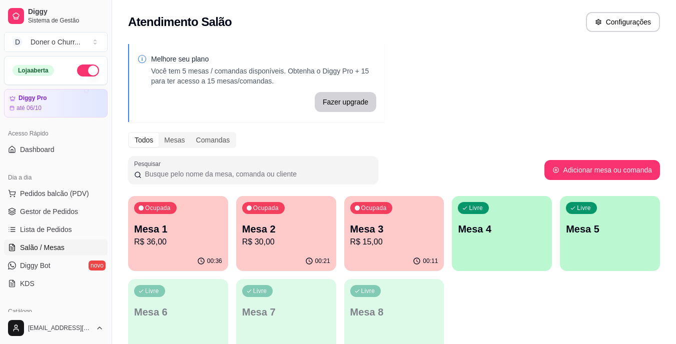
click at [189, 243] on p "R$ 36,00" at bounding box center [178, 242] width 88 height 12
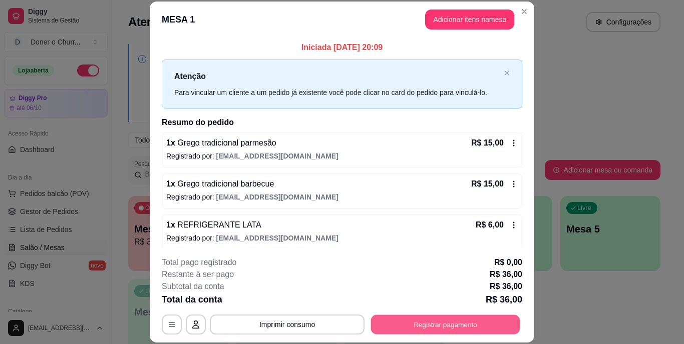
click at [430, 327] on button "Registrar pagamento" at bounding box center [445, 325] width 149 height 20
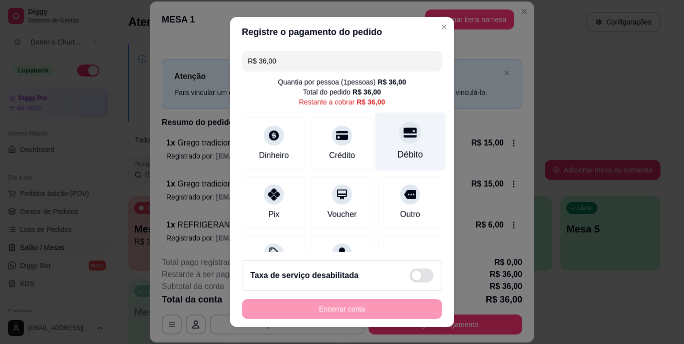
click at [406, 144] on div "Débito" at bounding box center [410, 142] width 71 height 59
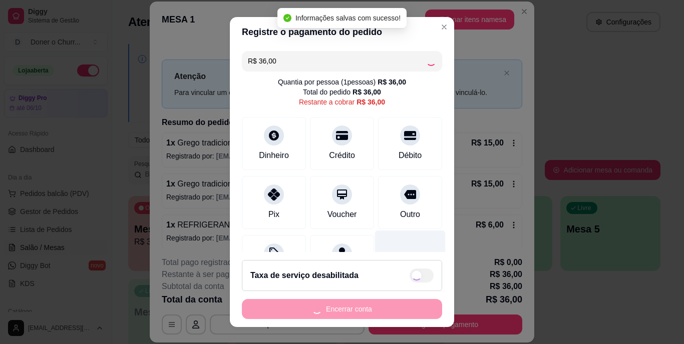
type input "R$ 0,00"
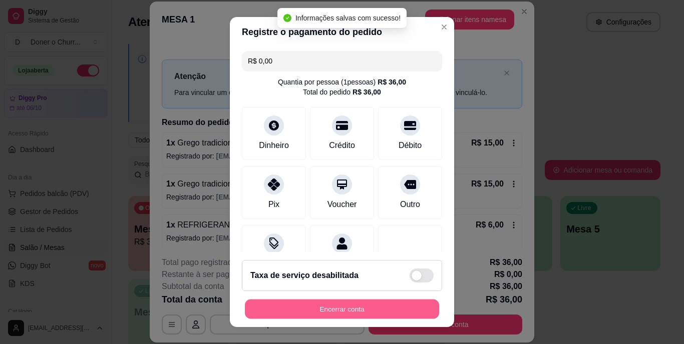
click at [356, 312] on button "Encerrar conta" at bounding box center [342, 309] width 194 height 20
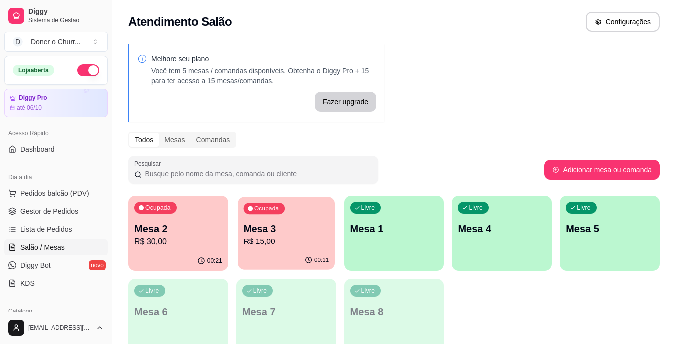
click at [275, 254] on div "00:11" at bounding box center [286, 260] width 97 height 19
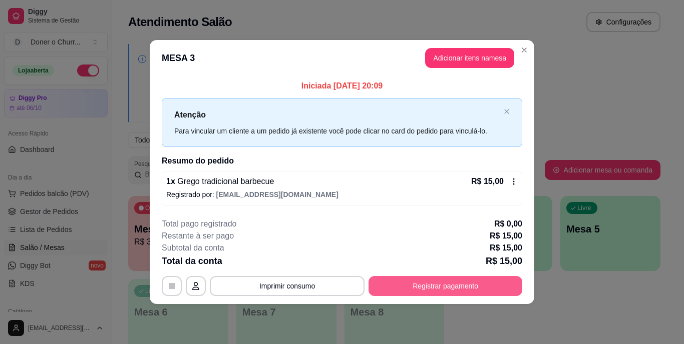
click at [413, 283] on button "Registrar pagamento" at bounding box center [445, 286] width 154 height 20
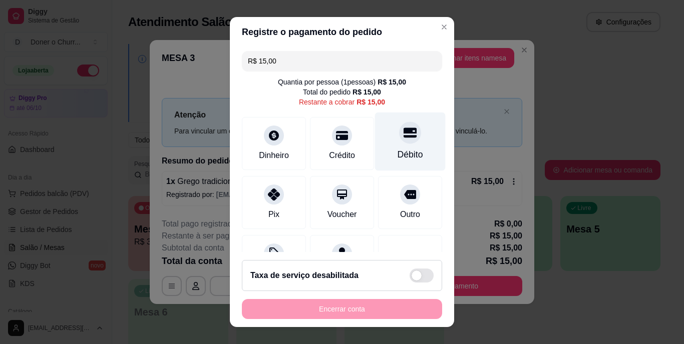
click at [383, 146] on div "Débito" at bounding box center [410, 142] width 71 height 59
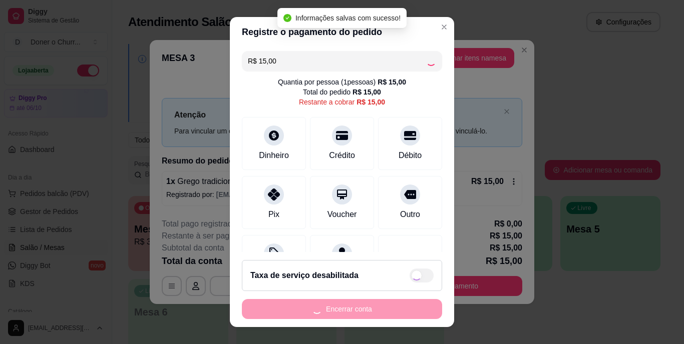
type input "R$ 0,00"
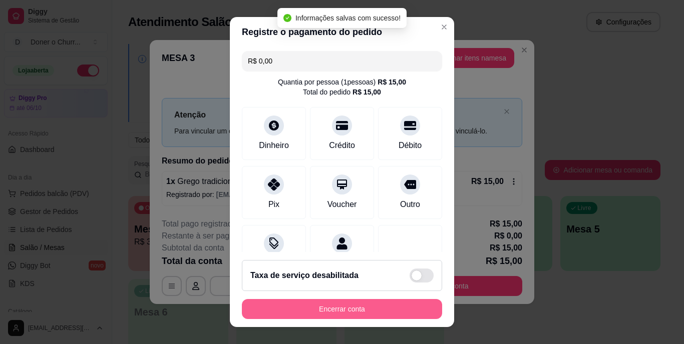
click at [344, 307] on button "Encerrar conta" at bounding box center [342, 309] width 200 height 20
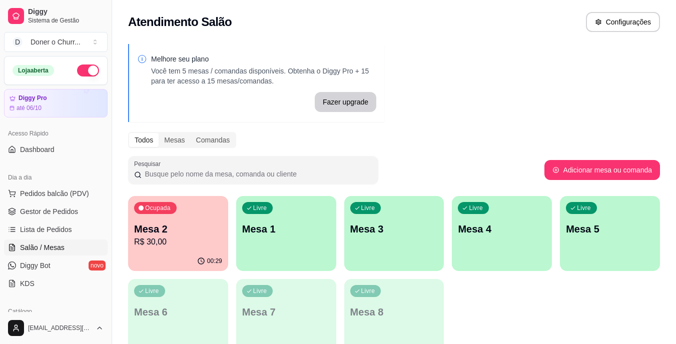
click at [189, 237] on p "R$ 30,00" at bounding box center [178, 242] width 88 height 12
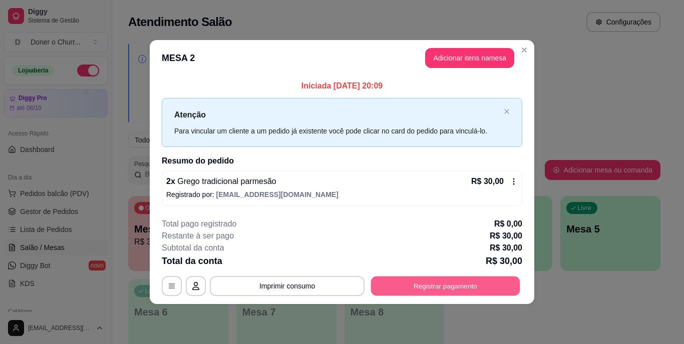
click at [421, 291] on button "Registrar pagamento" at bounding box center [445, 286] width 149 height 20
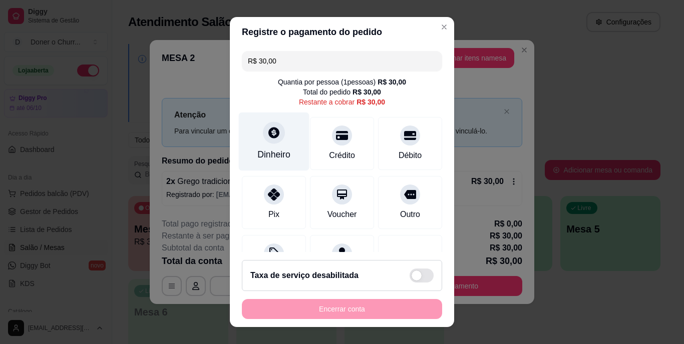
click at [269, 136] on icon at bounding box center [273, 133] width 11 height 11
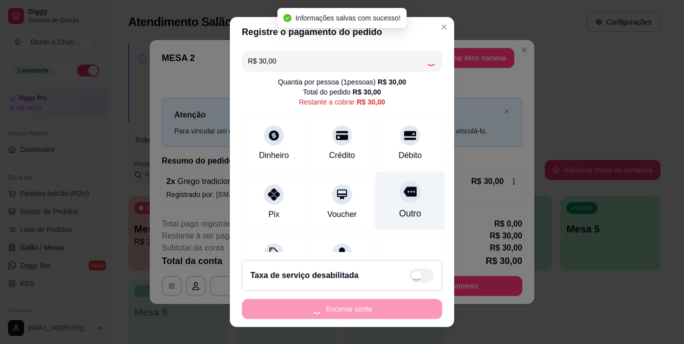
type input "R$ 0,00"
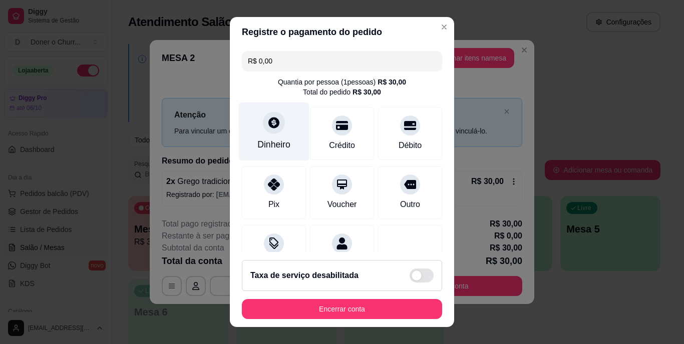
click at [275, 123] on div at bounding box center [274, 123] width 22 height 22
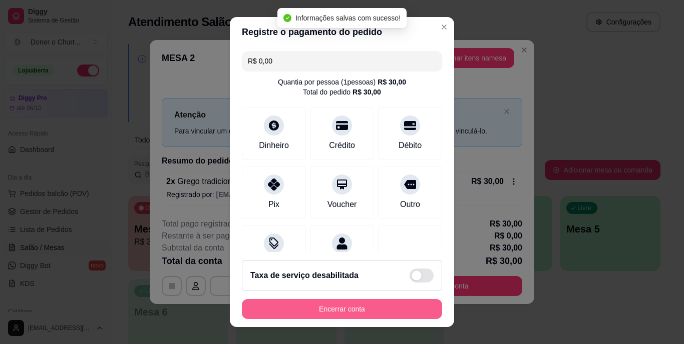
click at [348, 309] on button "Encerrar conta" at bounding box center [342, 309] width 200 height 20
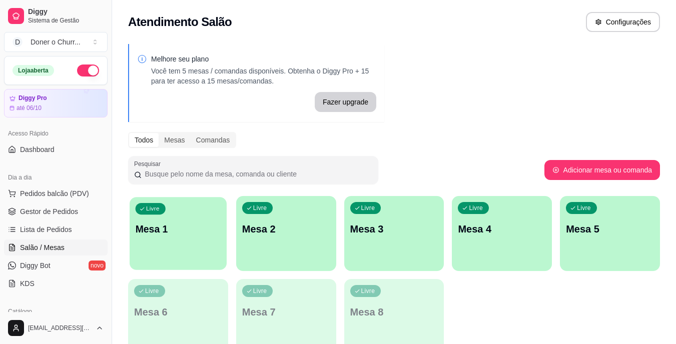
click at [166, 217] on div "Livre Mesa 1" at bounding box center [178, 227] width 97 height 61
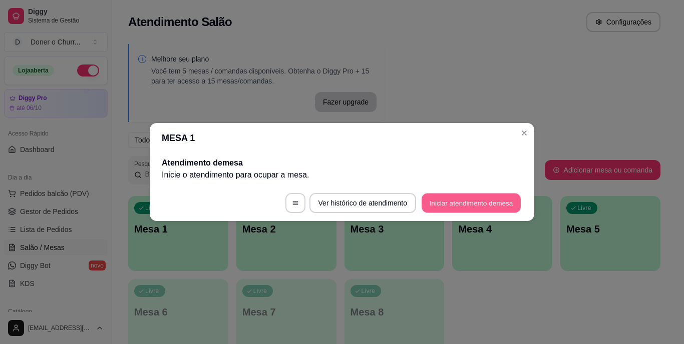
click at [465, 201] on button "Iniciar atendimento de mesa" at bounding box center [471, 204] width 99 height 20
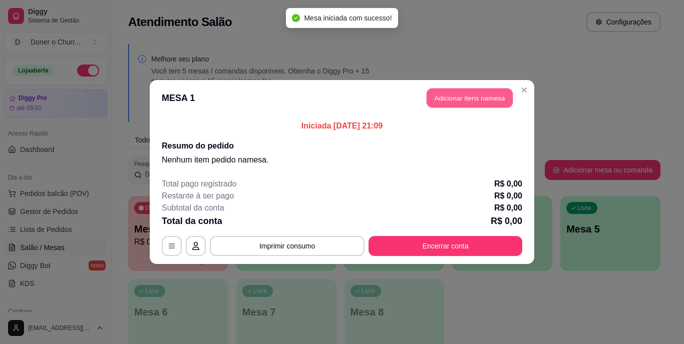
click at [470, 102] on button "Adicionar itens na mesa" at bounding box center [470, 99] width 86 height 20
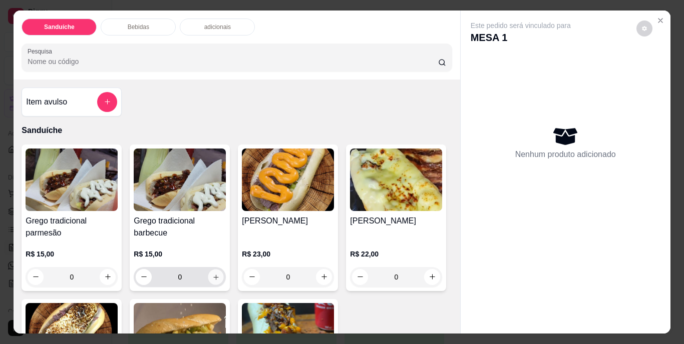
click at [212, 273] on icon "increase-product-quantity" at bounding box center [216, 277] width 8 height 8
type input "1"
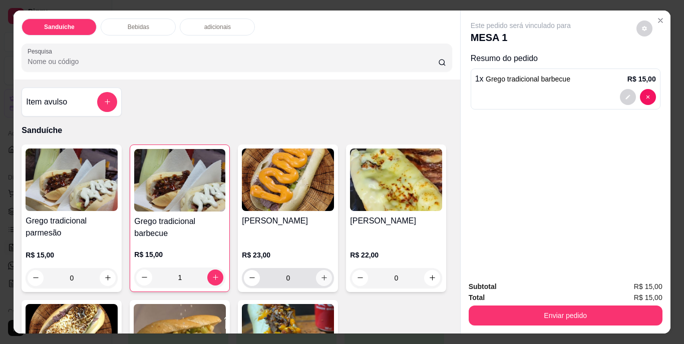
click at [323, 274] on icon "increase-product-quantity" at bounding box center [324, 278] width 8 height 8
type input "1"
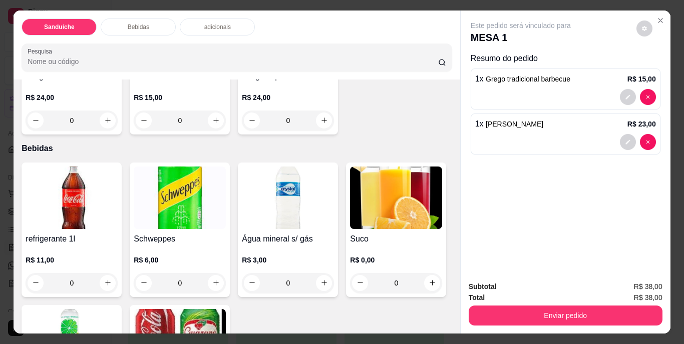
scroll to position [400, 0]
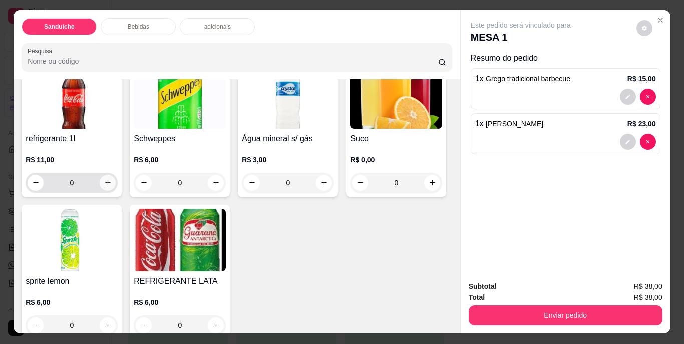
click at [107, 187] on icon "increase-product-quantity" at bounding box center [108, 183] width 8 height 8
type input "1"
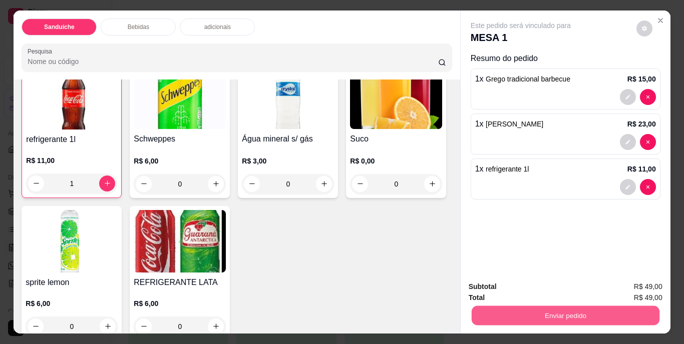
click at [593, 314] on button "Enviar pedido" at bounding box center [565, 316] width 188 height 20
click at [536, 287] on button "Não registrar e enviar pedido" at bounding box center [532, 287] width 104 height 19
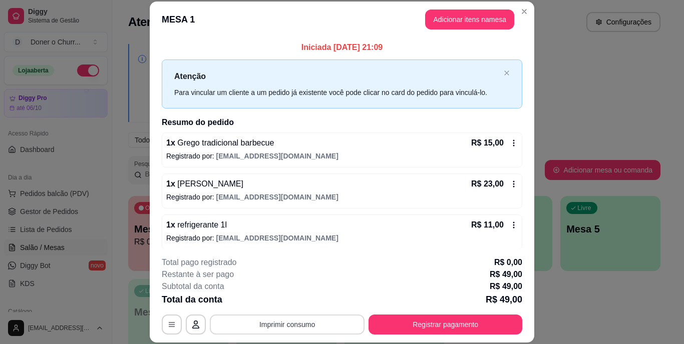
click at [276, 321] on button "Imprimir consumo" at bounding box center [287, 325] width 155 height 20
click at [290, 302] on button "IMPRESSORA" at bounding box center [286, 302] width 73 height 16
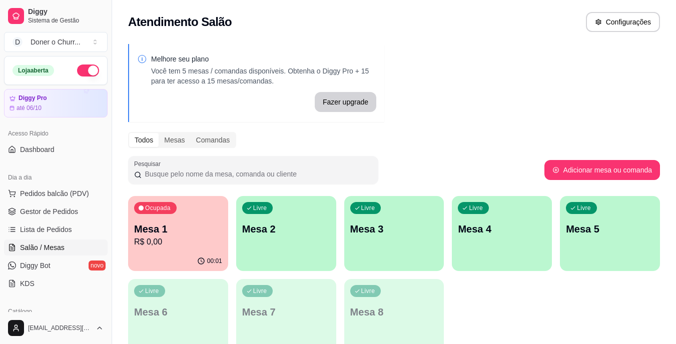
click at [290, 223] on p "Mesa 2" at bounding box center [286, 229] width 88 height 14
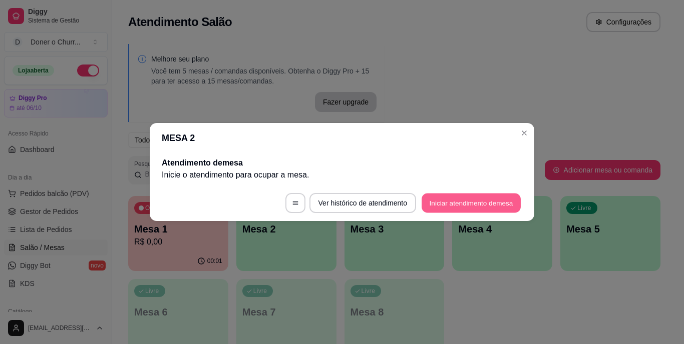
click at [451, 201] on button "Iniciar atendimento de mesa" at bounding box center [471, 204] width 99 height 20
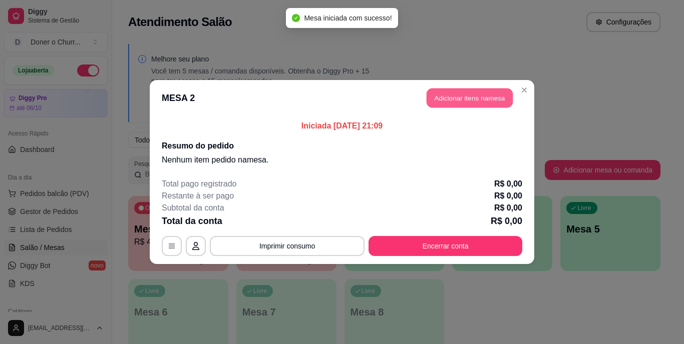
click at [452, 93] on button "Adicionar itens na mesa" at bounding box center [470, 99] width 86 height 20
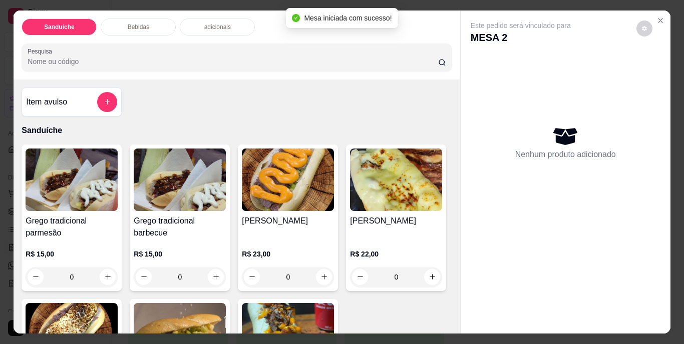
scroll to position [50, 0]
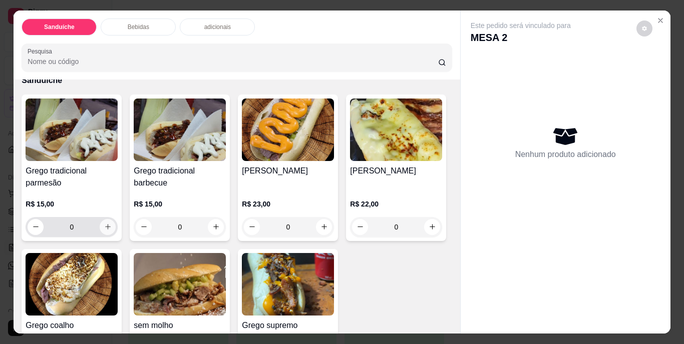
click at [107, 223] on icon "increase-product-quantity" at bounding box center [108, 227] width 8 height 8
type input "1"
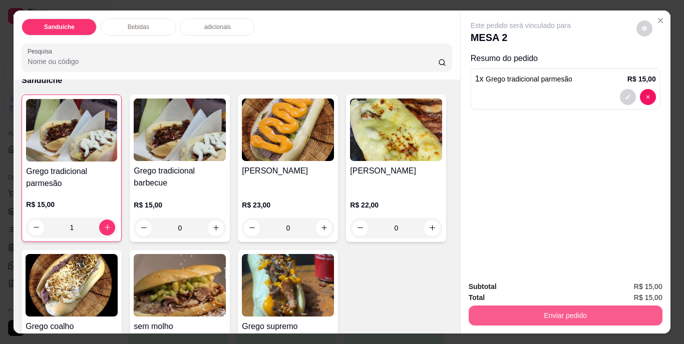
click at [536, 310] on button "Enviar pedido" at bounding box center [566, 316] width 194 height 20
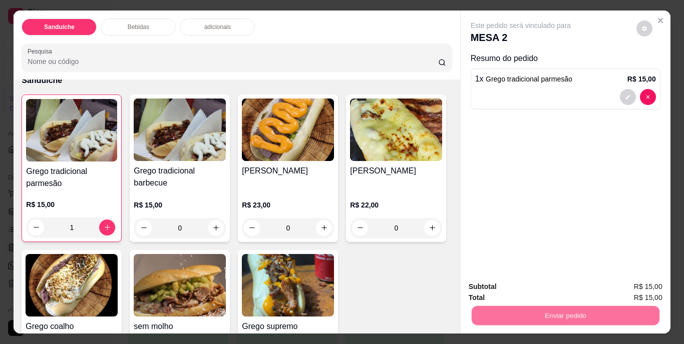
click at [545, 288] on button "Não registrar e enviar pedido" at bounding box center [532, 287] width 104 height 19
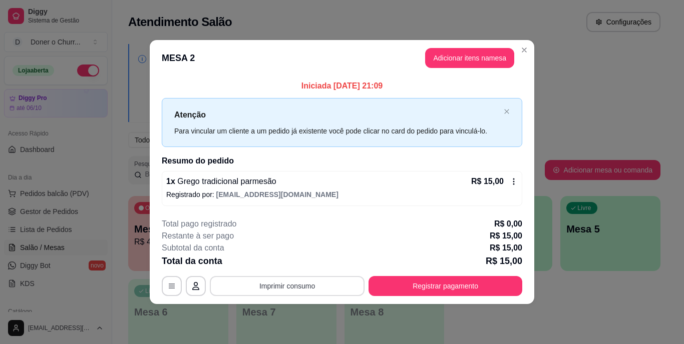
click at [289, 283] on button "Imprimir consumo" at bounding box center [287, 286] width 155 height 20
click at [286, 269] on button "IMPRESSORA" at bounding box center [290, 263] width 73 height 16
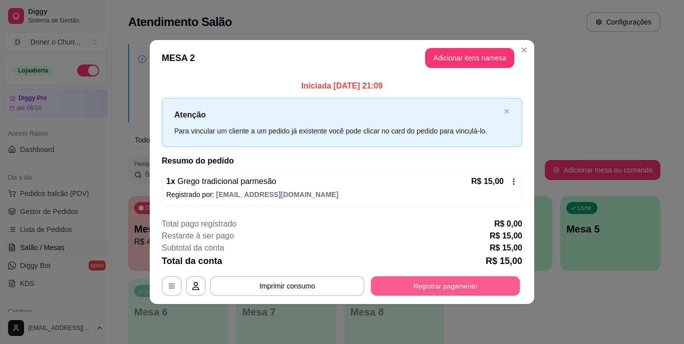
click at [404, 287] on button "Registrar pagamento" at bounding box center [445, 286] width 149 height 20
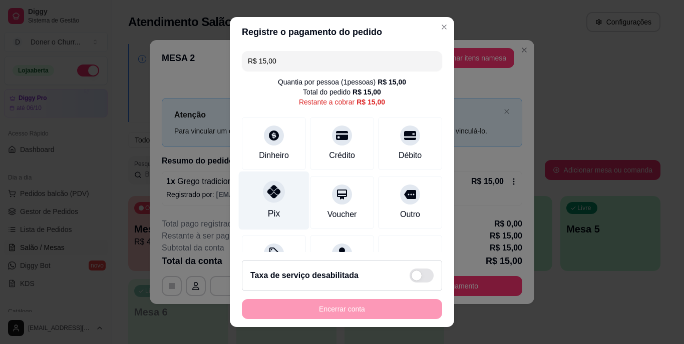
click at [275, 197] on div at bounding box center [274, 192] width 22 height 22
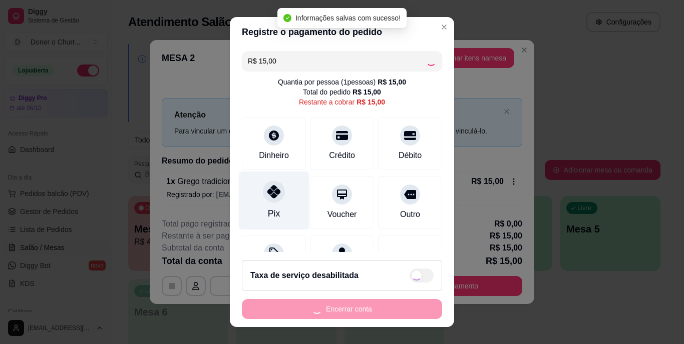
type input "R$ 0,00"
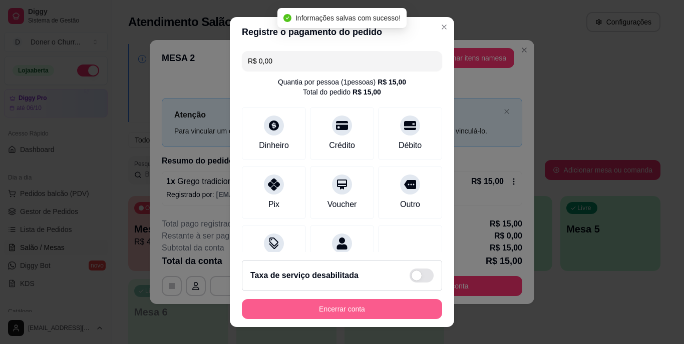
click at [353, 307] on button "Encerrar conta" at bounding box center [342, 309] width 200 height 20
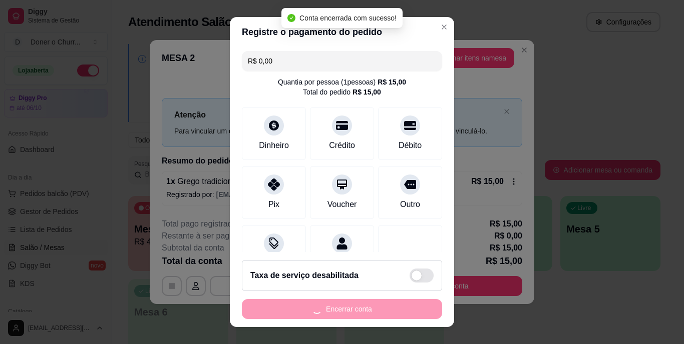
scroll to position [15, 0]
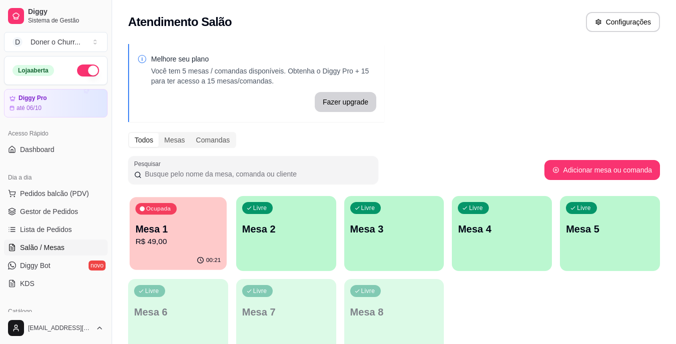
click at [172, 224] on p "Mesa 1" at bounding box center [179, 230] width 86 height 14
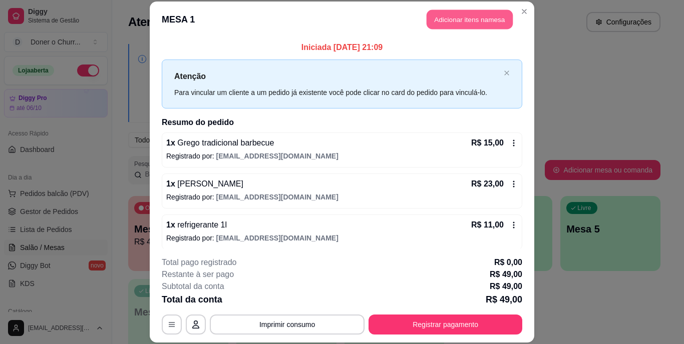
click at [463, 21] on button "Adicionar itens na mesa" at bounding box center [470, 20] width 86 height 20
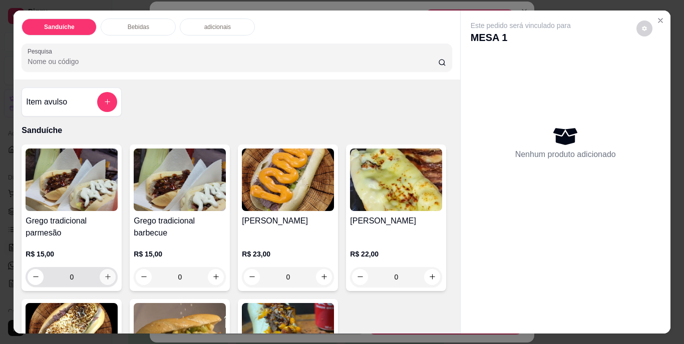
click at [105, 274] on icon "increase-product-quantity" at bounding box center [108, 277] width 8 height 8
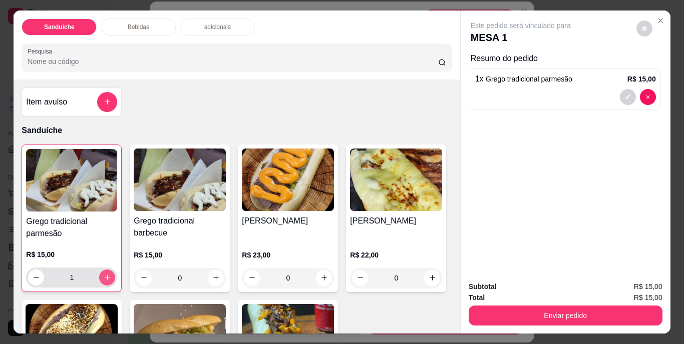
click at [105, 275] on icon "increase-product-quantity" at bounding box center [108, 278] width 6 height 6
type input "2"
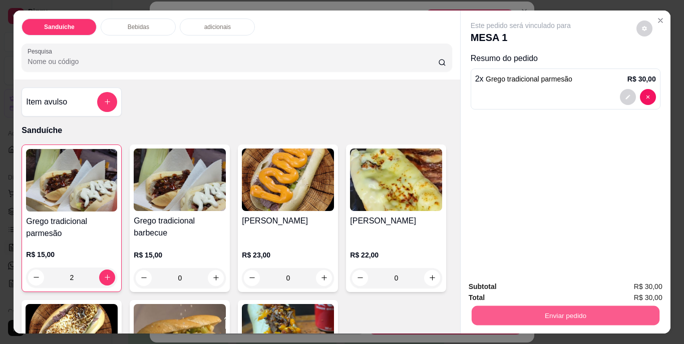
click at [568, 313] on button "Enviar pedido" at bounding box center [565, 316] width 188 height 20
click at [512, 287] on button "Não registrar e enviar pedido" at bounding box center [532, 287] width 101 height 19
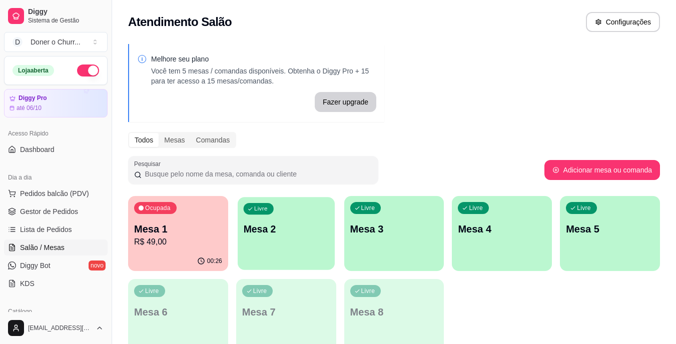
click at [280, 215] on div "Livre Mesa 2" at bounding box center [286, 227] width 97 height 61
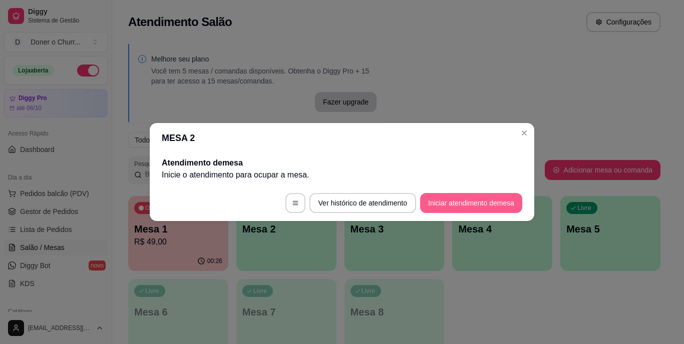
click at [449, 200] on button "Iniciar atendimento de mesa" at bounding box center [471, 203] width 102 height 20
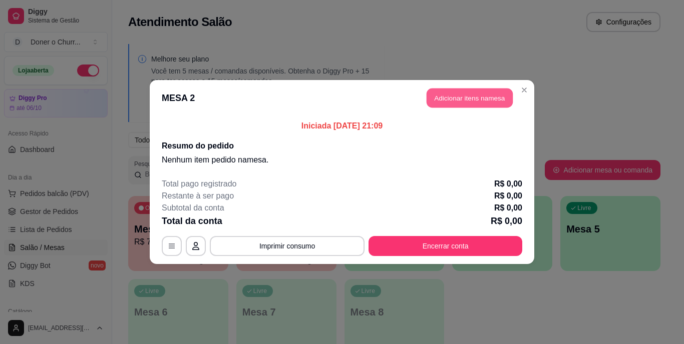
click at [472, 90] on button "Adicionar itens na mesa" at bounding box center [470, 99] width 86 height 20
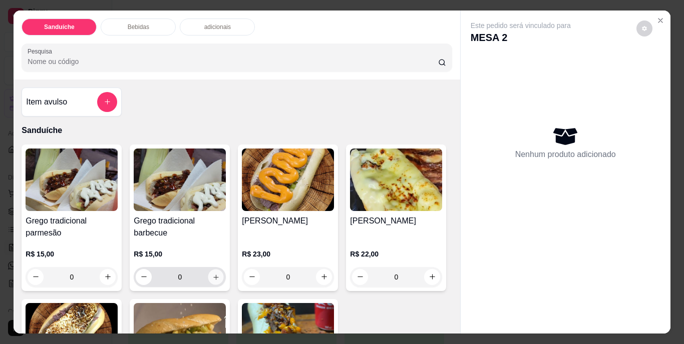
click at [212, 274] on icon "increase-product-quantity" at bounding box center [216, 277] width 8 height 8
type input "1"
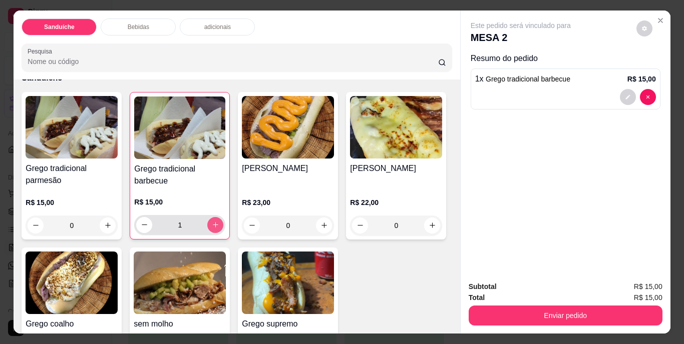
scroll to position [100, 0]
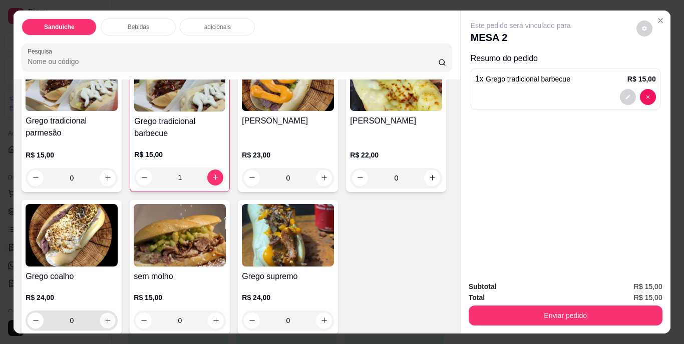
click at [112, 317] on icon "increase-product-quantity" at bounding box center [108, 321] width 8 height 8
type input "1"
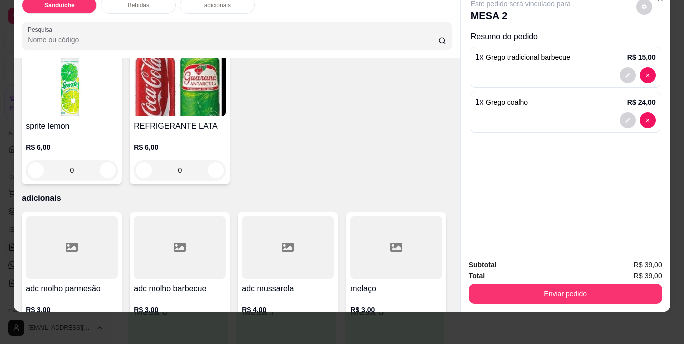
scroll to position [551, 0]
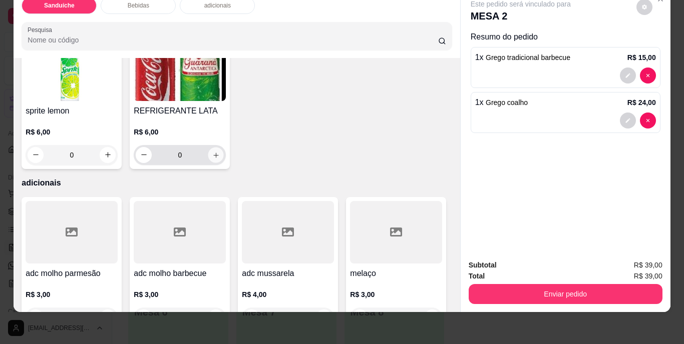
click at [220, 159] on icon "increase-product-quantity" at bounding box center [216, 155] width 8 height 8
type input "1"
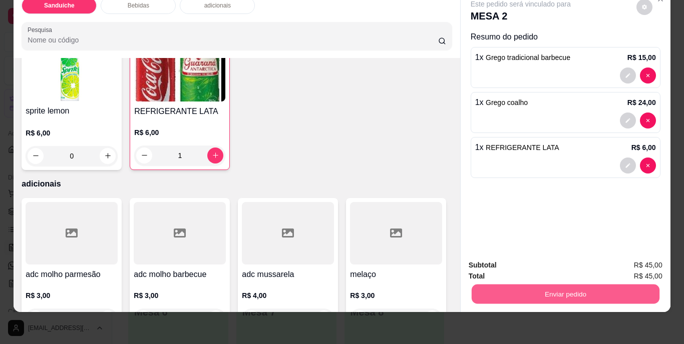
click at [547, 288] on button "Enviar pedido" at bounding box center [565, 295] width 188 height 20
click at [537, 262] on button "Não registrar e enviar pedido" at bounding box center [532, 262] width 104 height 19
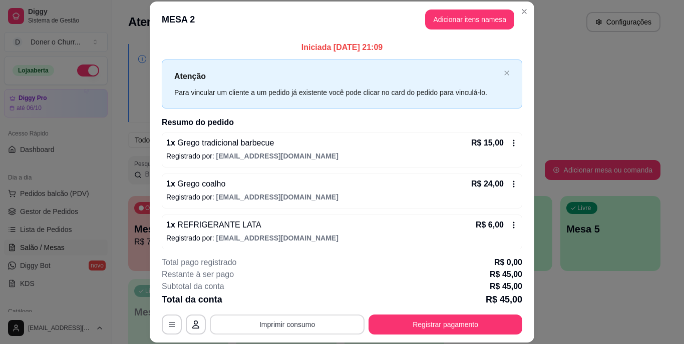
click at [280, 324] on button "Imprimir consumo" at bounding box center [287, 325] width 155 height 20
click at [291, 303] on button "IMPRESSORA" at bounding box center [286, 302] width 70 height 16
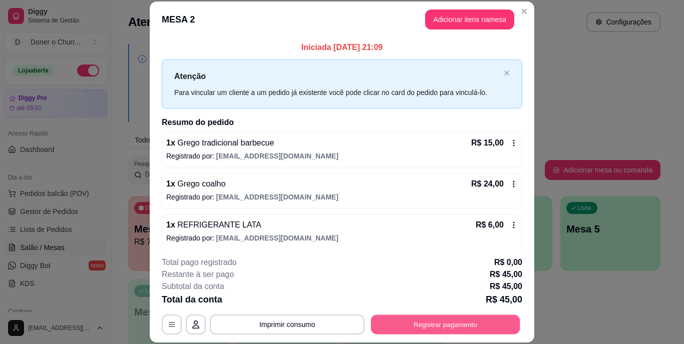
click at [408, 315] on button "Registrar pagamento" at bounding box center [445, 325] width 149 height 20
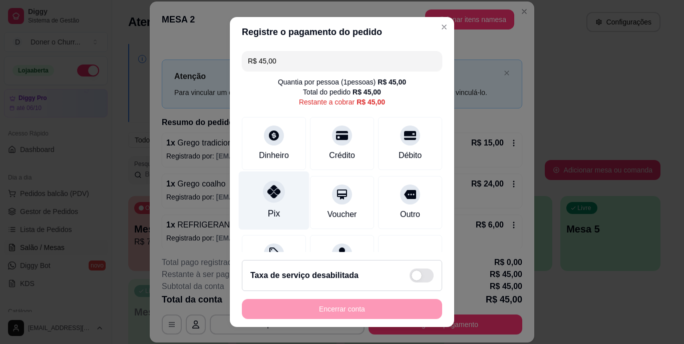
click at [269, 206] on div "Pix" at bounding box center [274, 201] width 71 height 59
type input "R$ 0,00"
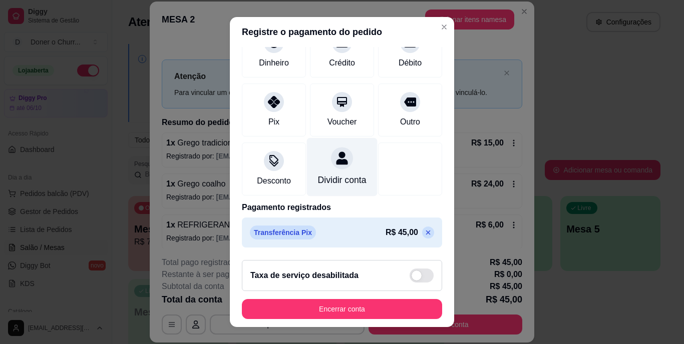
scroll to position [94, 0]
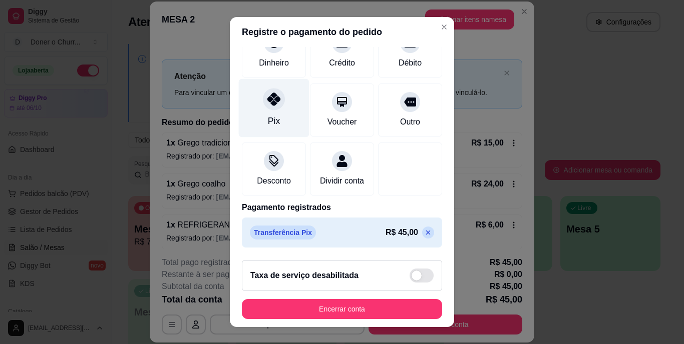
click at [264, 99] on div "Pix" at bounding box center [274, 108] width 71 height 59
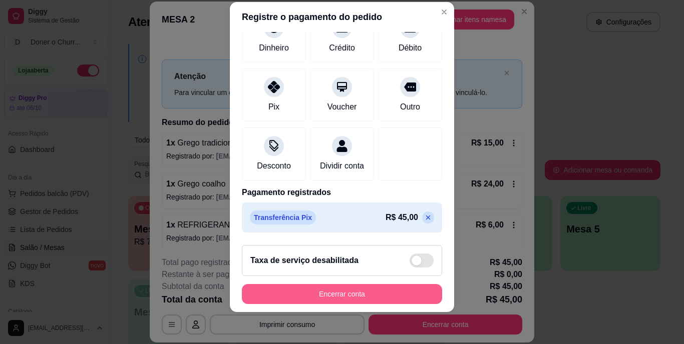
click at [302, 291] on button "Encerrar conta" at bounding box center [342, 294] width 200 height 20
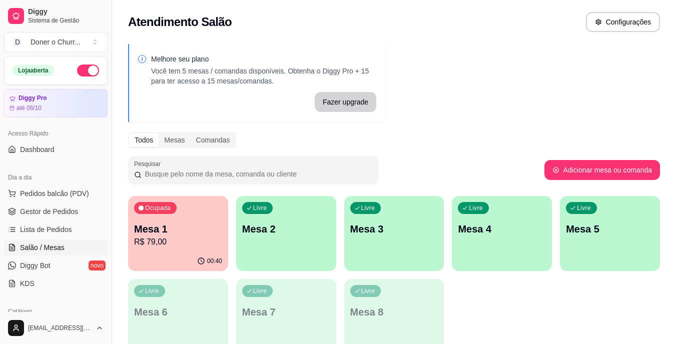
click at [178, 213] on div "Ocupada Mesa 1 R$ 79,00" at bounding box center [178, 224] width 100 height 56
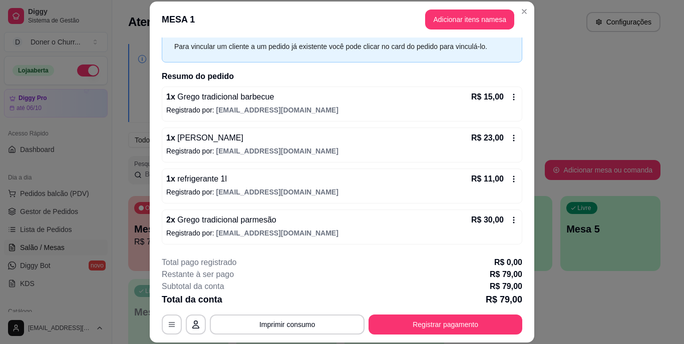
scroll to position [31, 0]
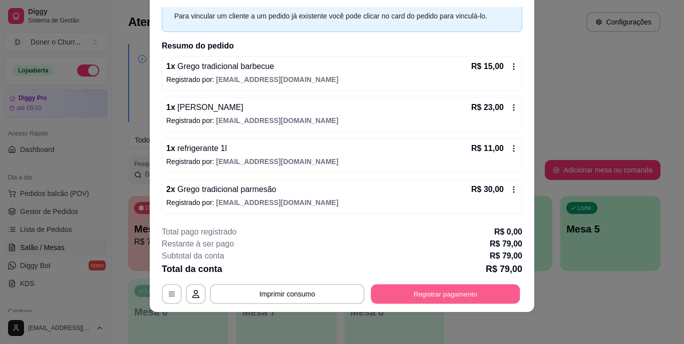
click at [455, 291] on button "Registrar pagamento" at bounding box center [445, 294] width 149 height 20
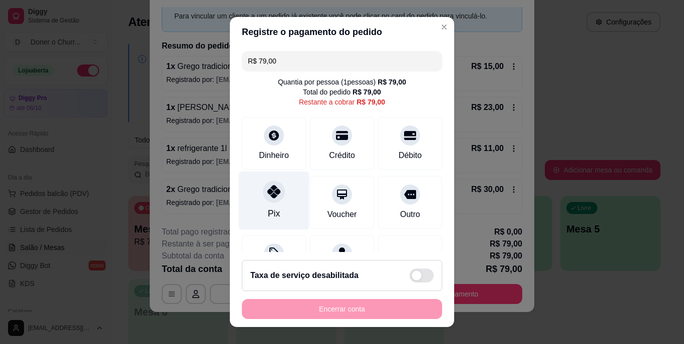
click at [267, 196] on icon at bounding box center [273, 192] width 13 height 13
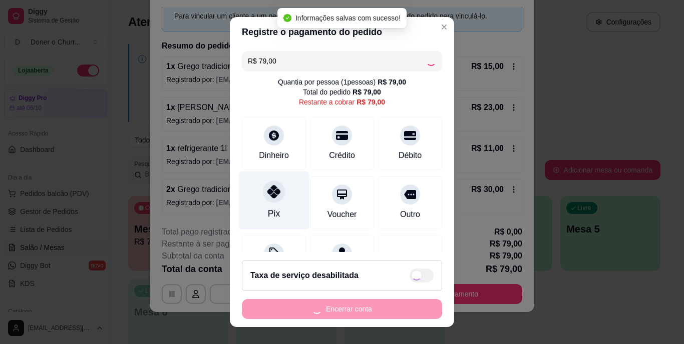
type input "R$ 0,00"
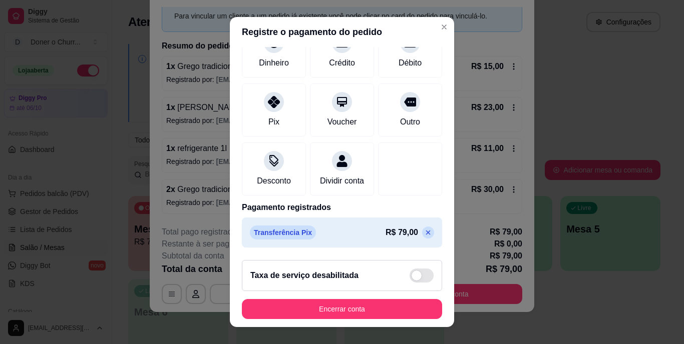
scroll to position [15, 0]
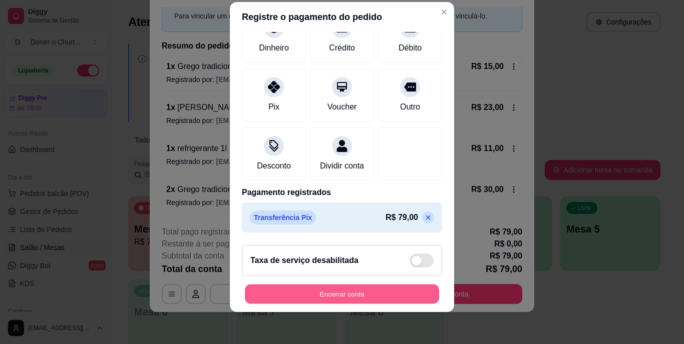
click at [323, 292] on button "Encerrar conta" at bounding box center [342, 294] width 194 height 20
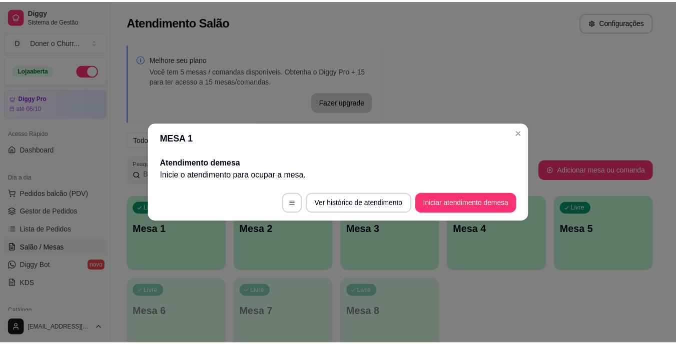
scroll to position [0, 0]
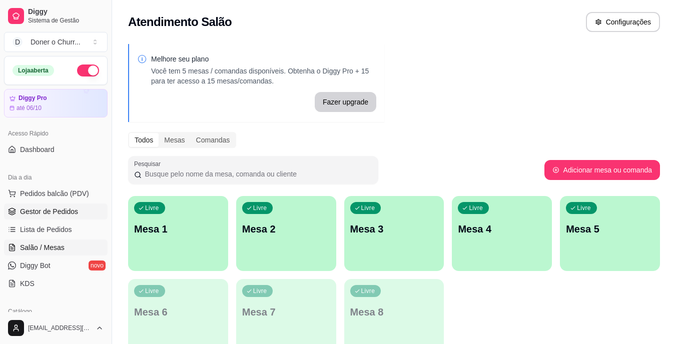
click at [82, 212] on link "Gestor de Pedidos" at bounding box center [56, 212] width 104 height 16
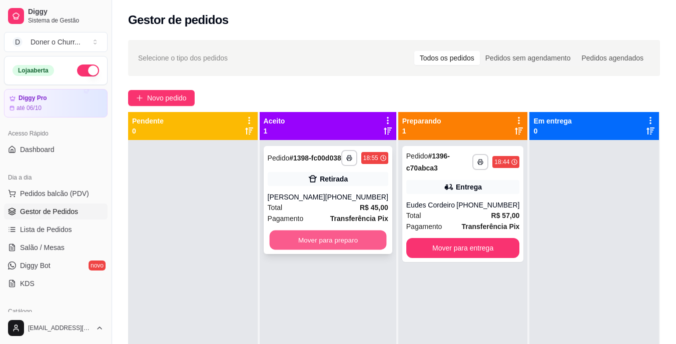
click at [359, 250] on button "Mover para preparo" at bounding box center [327, 241] width 117 height 20
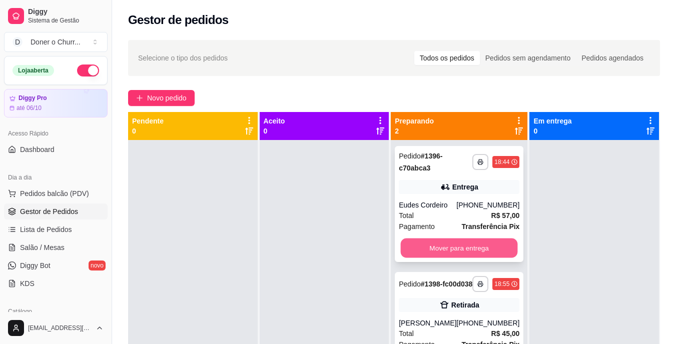
click at [423, 254] on button "Mover para entrega" at bounding box center [459, 249] width 117 height 20
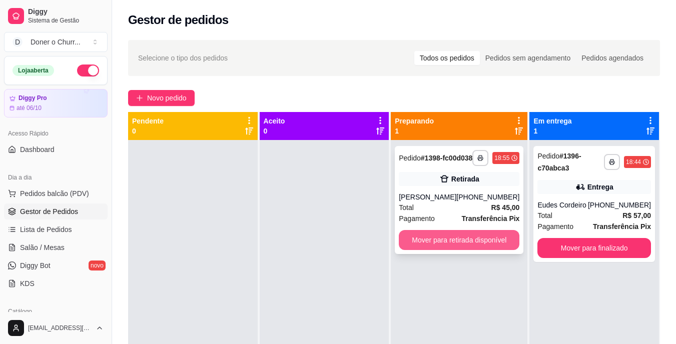
click at [477, 250] on button "Mover para retirada disponível" at bounding box center [459, 240] width 121 height 20
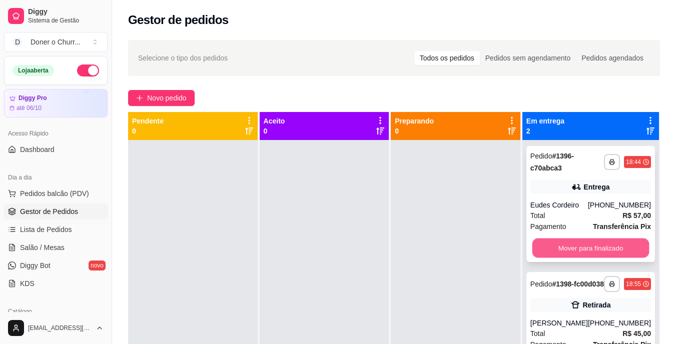
click at [583, 252] on button "Mover para finalizado" at bounding box center [590, 249] width 117 height 20
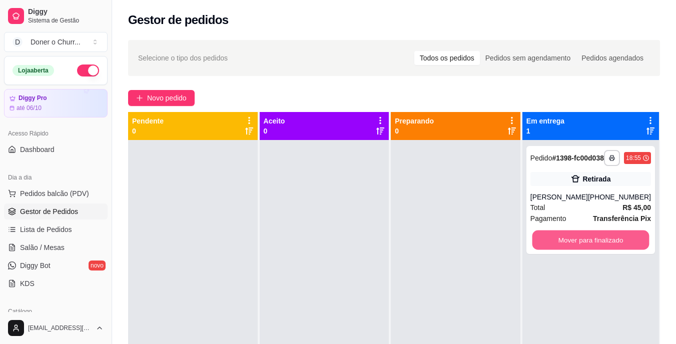
click at [584, 250] on button "Mover para finalizado" at bounding box center [590, 241] width 117 height 20
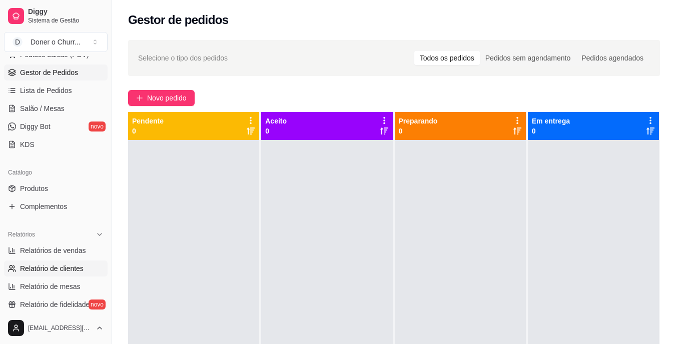
scroll to position [150, 0]
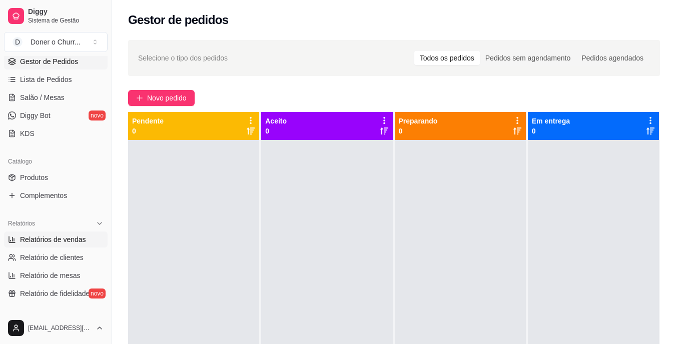
click at [79, 240] on span "Relatórios de vendas" at bounding box center [53, 240] width 66 height 10
select select "ALL"
select select "0"
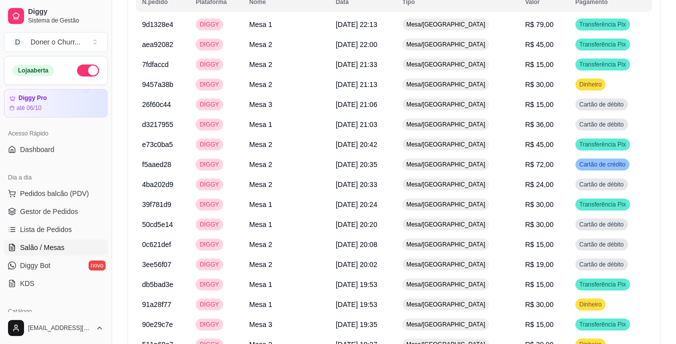
click at [59, 243] on span "Salão / Mesas" at bounding box center [42, 248] width 45 height 10
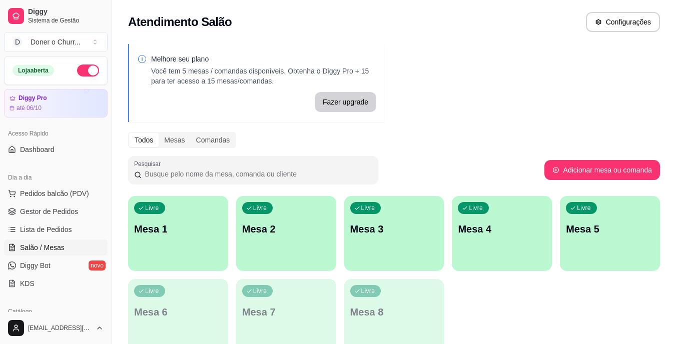
click at [173, 248] on div "Livre Mesa 1" at bounding box center [178, 227] width 100 height 63
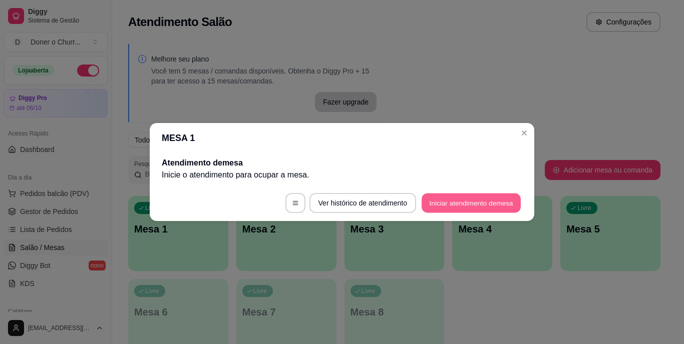
click at [479, 201] on button "Iniciar atendimento de mesa" at bounding box center [471, 204] width 99 height 20
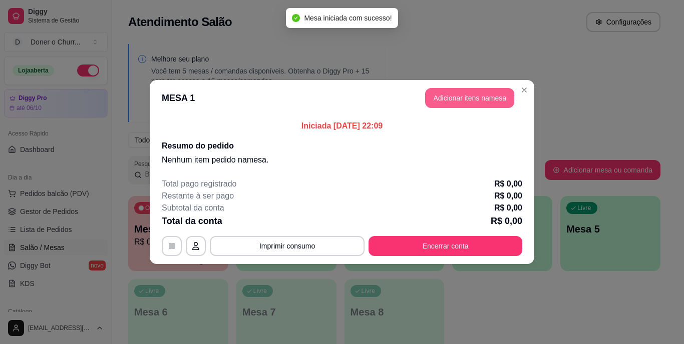
click at [475, 95] on button "Adicionar itens na mesa" at bounding box center [469, 98] width 89 height 20
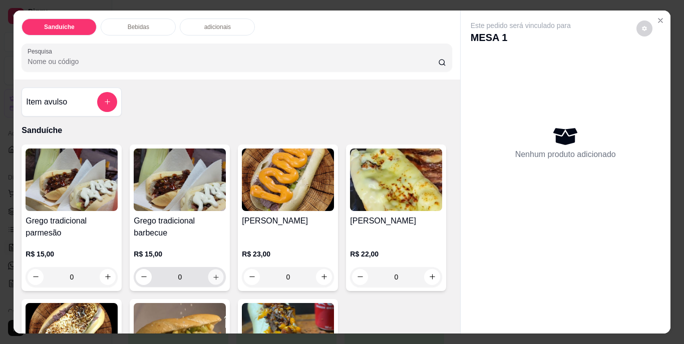
click at [215, 269] on button "increase-product-quantity" at bounding box center [216, 277] width 16 height 16
type input "1"
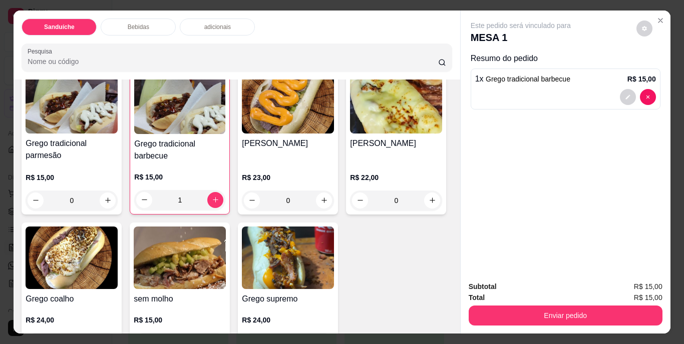
scroll to position [100, 0]
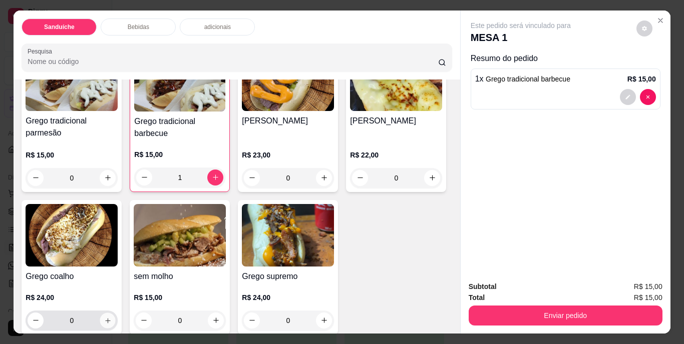
click at [116, 313] on button "increase-product-quantity" at bounding box center [108, 321] width 16 height 16
type input "1"
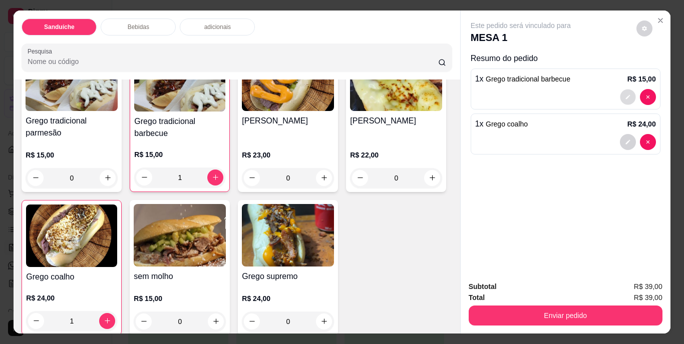
click at [624, 97] on button "decrease-product-quantity" at bounding box center [628, 97] width 16 height 16
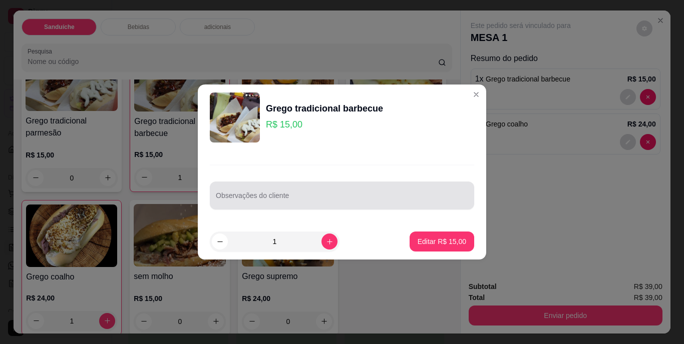
click at [332, 206] on div "Observações do cliente" at bounding box center [342, 196] width 264 height 28
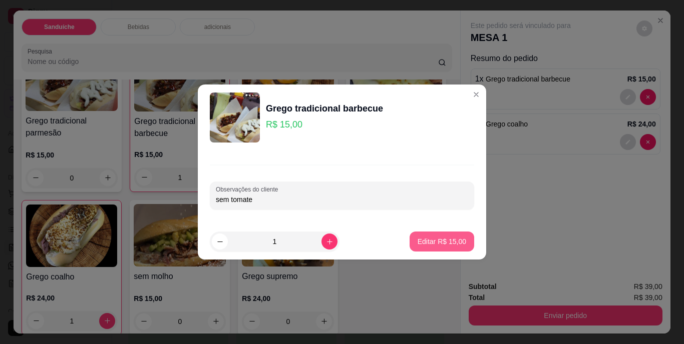
type input "sem tomate"
click at [432, 240] on p "Editar R$ 15,00" at bounding box center [441, 242] width 49 height 10
type input "0"
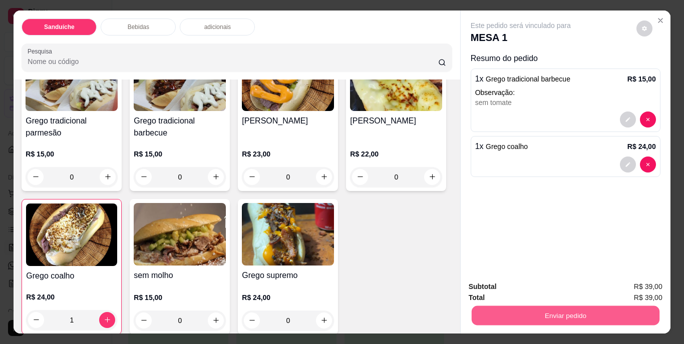
click at [532, 312] on button "Enviar pedido" at bounding box center [565, 316] width 188 height 20
click at [525, 285] on button "Não registrar e enviar pedido" at bounding box center [532, 287] width 101 height 19
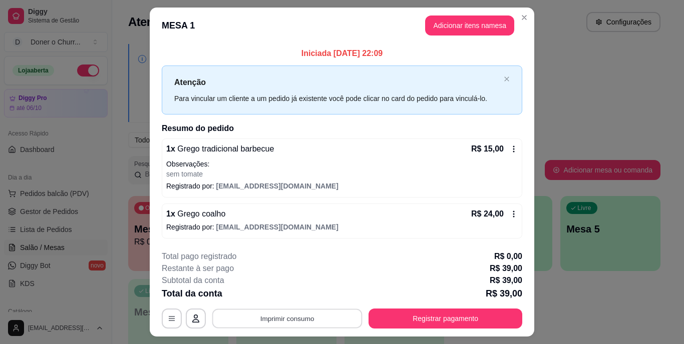
click at [275, 314] on button "Imprimir consumo" at bounding box center [287, 319] width 150 height 20
click at [294, 296] on button "IMPRESSORA" at bounding box center [286, 296] width 70 height 16
click at [479, 22] on button "Adicionar itens na mesa" at bounding box center [470, 26] width 86 height 20
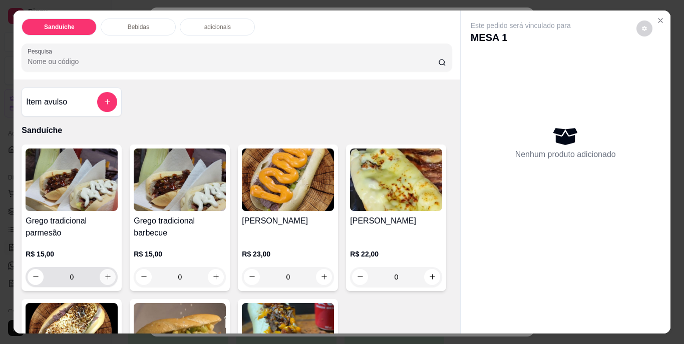
click at [104, 273] on icon "increase-product-quantity" at bounding box center [108, 277] width 8 height 8
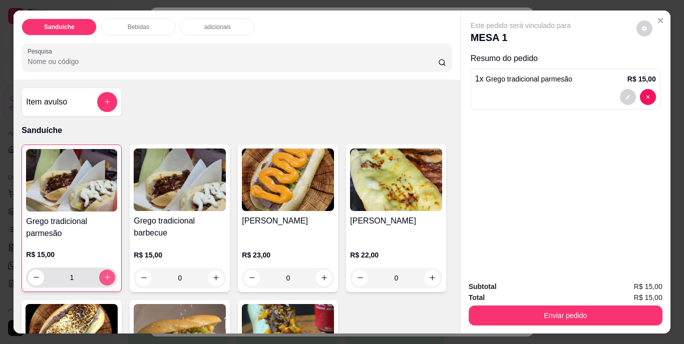
type input "1"
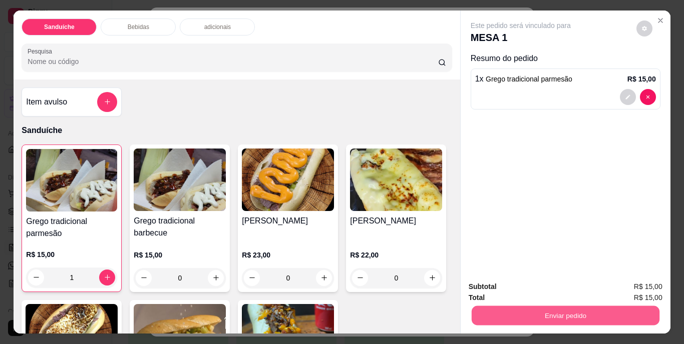
click at [551, 306] on button "Enviar pedido" at bounding box center [565, 316] width 188 height 20
click at [545, 288] on button "Não registrar e enviar pedido" at bounding box center [532, 287] width 101 height 19
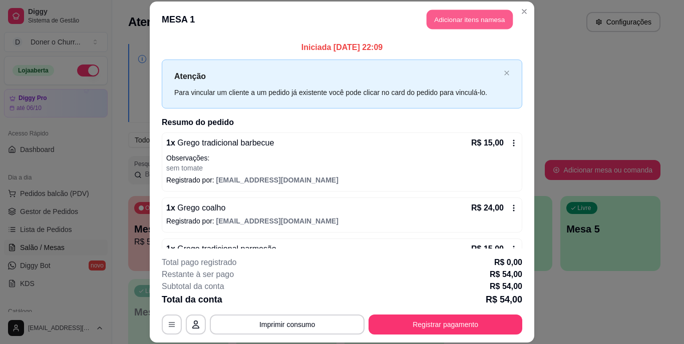
click at [468, 15] on button "Adicionar itens na mesa" at bounding box center [470, 20] width 86 height 20
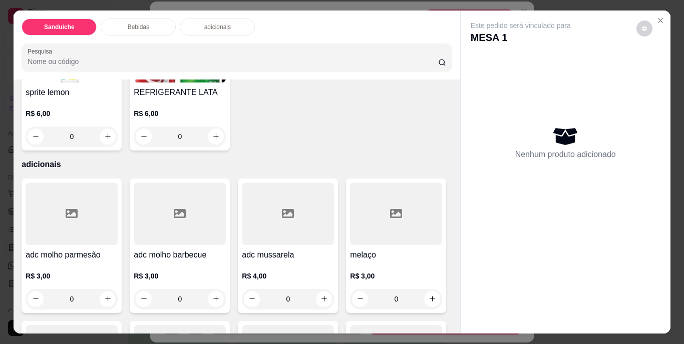
scroll to position [551, 0]
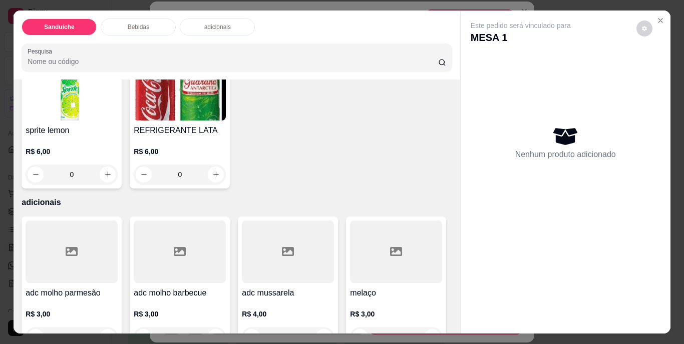
click at [107, 36] on icon "increase-product-quantity" at bounding box center [108, 32] width 8 height 8
type input "1"
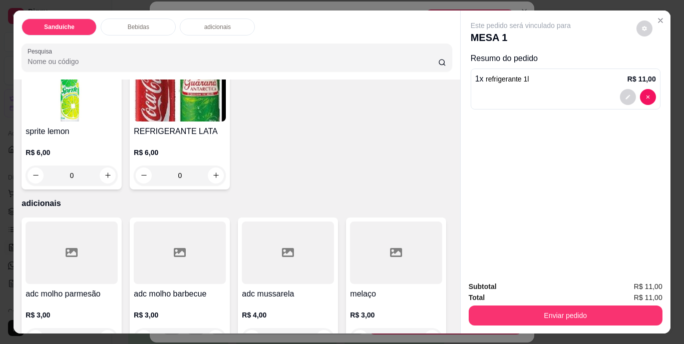
scroll to position [551, 0]
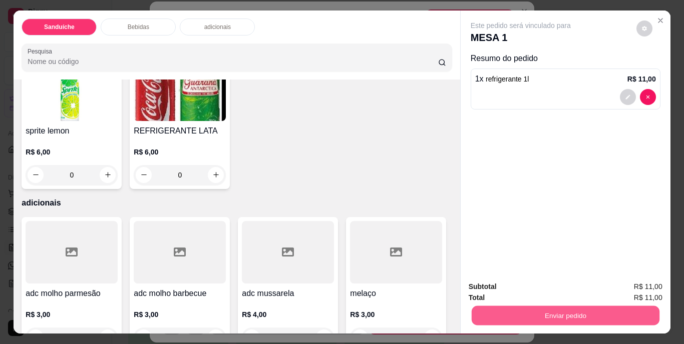
click at [552, 316] on button "Enviar pedido" at bounding box center [565, 316] width 188 height 20
click at [533, 286] on button "Não registrar e enviar pedido" at bounding box center [532, 287] width 101 height 19
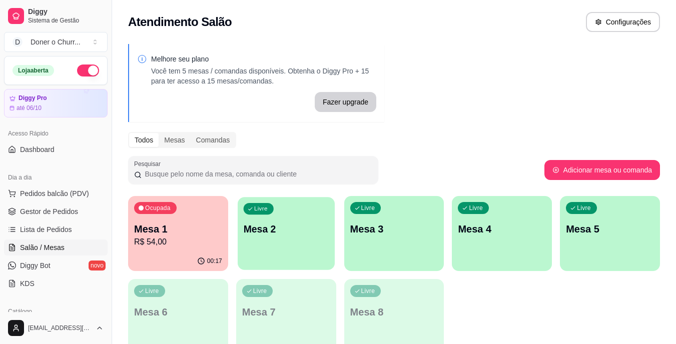
click at [266, 214] on div "Livre Mesa 2" at bounding box center [286, 227] width 97 height 61
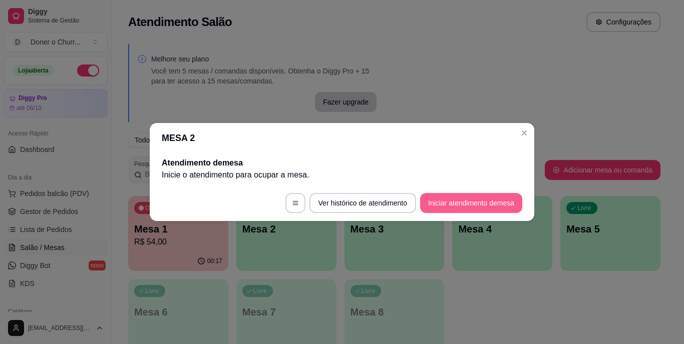
click at [485, 200] on button "Iniciar atendimento de mesa" at bounding box center [471, 203] width 102 height 20
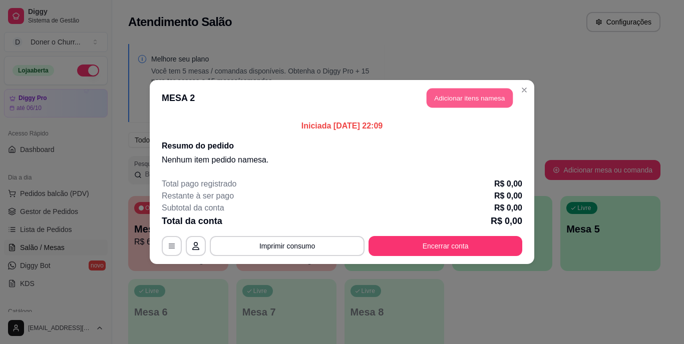
click at [453, 99] on button "Adicionar itens na mesa" at bounding box center [470, 99] width 86 height 20
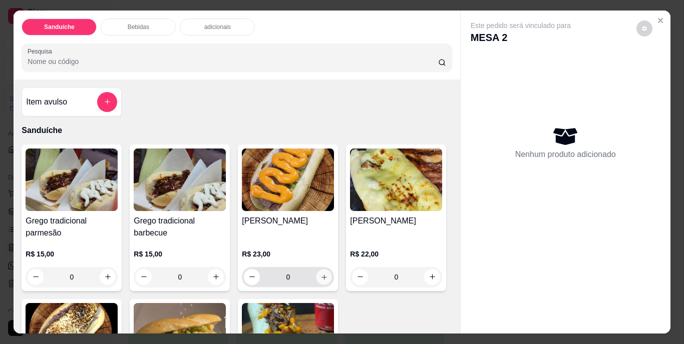
click at [321, 269] on button "increase-product-quantity" at bounding box center [324, 277] width 16 height 16
type input "1"
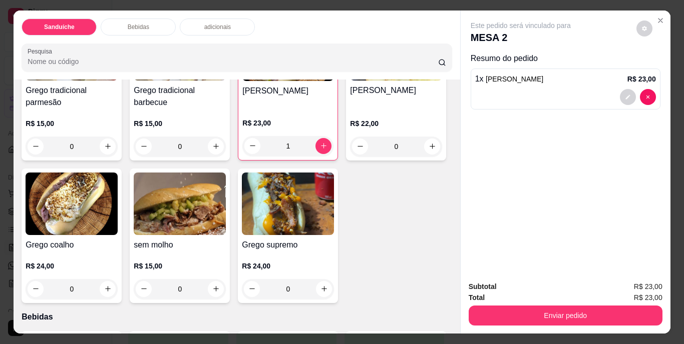
scroll to position [150, 0]
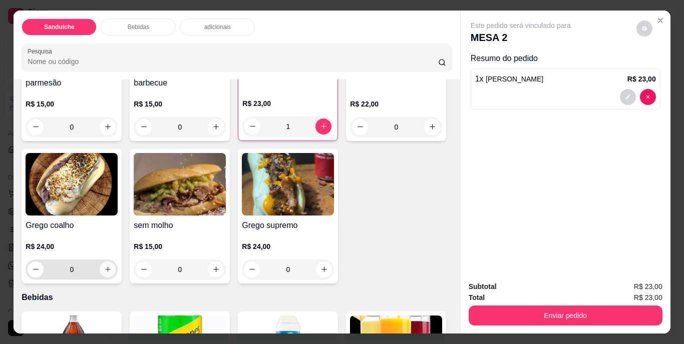
click at [112, 266] on icon "increase-product-quantity" at bounding box center [108, 270] width 8 height 8
type input "1"
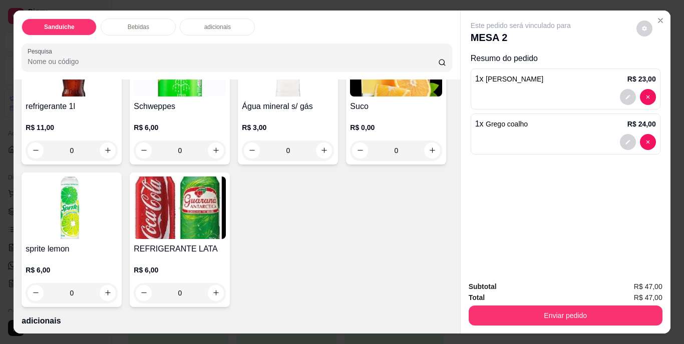
scroll to position [451, 0]
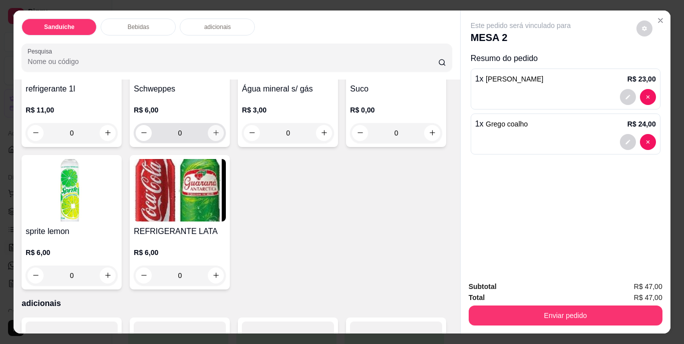
click at [212, 137] on icon "increase-product-quantity" at bounding box center [216, 133] width 8 height 8
type input "1"
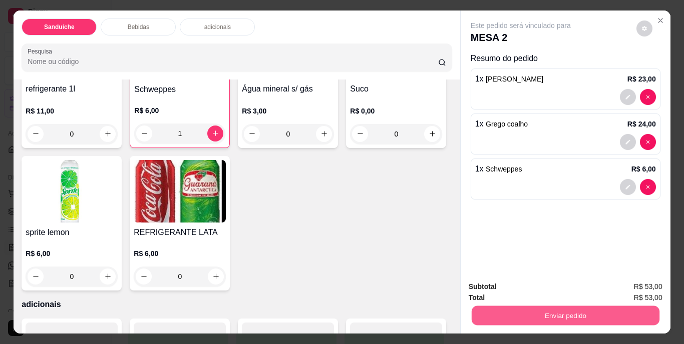
click at [542, 314] on button "Enviar pedido" at bounding box center [565, 316] width 188 height 20
click at [548, 288] on button "Não registrar e enviar pedido" at bounding box center [532, 287] width 101 height 19
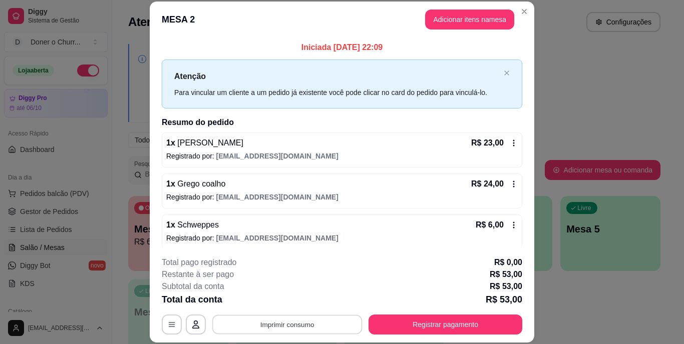
click at [276, 321] on button "Imprimir consumo" at bounding box center [287, 325] width 150 height 20
click at [302, 304] on button "IMPRESSORA" at bounding box center [286, 302] width 70 height 16
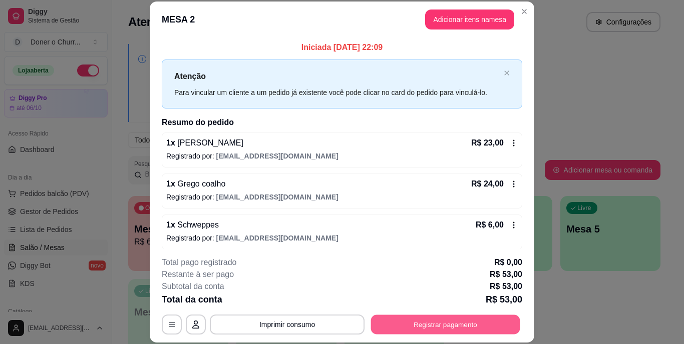
click at [441, 324] on button "Registrar pagamento" at bounding box center [445, 325] width 149 height 20
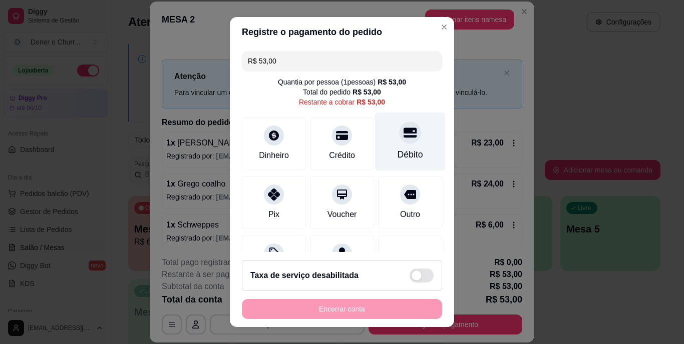
click at [399, 141] on div at bounding box center [410, 133] width 22 height 22
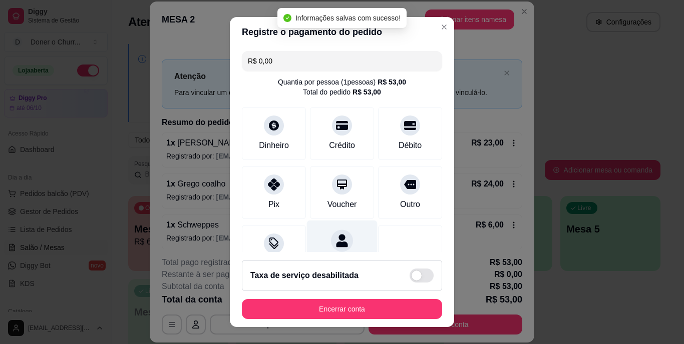
type input "R$ 0,00"
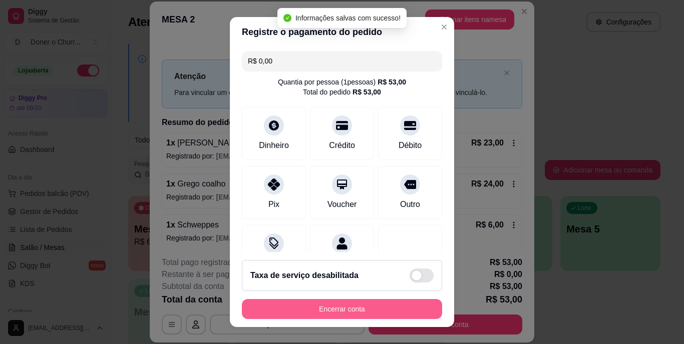
click at [333, 301] on button "Encerrar conta" at bounding box center [342, 309] width 200 height 20
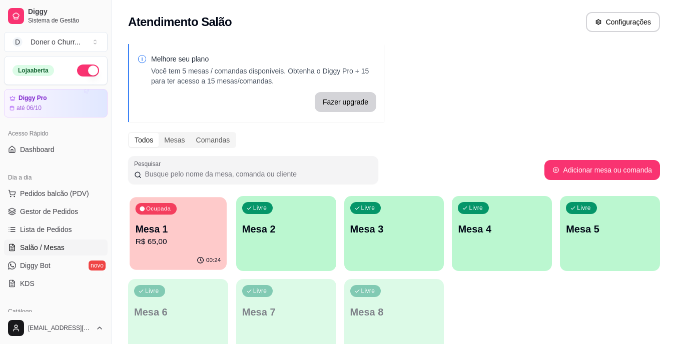
click at [208, 237] on p "R$ 65,00" at bounding box center [179, 242] width 86 height 12
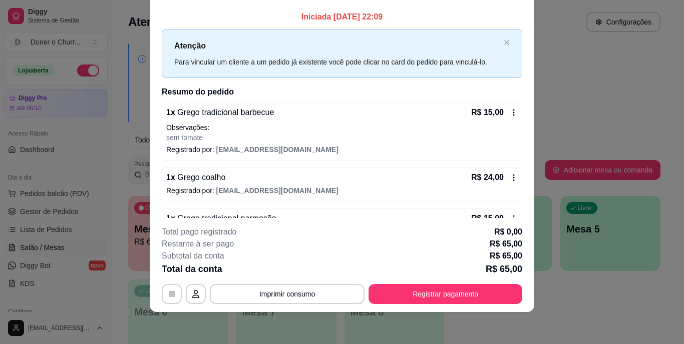
scroll to position [70, 0]
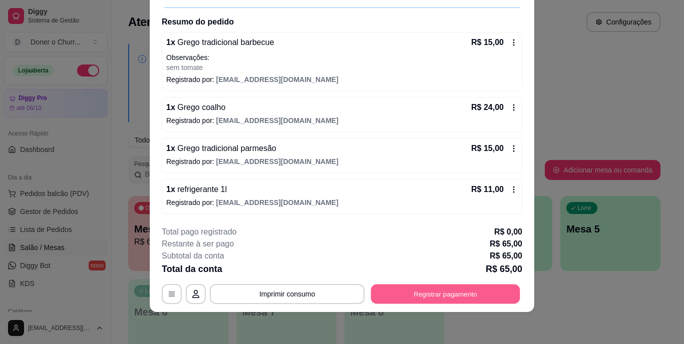
click at [433, 291] on button "Registrar pagamento" at bounding box center [445, 294] width 149 height 20
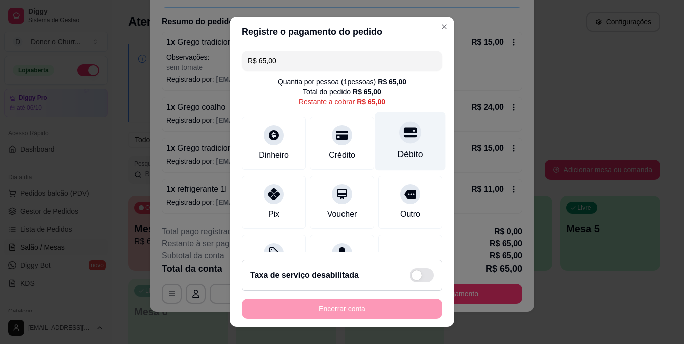
click at [388, 144] on div "Débito" at bounding box center [410, 142] width 71 height 59
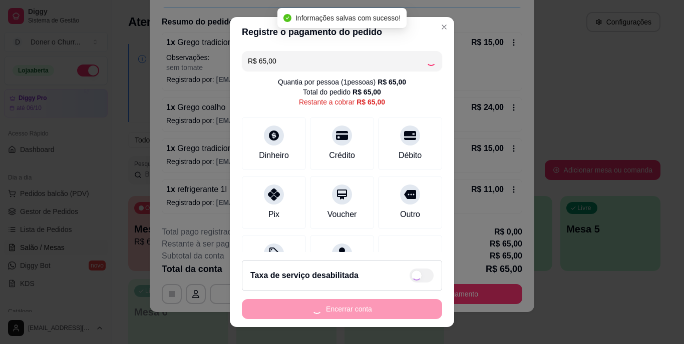
type input "R$ 0,00"
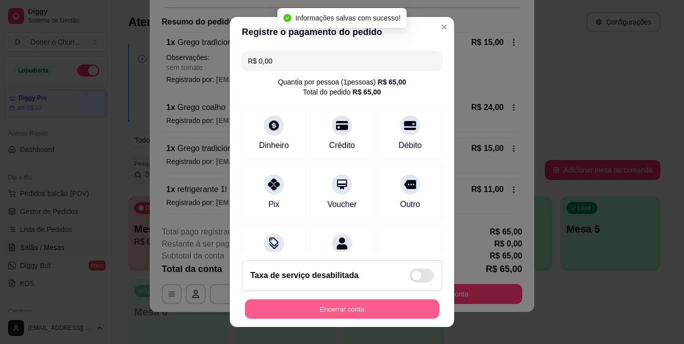
click at [344, 306] on button "Encerrar conta" at bounding box center [342, 309] width 194 height 20
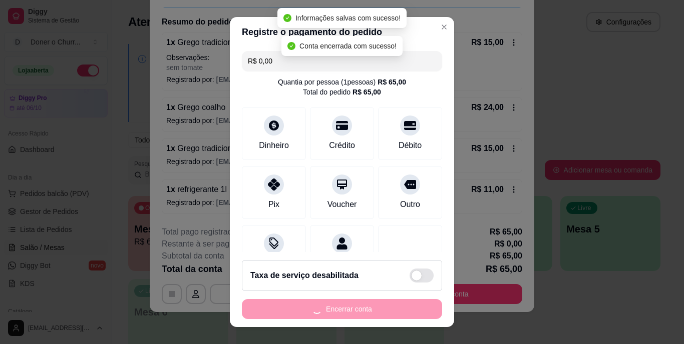
scroll to position [0, 0]
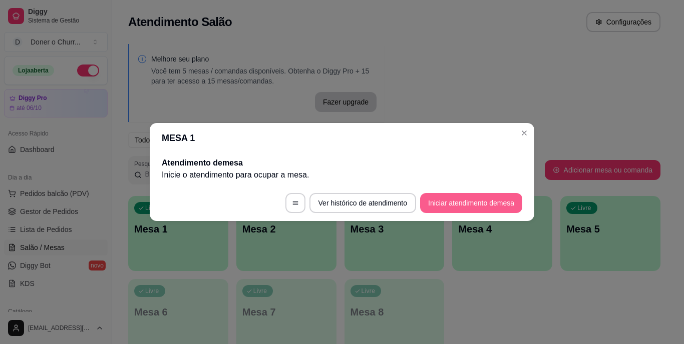
click at [461, 201] on button "Iniciar atendimento de mesa" at bounding box center [471, 203] width 102 height 20
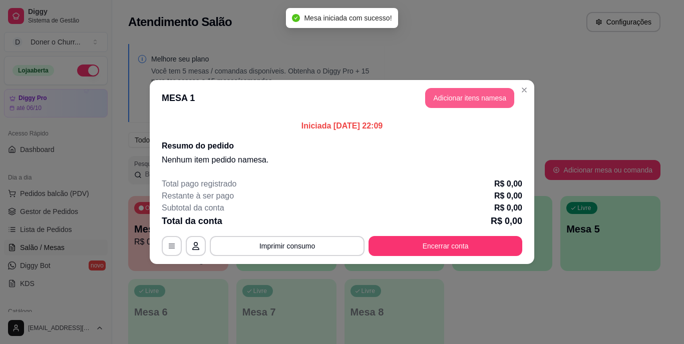
click at [465, 100] on button "Adicionar itens na mesa" at bounding box center [469, 98] width 89 height 20
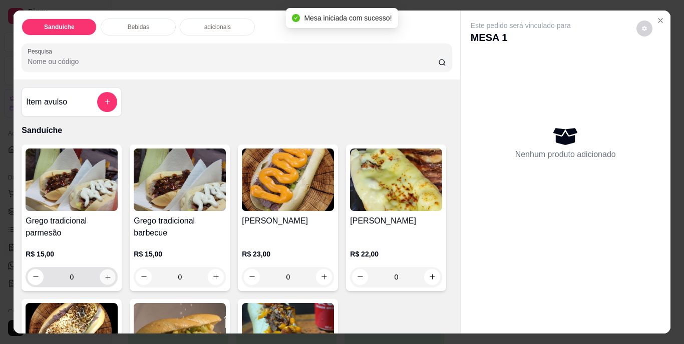
click at [100, 272] on button "increase-product-quantity" at bounding box center [108, 277] width 16 height 16
click at [104, 273] on icon "increase-product-quantity" at bounding box center [108, 277] width 8 height 8
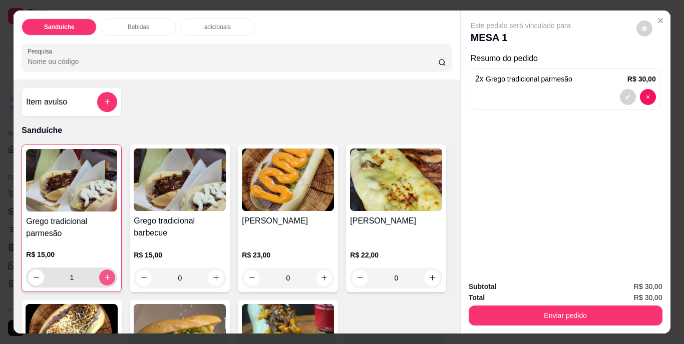
type input "2"
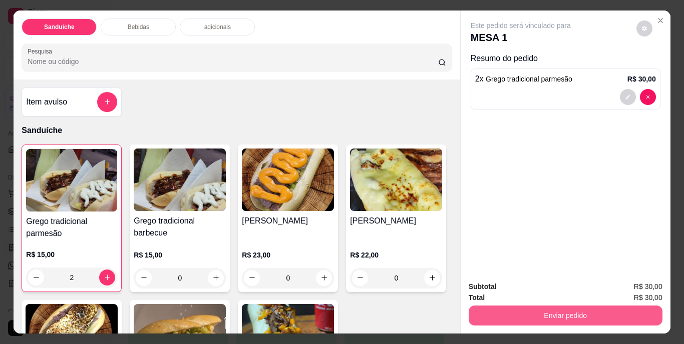
click at [536, 312] on button "Enviar pedido" at bounding box center [566, 316] width 194 height 20
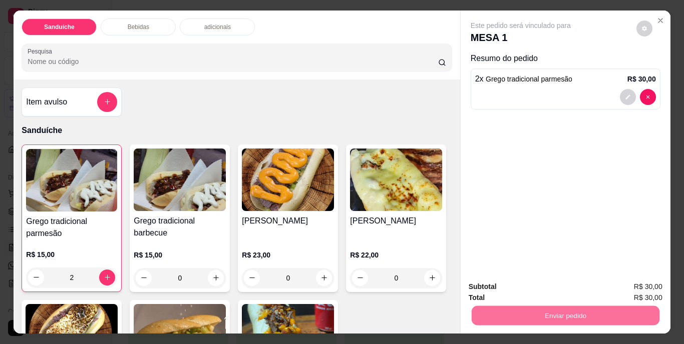
click at [532, 290] on button "Não registrar e enviar pedido" at bounding box center [532, 287] width 101 height 19
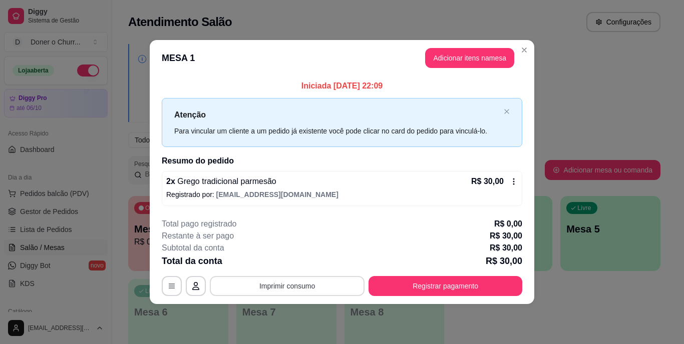
click at [316, 280] on button "Imprimir consumo" at bounding box center [287, 286] width 155 height 20
click at [306, 265] on button "IMPRESSORA" at bounding box center [290, 263] width 73 height 16
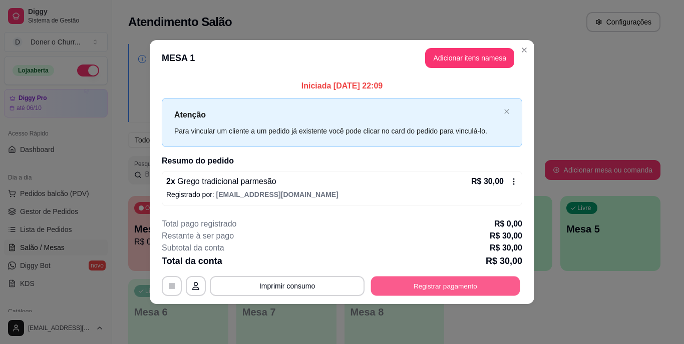
click at [434, 280] on button "Registrar pagamento" at bounding box center [445, 286] width 149 height 20
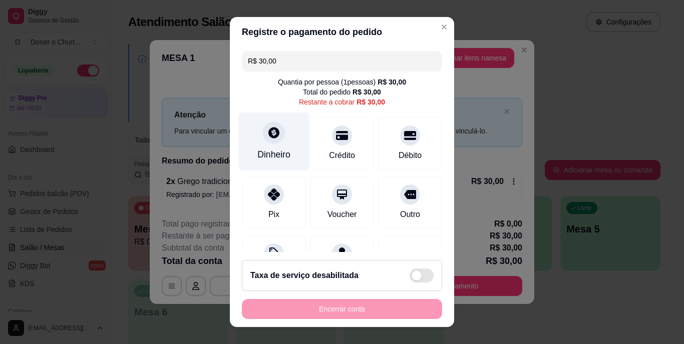
click at [269, 148] on div "Dinheiro" at bounding box center [274, 142] width 71 height 59
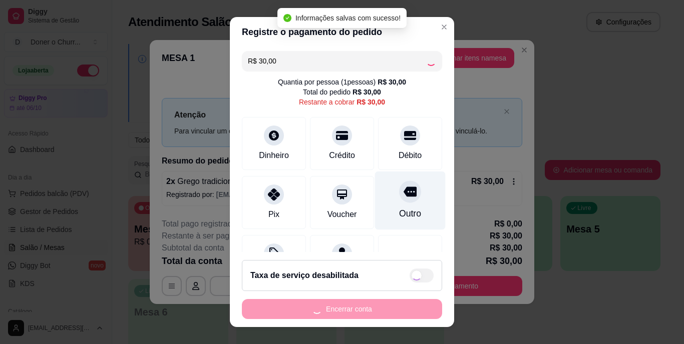
type input "R$ 0,00"
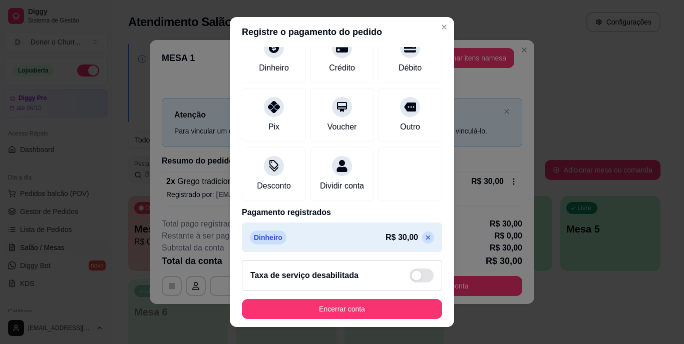
scroll to position [94, 0]
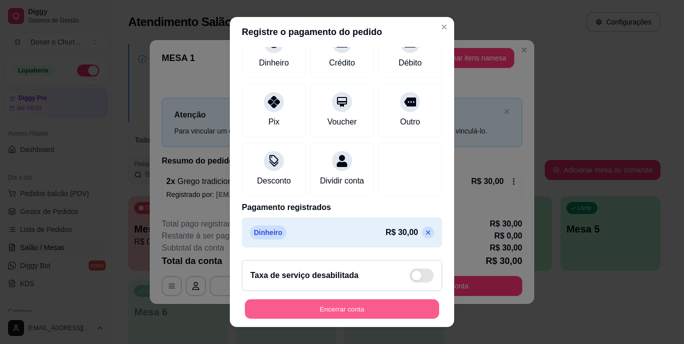
click at [323, 310] on button "Encerrar conta" at bounding box center [342, 309] width 194 height 20
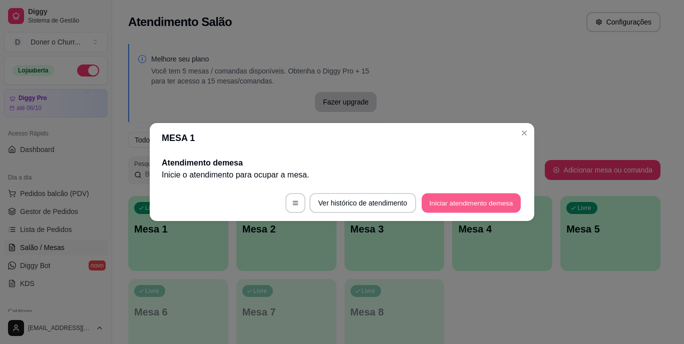
click at [474, 202] on button "Iniciar atendimento de mesa" at bounding box center [471, 204] width 99 height 20
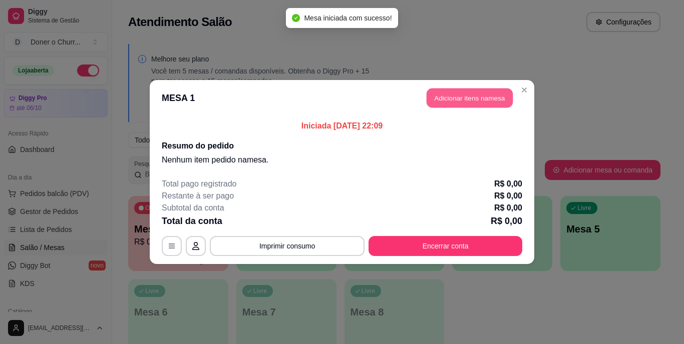
click at [466, 96] on button "Adicionar itens na mesa" at bounding box center [470, 99] width 86 height 20
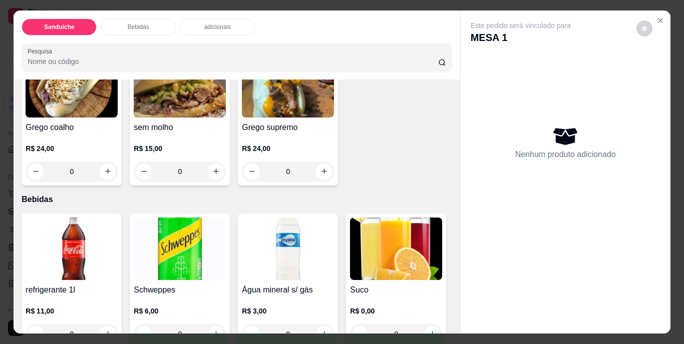
scroll to position [250, 0]
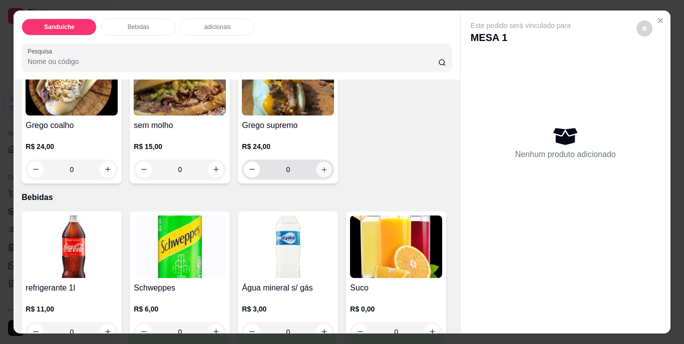
click at [320, 173] on icon "increase-product-quantity" at bounding box center [324, 170] width 8 height 8
type input "1"
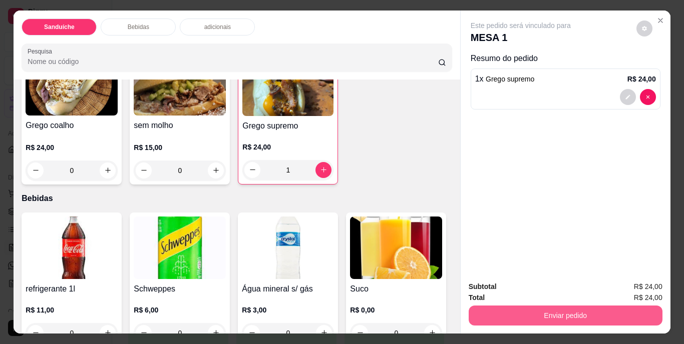
click at [564, 307] on button "Enviar pedido" at bounding box center [566, 316] width 194 height 20
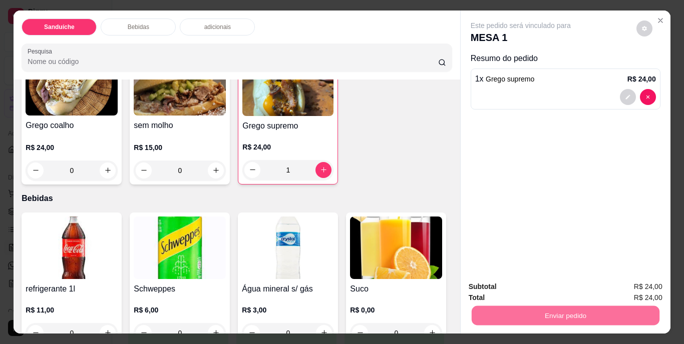
click at [532, 287] on button "Não registrar e enviar pedido" at bounding box center [532, 287] width 101 height 19
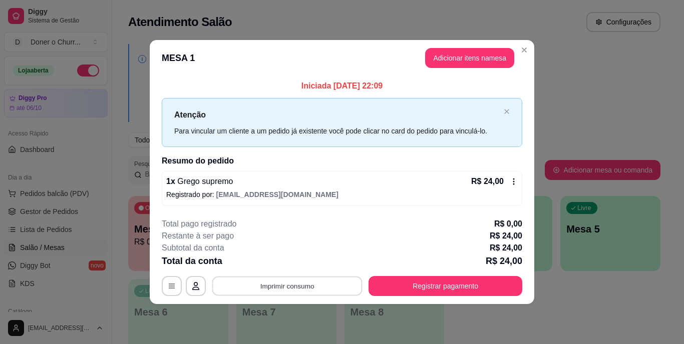
click at [303, 286] on button "Imprimir consumo" at bounding box center [287, 286] width 150 height 20
click at [284, 263] on button "IMPRESSORA" at bounding box center [290, 263] width 70 height 16
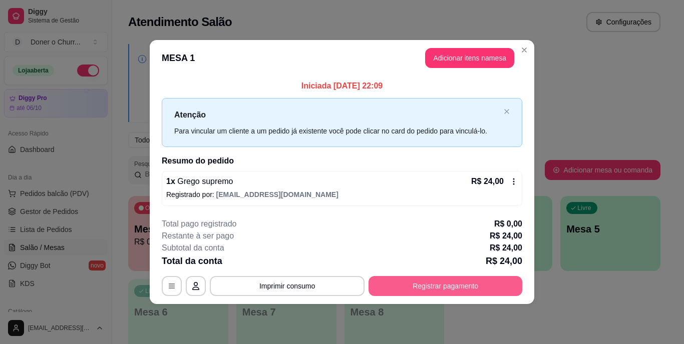
click at [445, 291] on button "Registrar pagamento" at bounding box center [445, 286] width 154 height 20
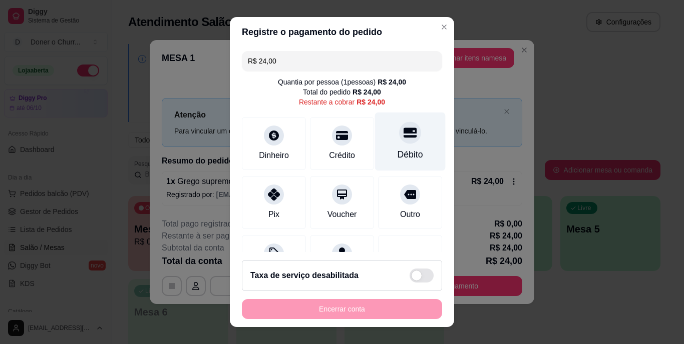
click at [397, 150] on div "Débito" at bounding box center [410, 155] width 26 height 13
type input "R$ 0,00"
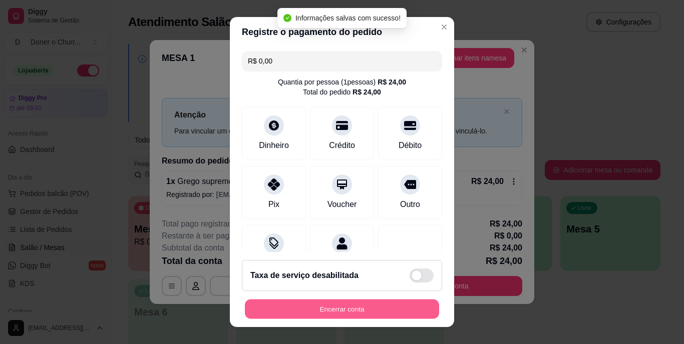
click at [327, 309] on button "Encerrar conta" at bounding box center [342, 309] width 194 height 20
